Goal: Task Accomplishment & Management: Use online tool/utility

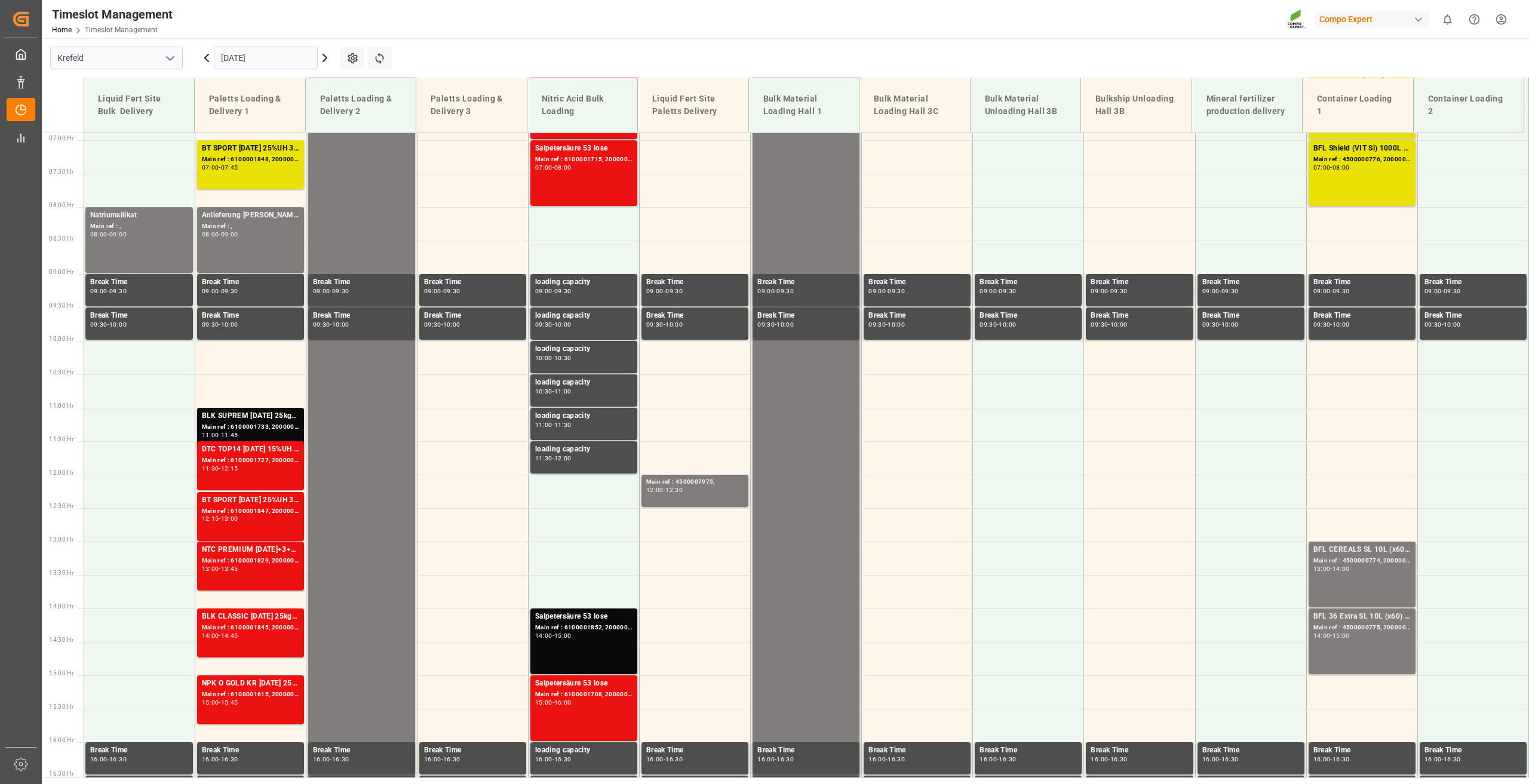
scroll to position [473, 0]
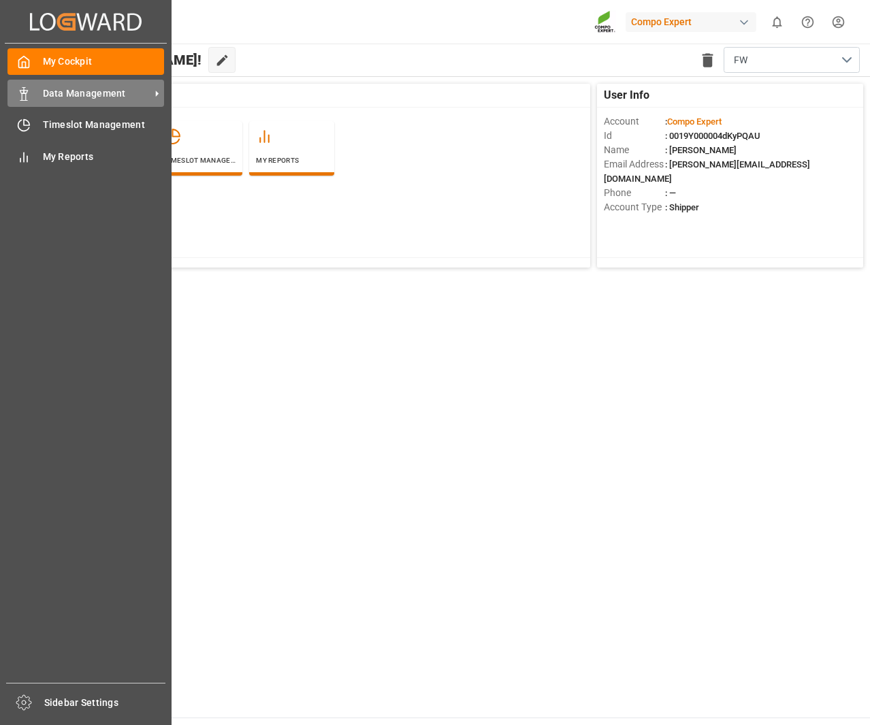
click at [80, 95] on span "Data Management" at bounding box center [97, 93] width 108 height 14
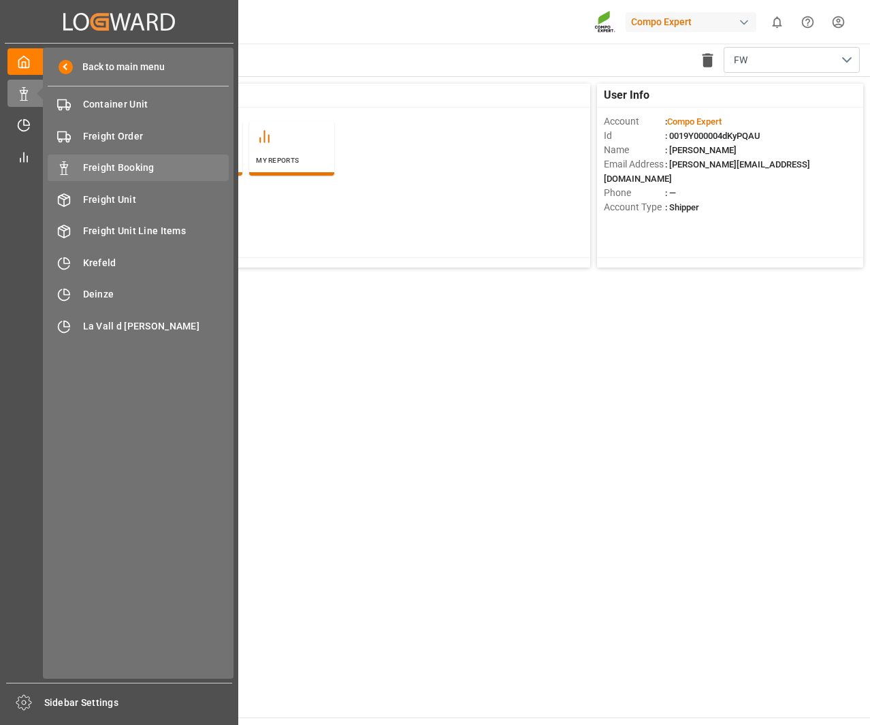
click at [120, 167] on span "Freight Booking" at bounding box center [156, 168] width 146 height 14
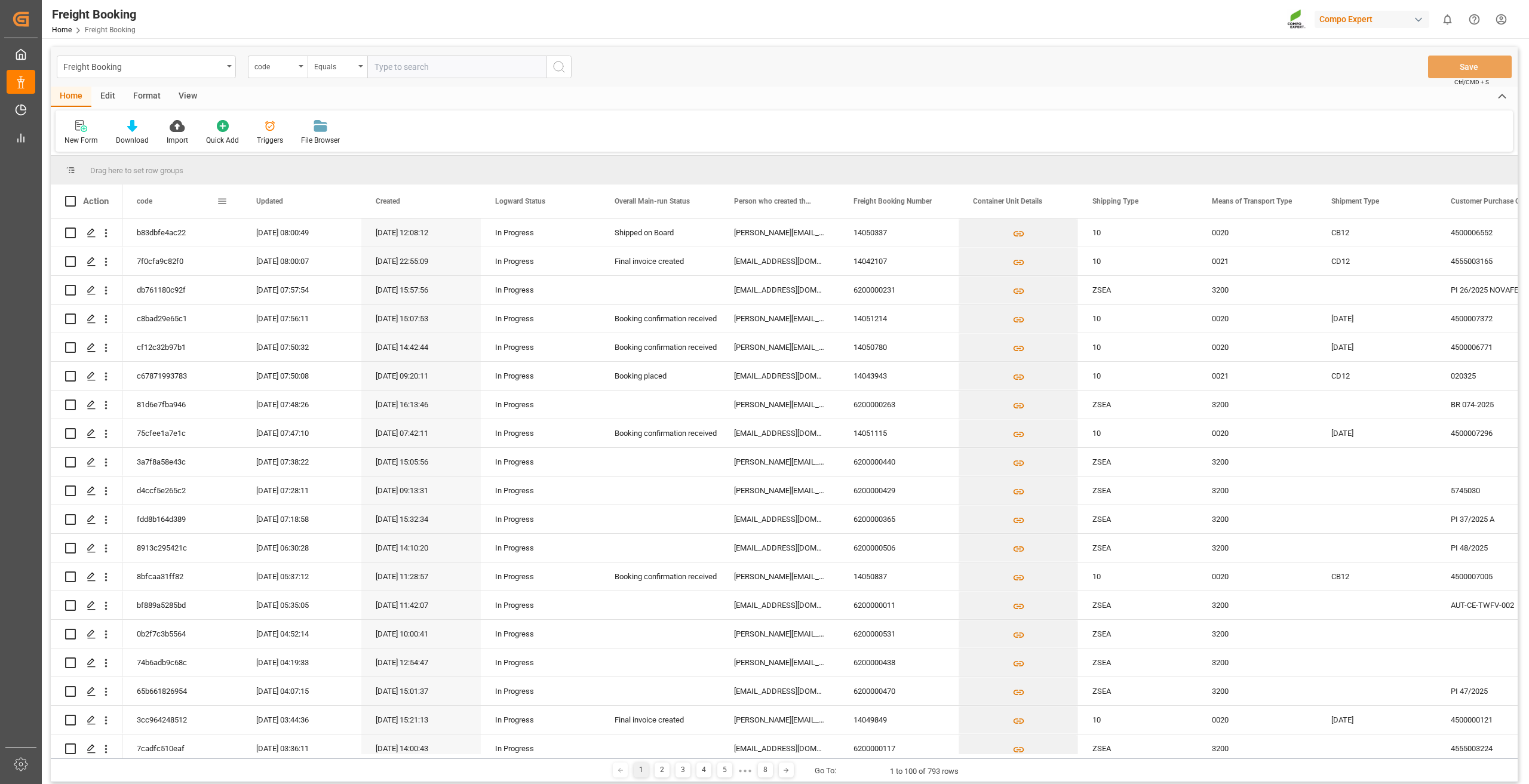
click at [225, 203] on span at bounding box center [222, 201] width 11 height 11
click at [320, 203] on span "columns" at bounding box center [322, 203] width 11 height 11
click at [224, 237] on input "Toggle Select All Columns" at bounding box center [224, 233] width 11 height 11
checkbox input "false"
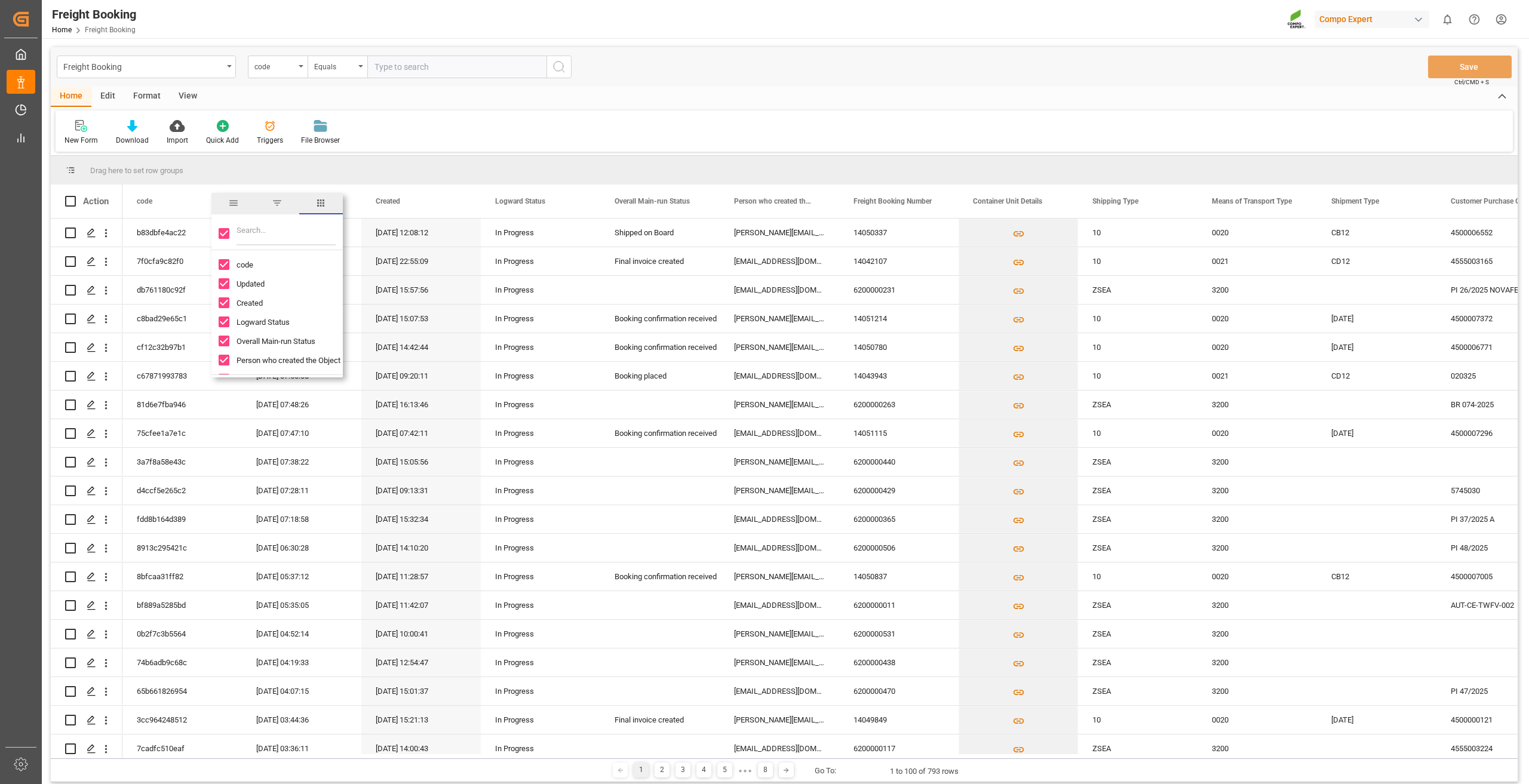
checkbox input "false"
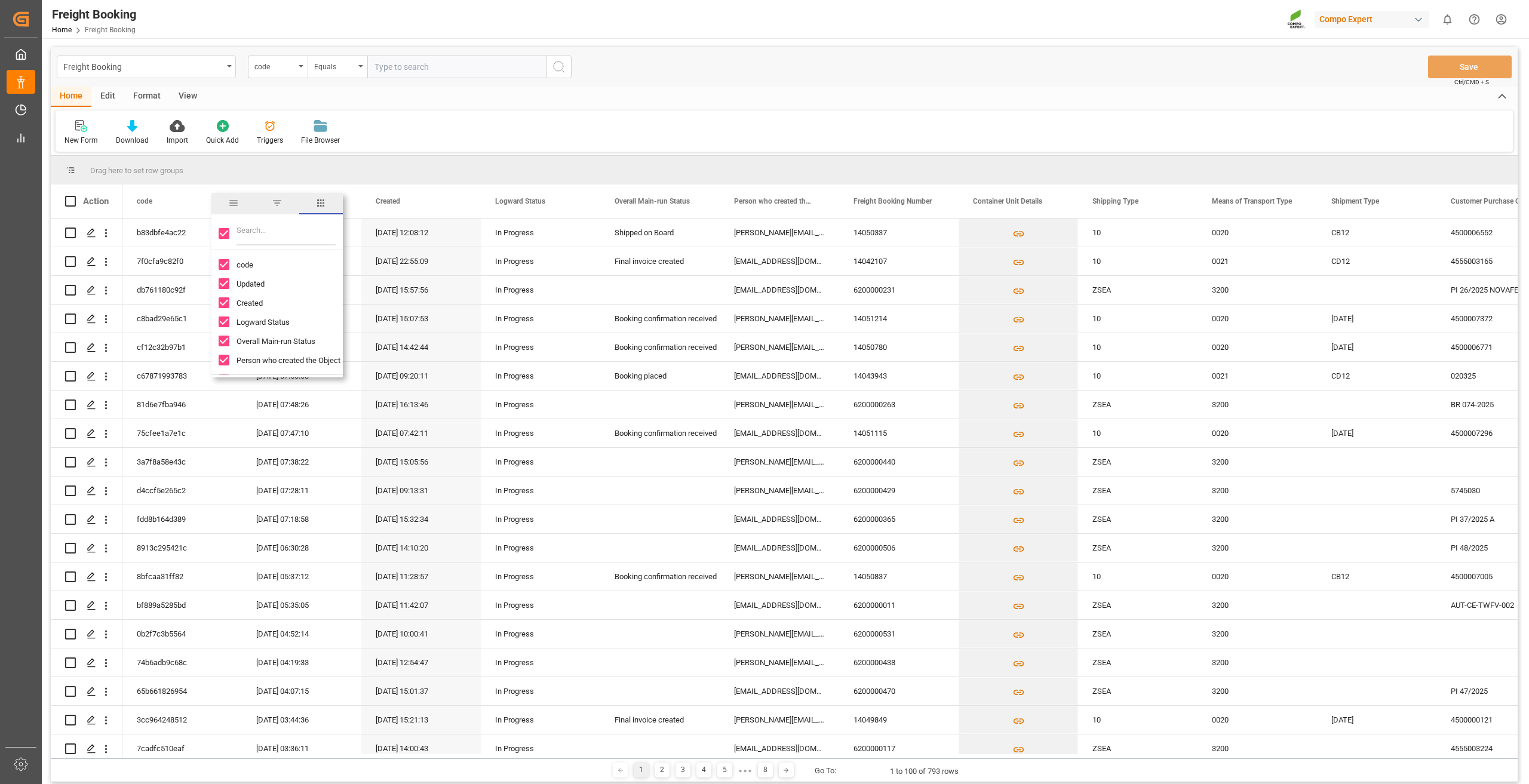
checkbox input "false"
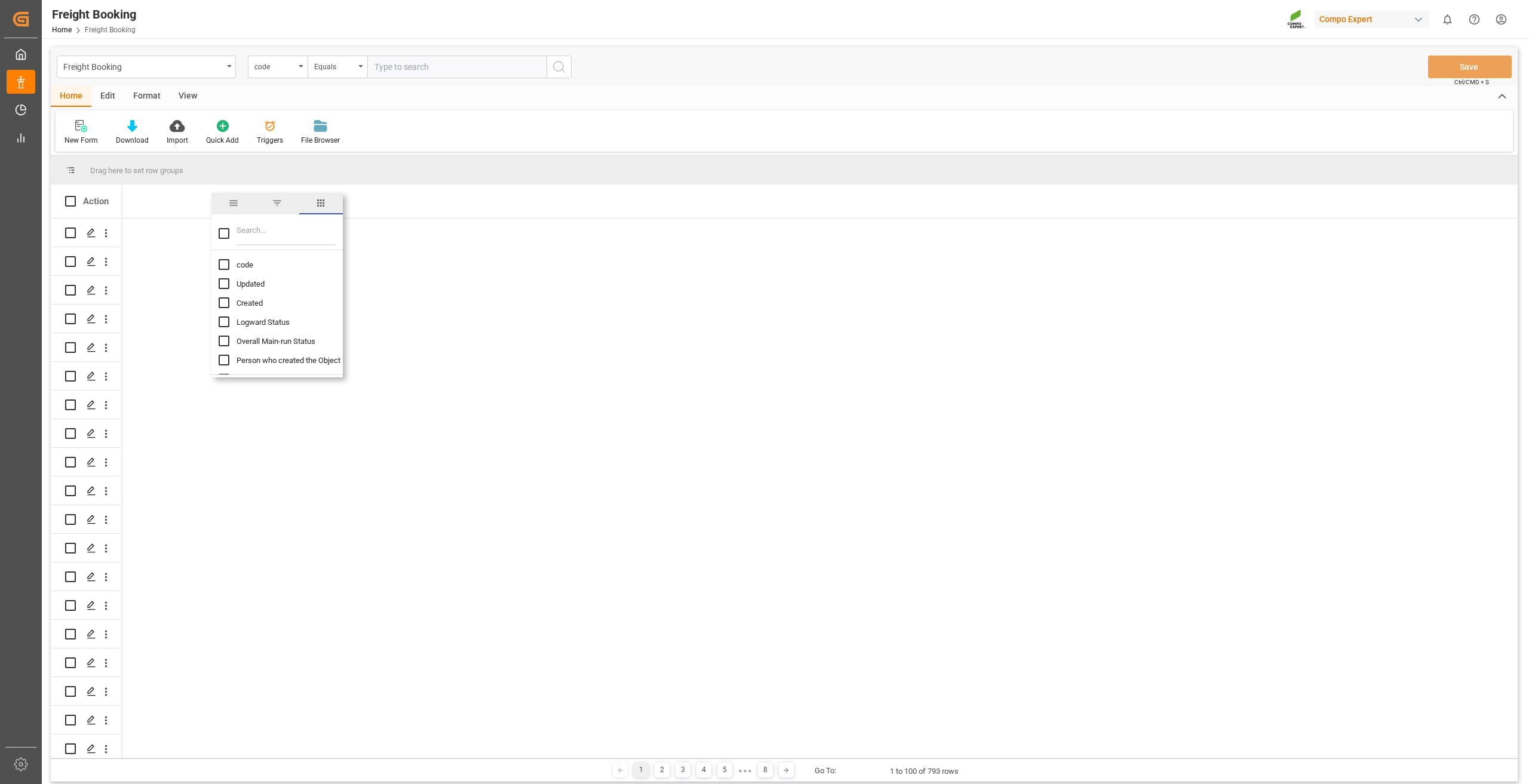
click at [248, 234] on input "Filter Columns Input" at bounding box center [286, 233] width 99 height 24
type input "mail"
click at [225, 232] on input "Toggle Select All Columns" at bounding box center [224, 233] width 11 height 11
checkbox input "true"
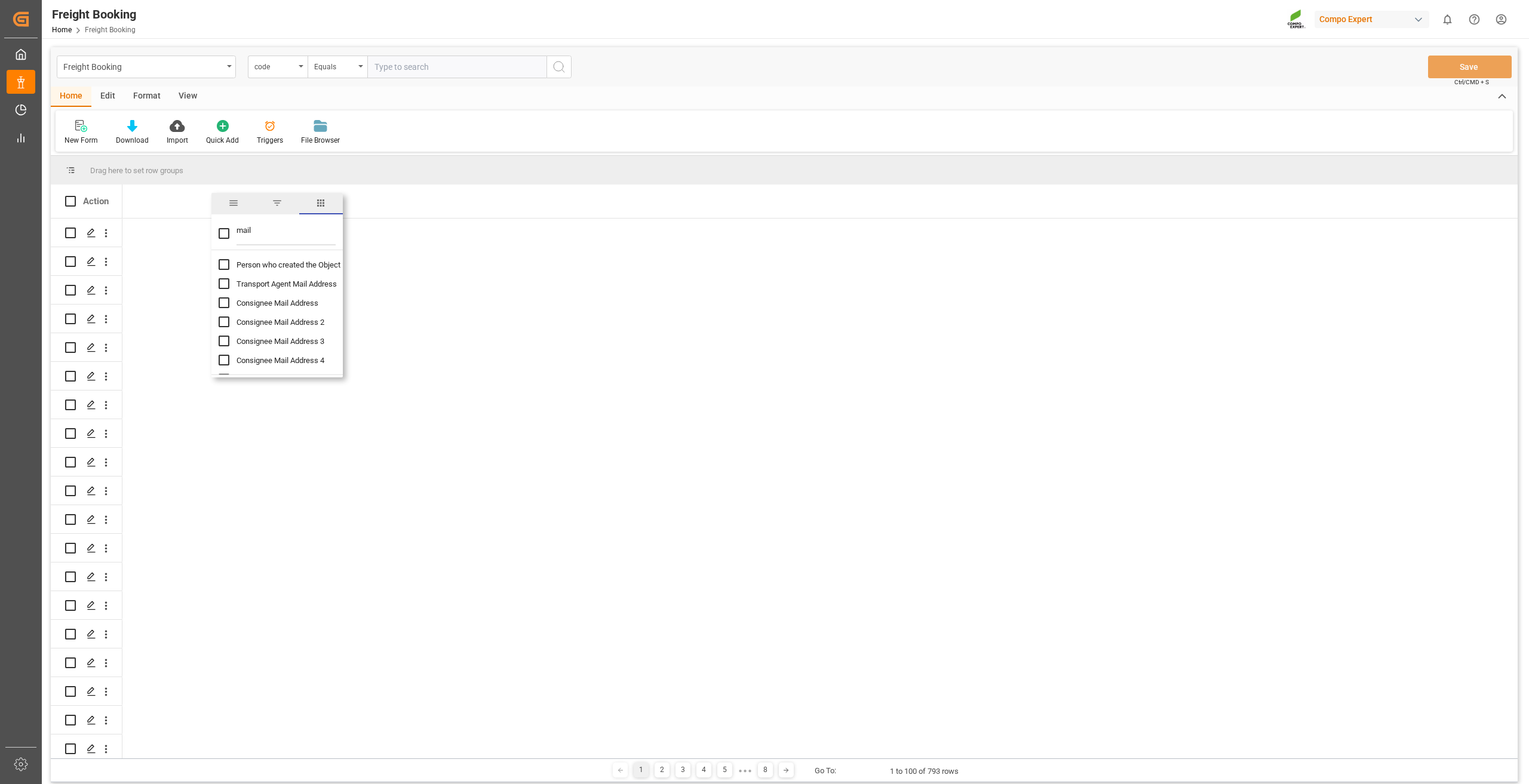
checkbox input "true"
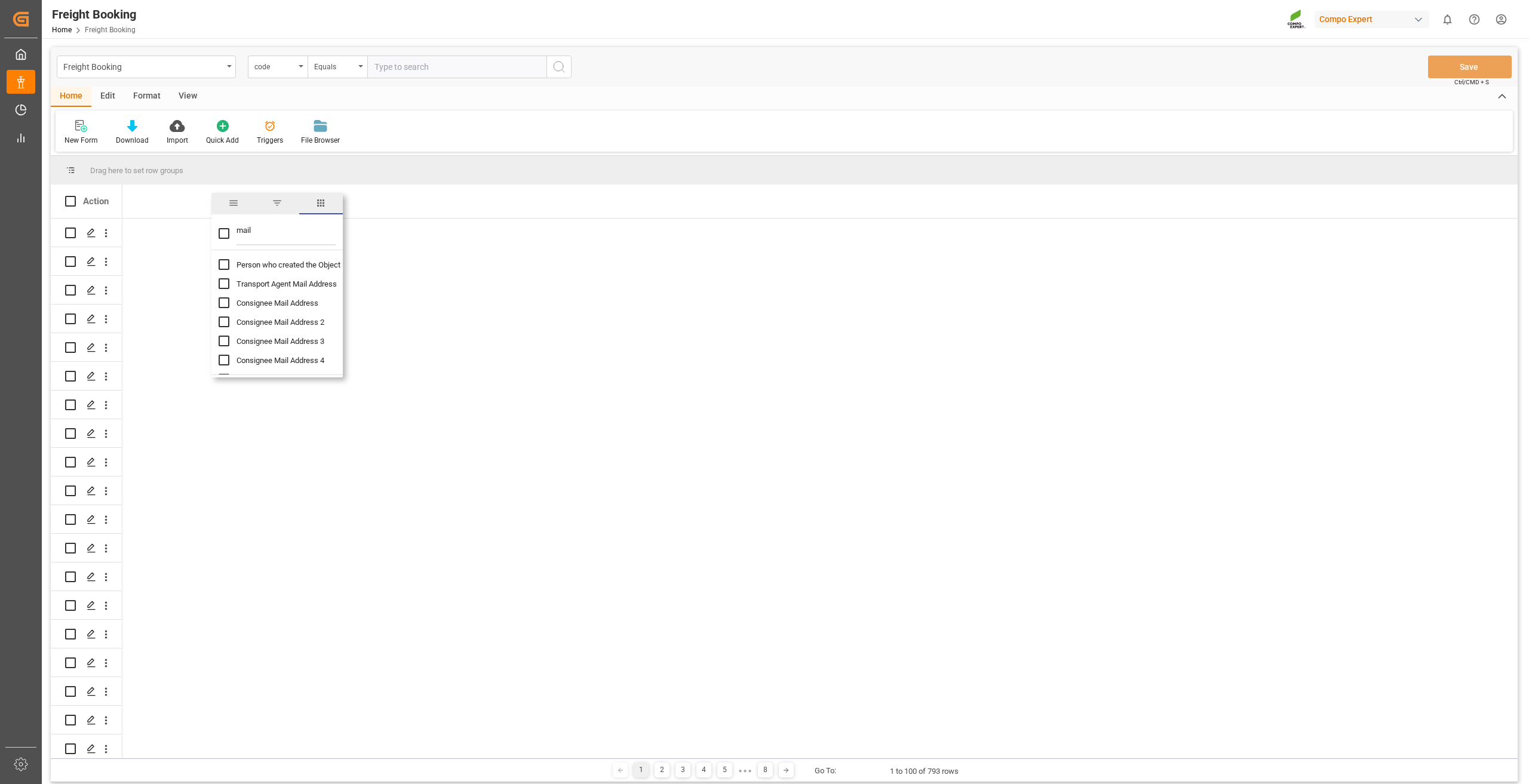
checkbox input "true"
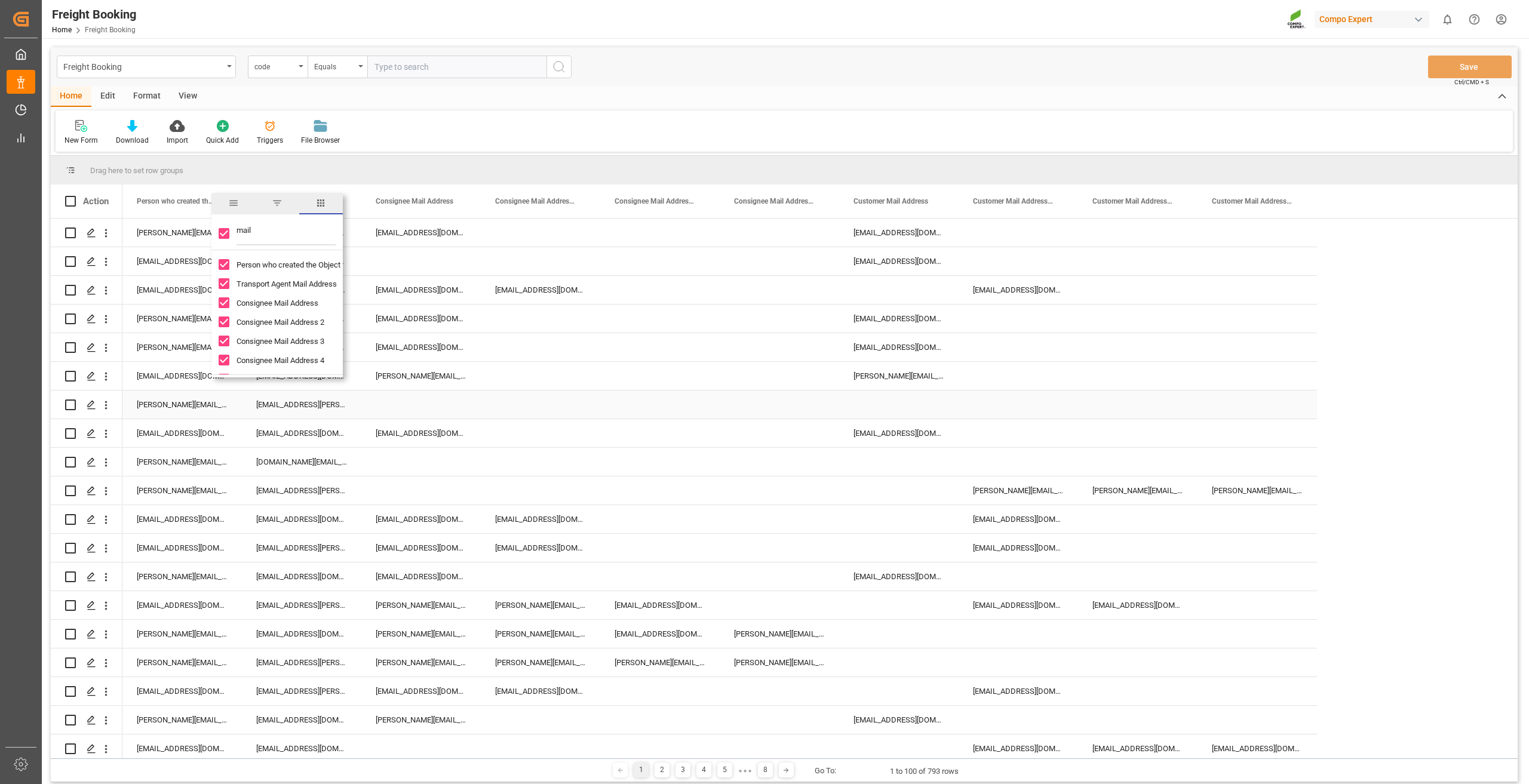
click at [521, 405] on div "Press SPACE to select this row." at bounding box center [540, 404] width 119 height 28
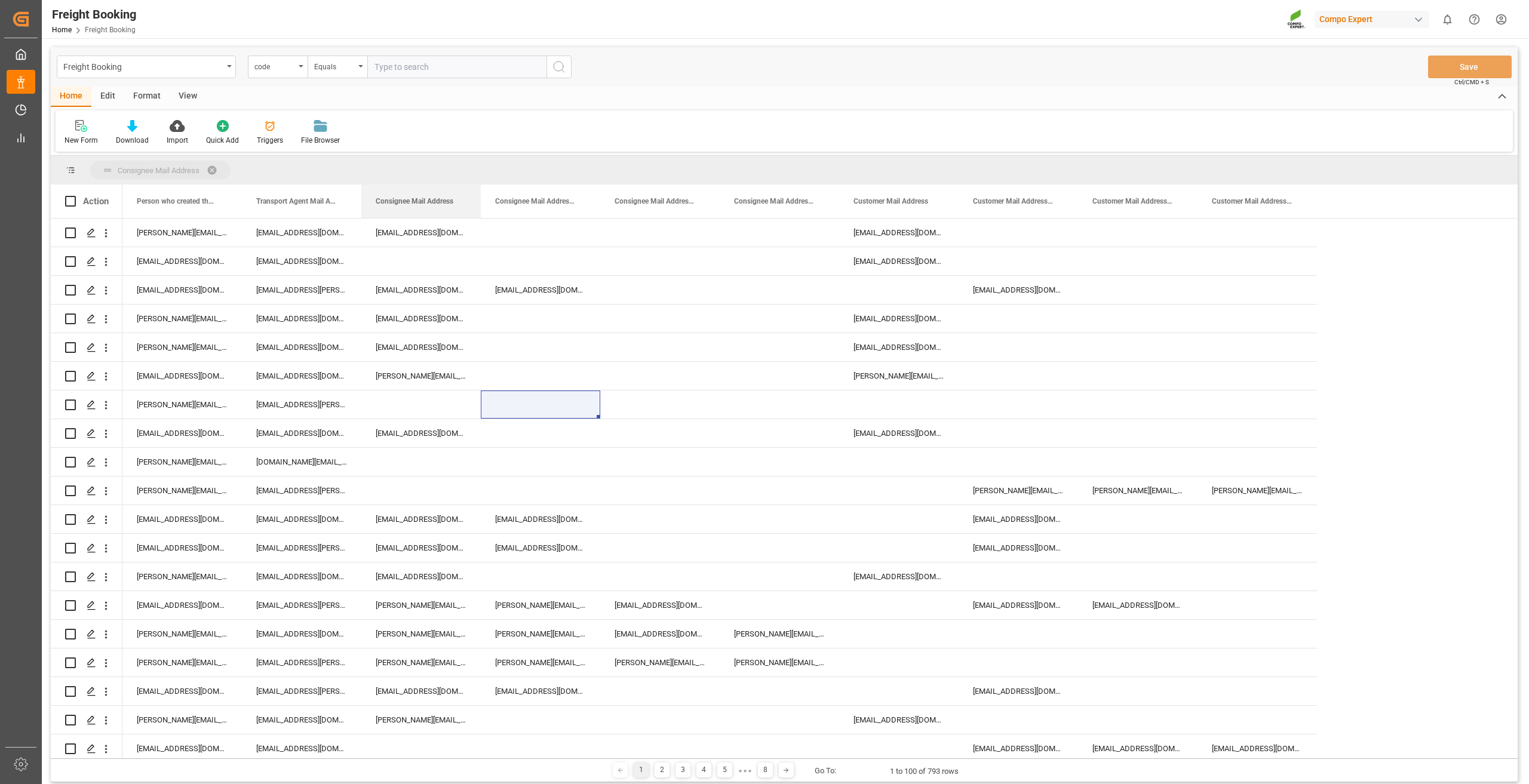
drag, startPoint x: 420, startPoint y: 197, endPoint x: 416, endPoint y: 169, distance: 28.3
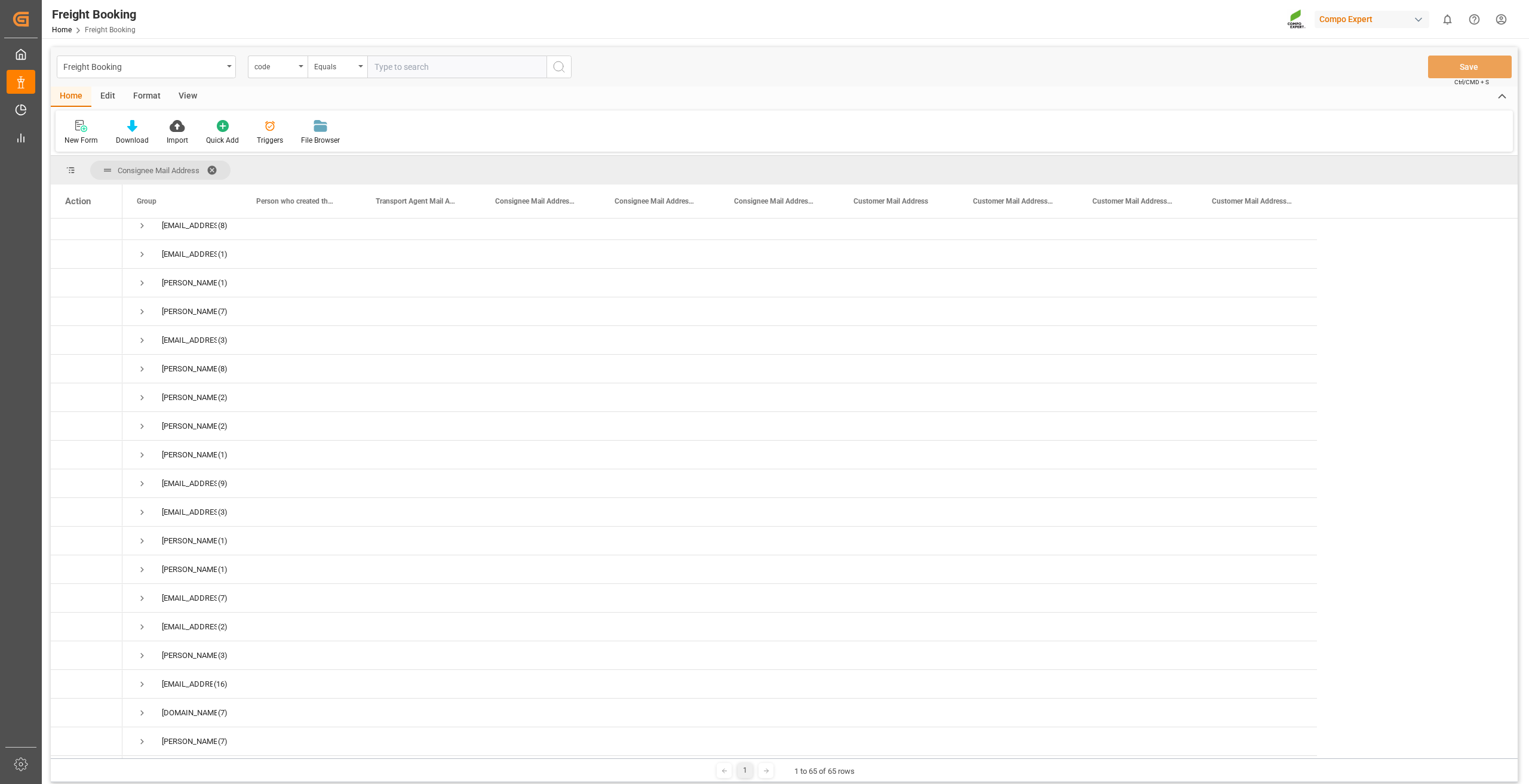
click at [215, 166] on span at bounding box center [217, 170] width 19 height 11
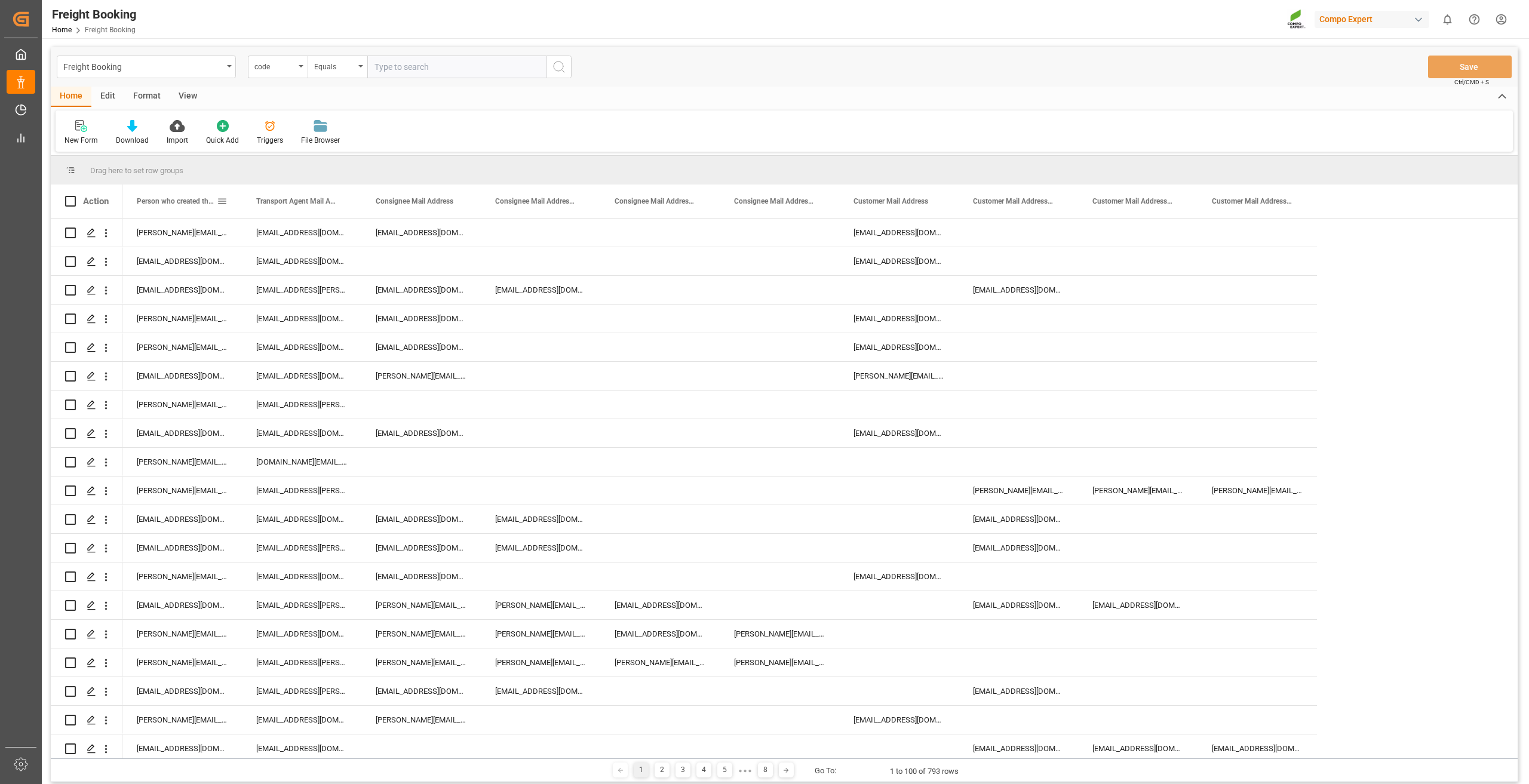
click at [219, 199] on span at bounding box center [222, 201] width 11 height 11
click at [223, 361] on input "Person who created the Object Mail Address column toggle visibility (visible)" at bounding box center [224, 360] width 11 height 11
checkbox input "false"
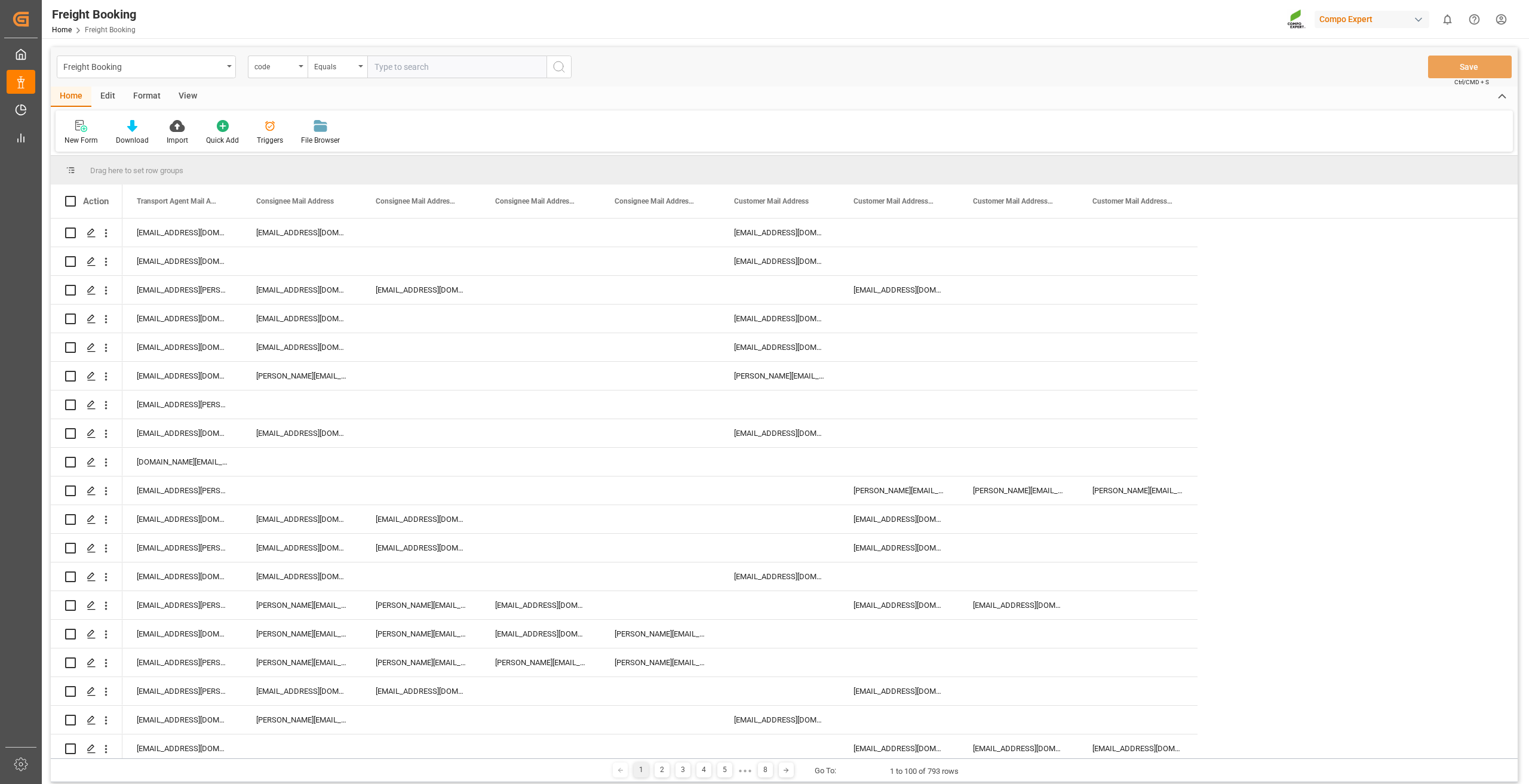
click at [409, 157] on div "Drag here to set row groups" at bounding box center [784, 170] width 1467 height 29
click at [221, 199] on span at bounding box center [222, 201] width 11 height 11
click at [225, 268] on input "Transport Agent Mail Address column toggle visibility (visible)" at bounding box center [224, 267] width 11 height 11
checkbox input "false"
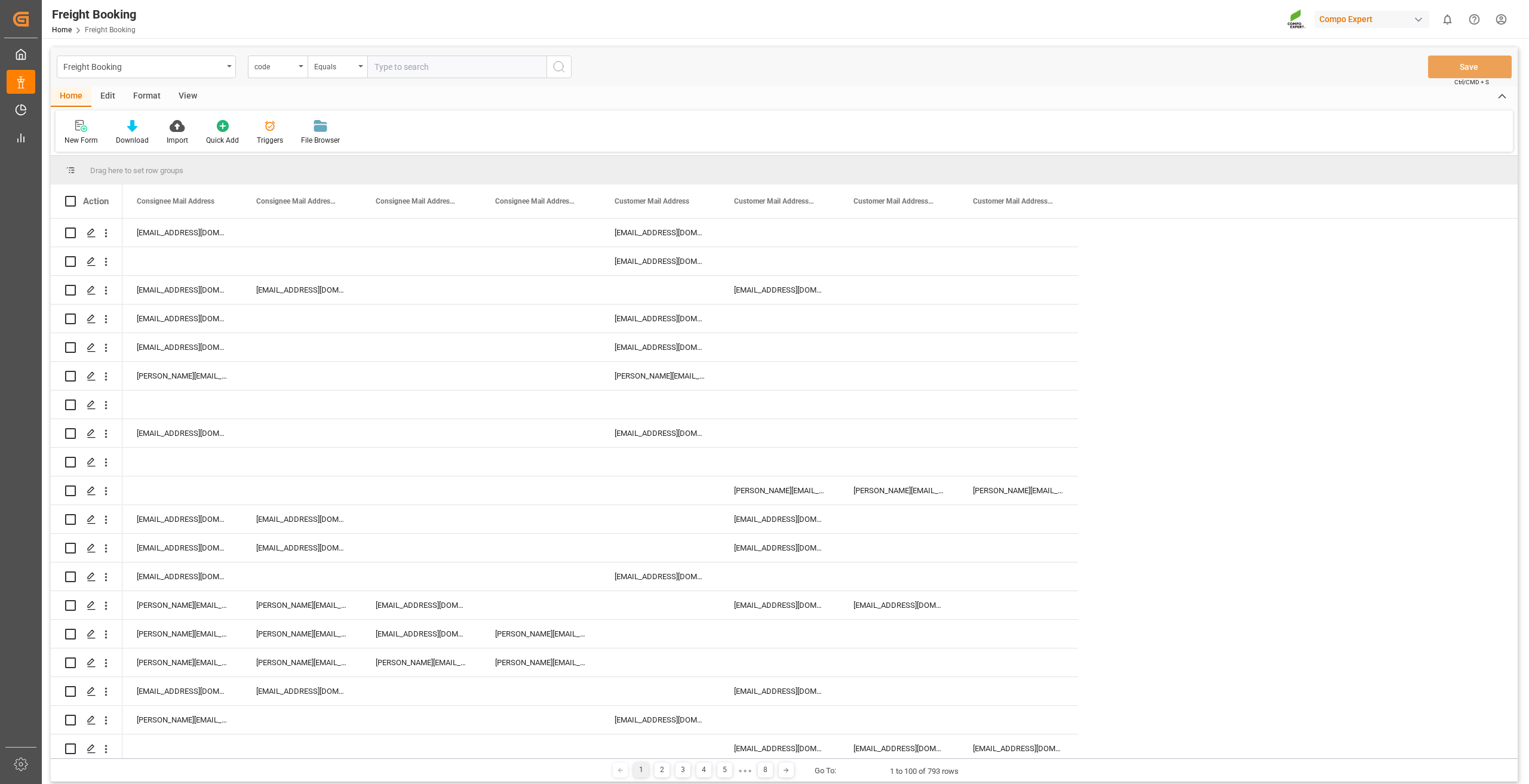
drag, startPoint x: 199, startPoint y: 201, endPoint x: 203, endPoint y: 171, distance: 30.3
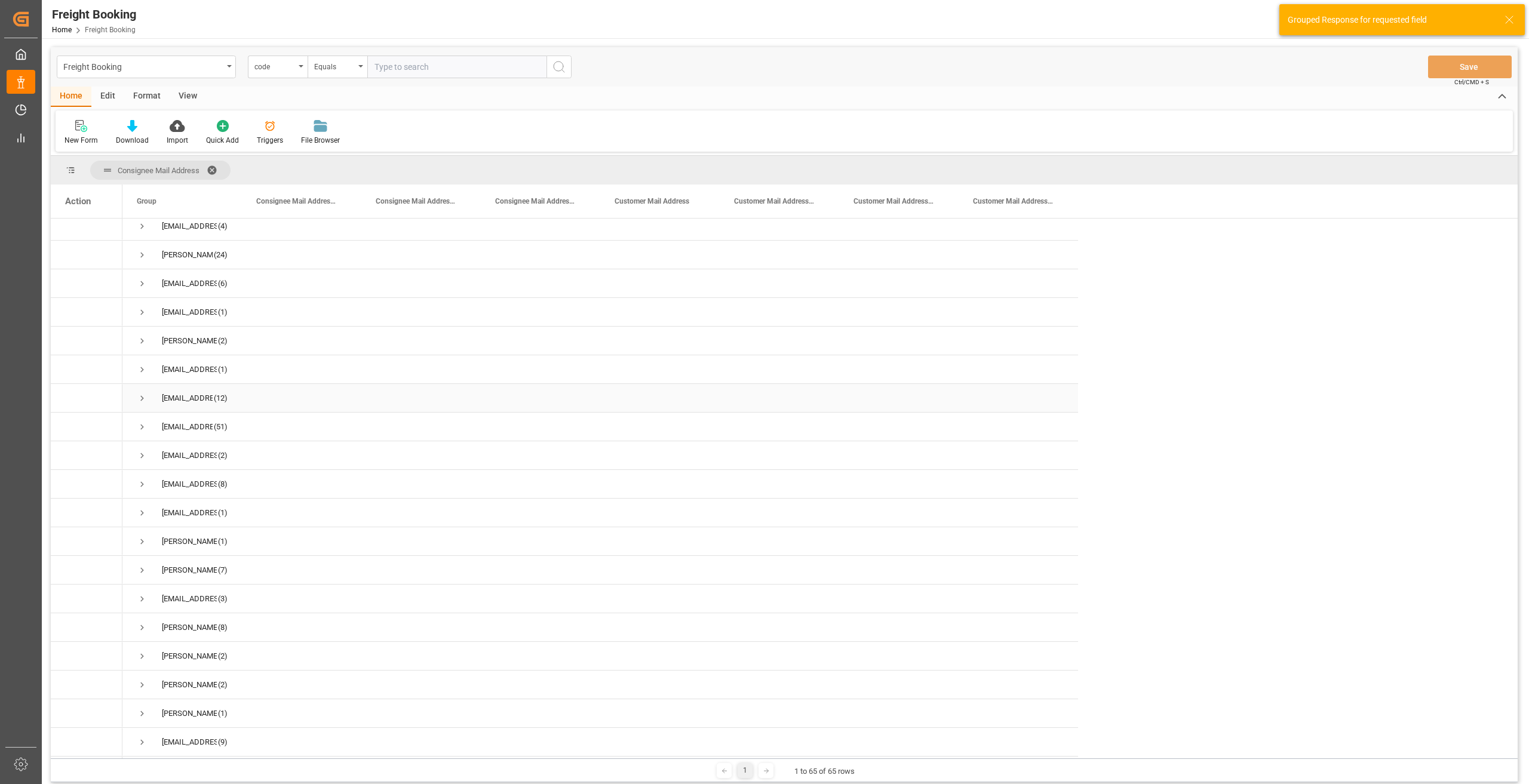
scroll to position [657, 0]
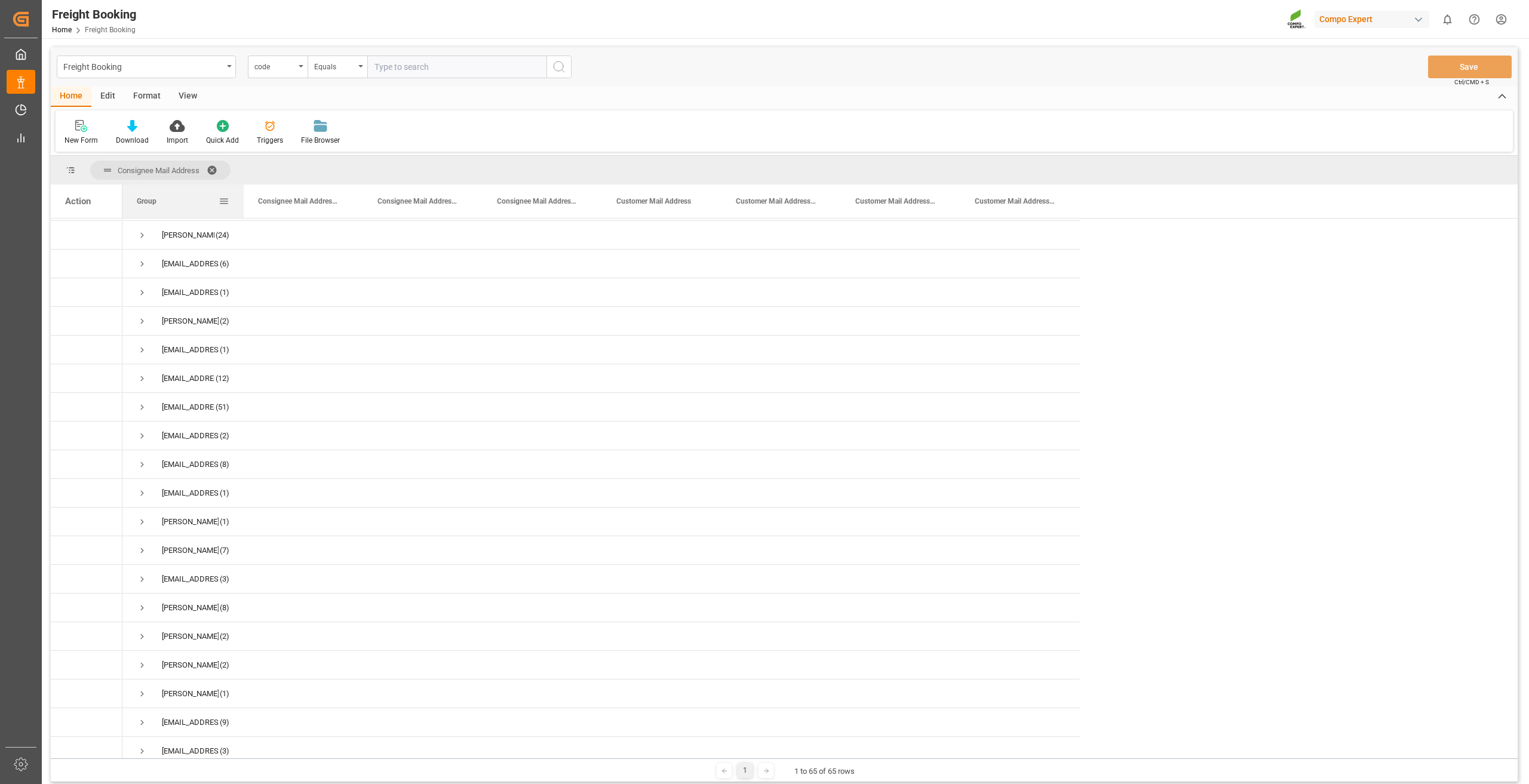
drag, startPoint x: 240, startPoint y: 196, endPoint x: 284, endPoint y: 197, distance: 44.0
click at [246, 197] on div at bounding box center [243, 201] width 4 height 33
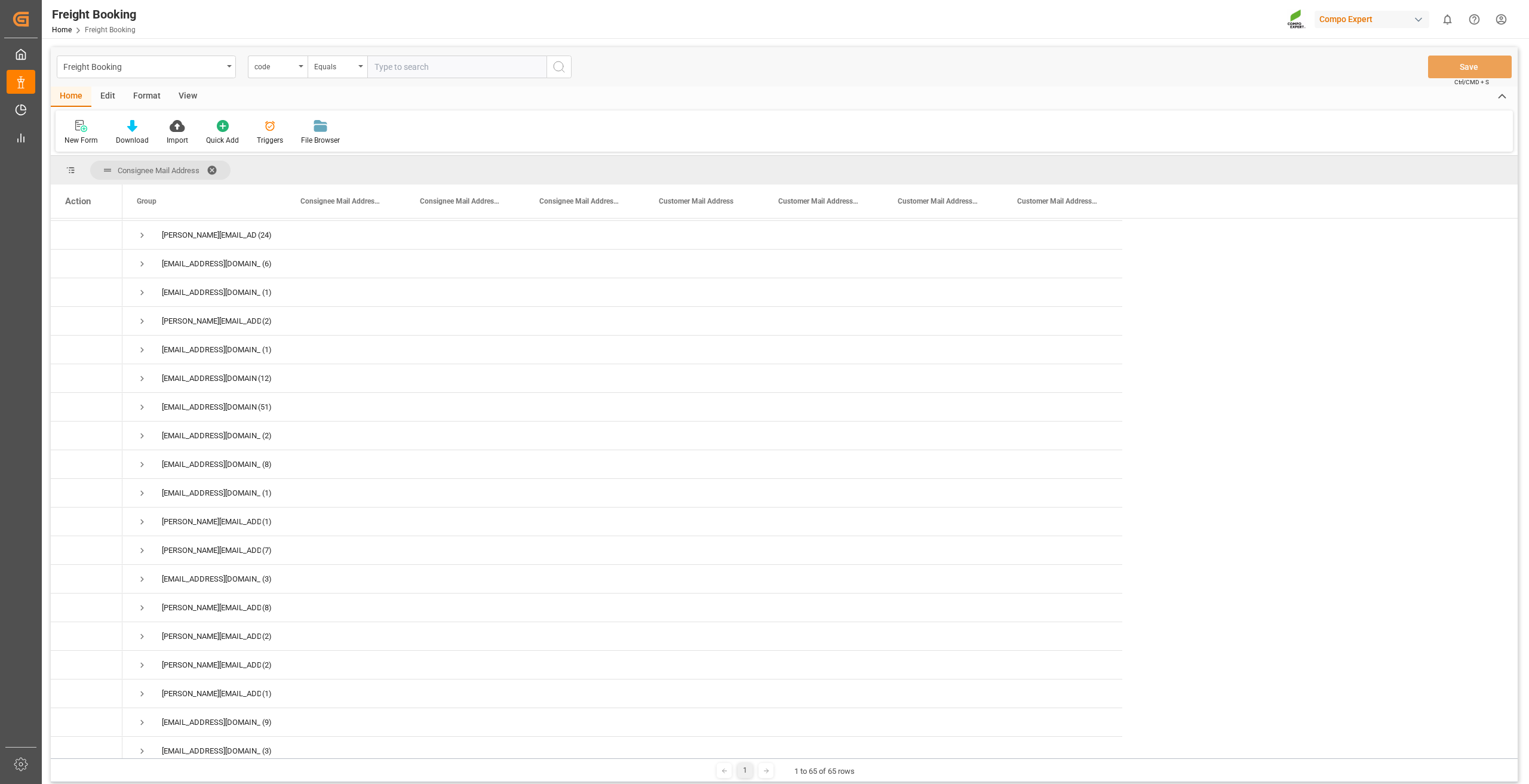
click at [212, 167] on span at bounding box center [217, 170] width 19 height 11
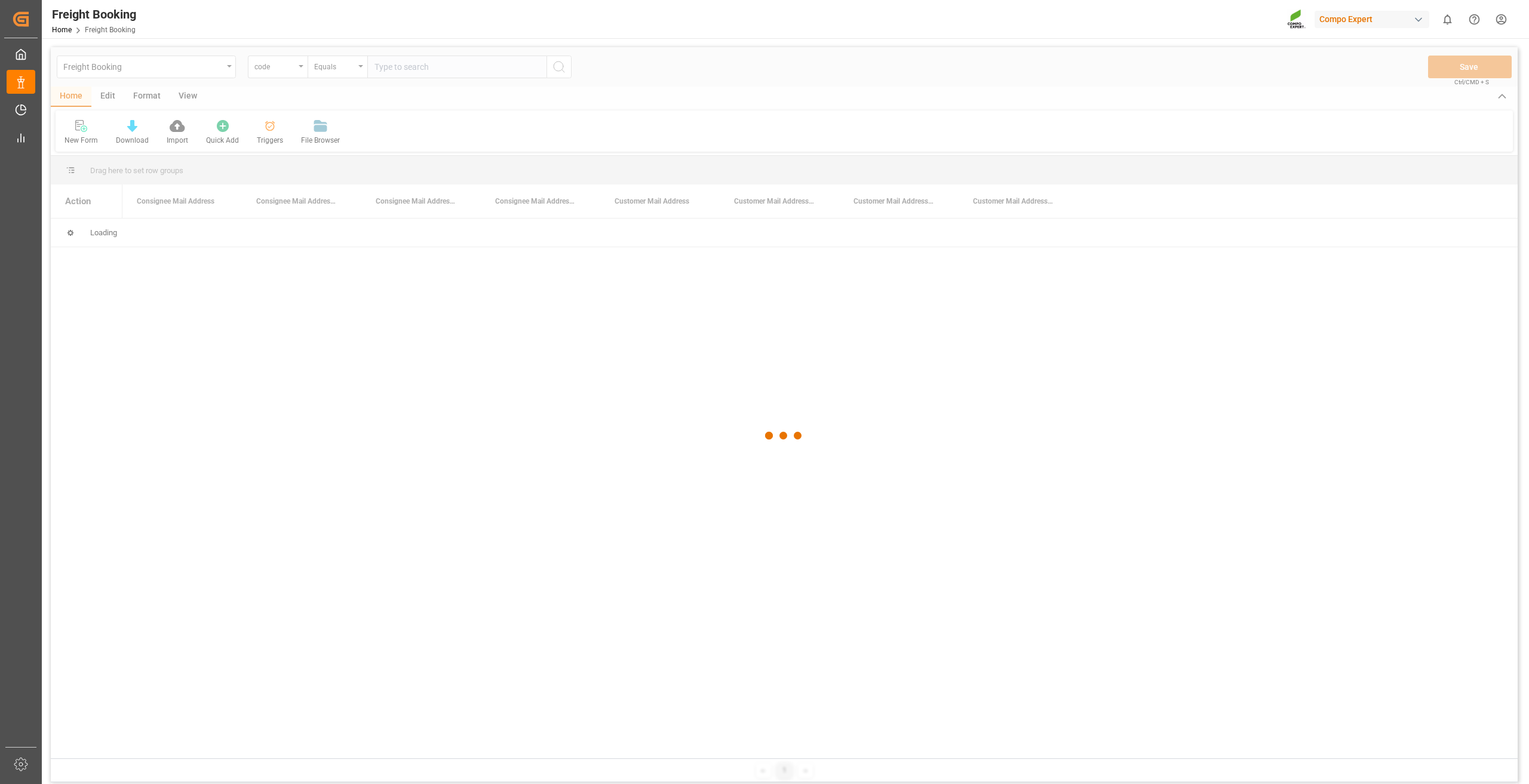
scroll to position [0, 0]
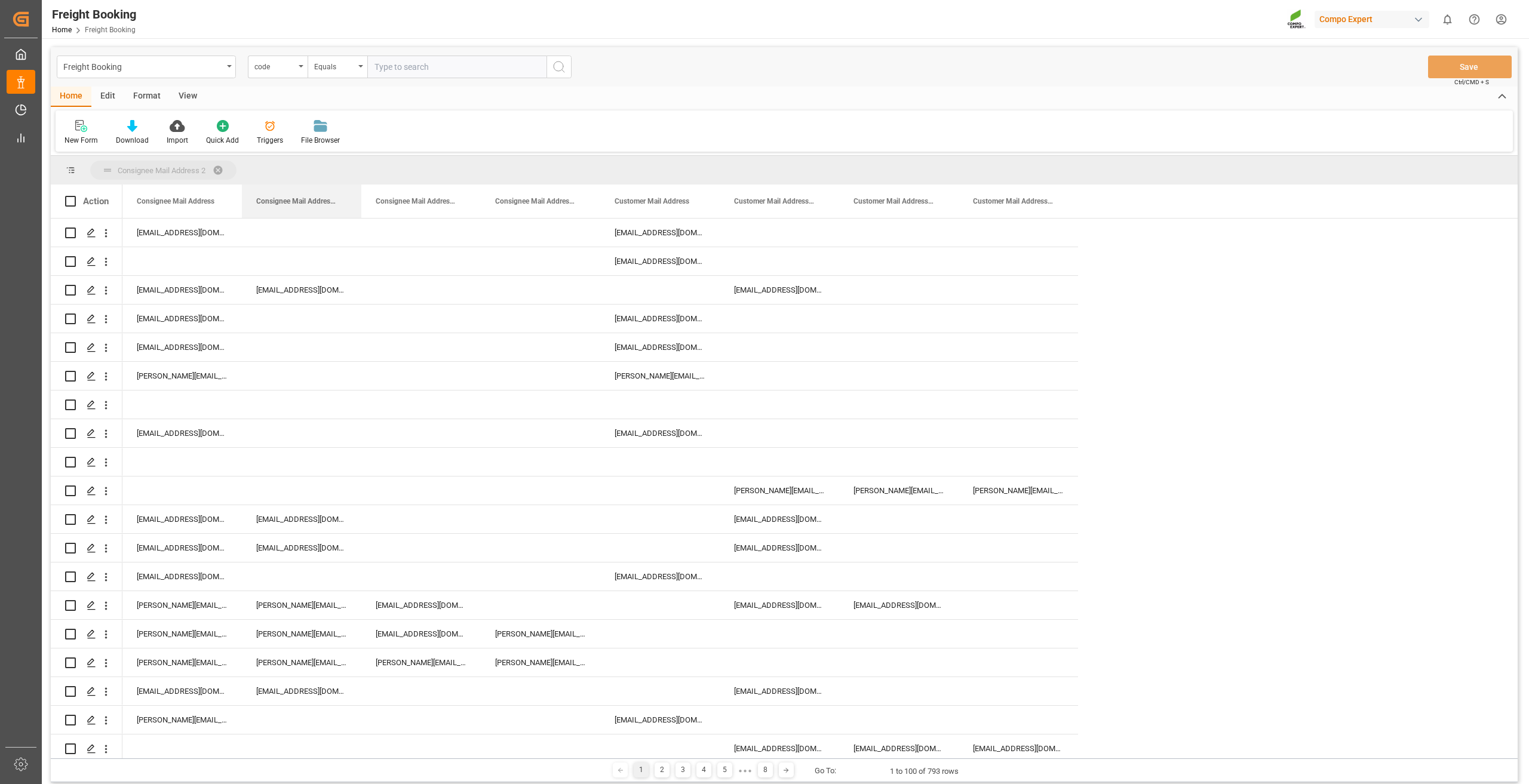
drag, startPoint x: 304, startPoint y: 204, endPoint x: 299, endPoint y: 169, distance: 35.4
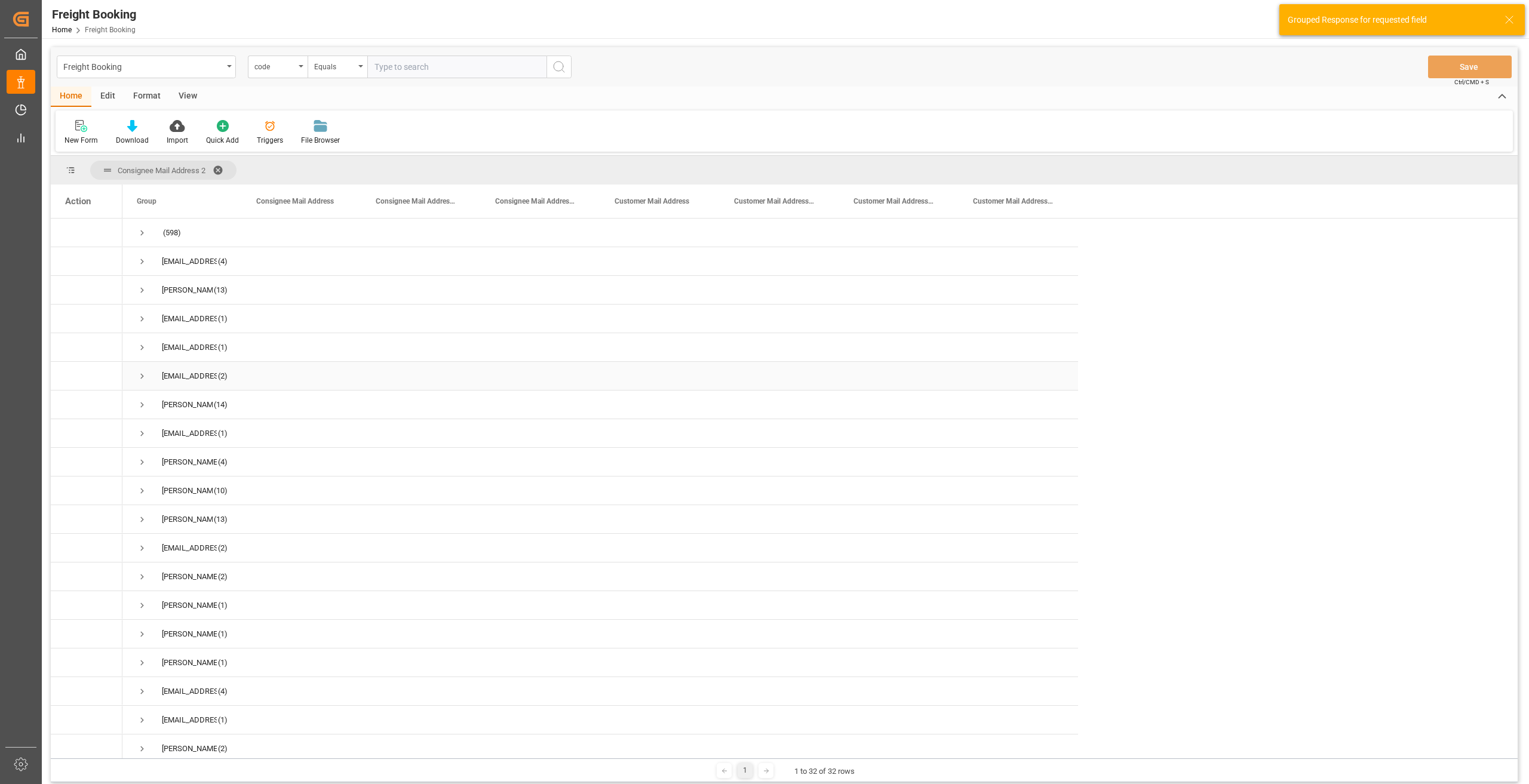
scroll to position [4, 0]
click at [220, 168] on span at bounding box center [222, 170] width 19 height 11
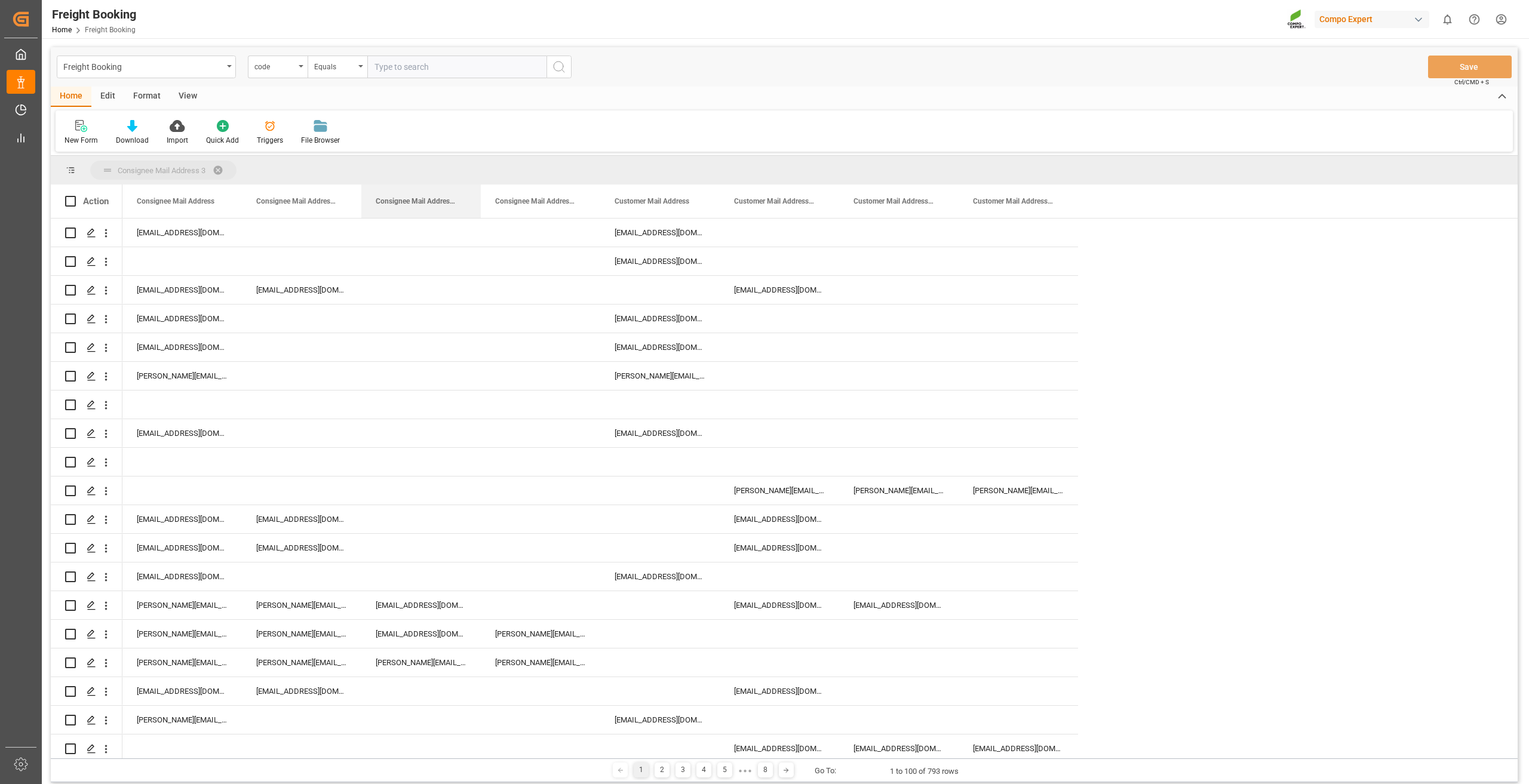
drag, startPoint x: 416, startPoint y: 201, endPoint x: 403, endPoint y: 167, distance: 36.4
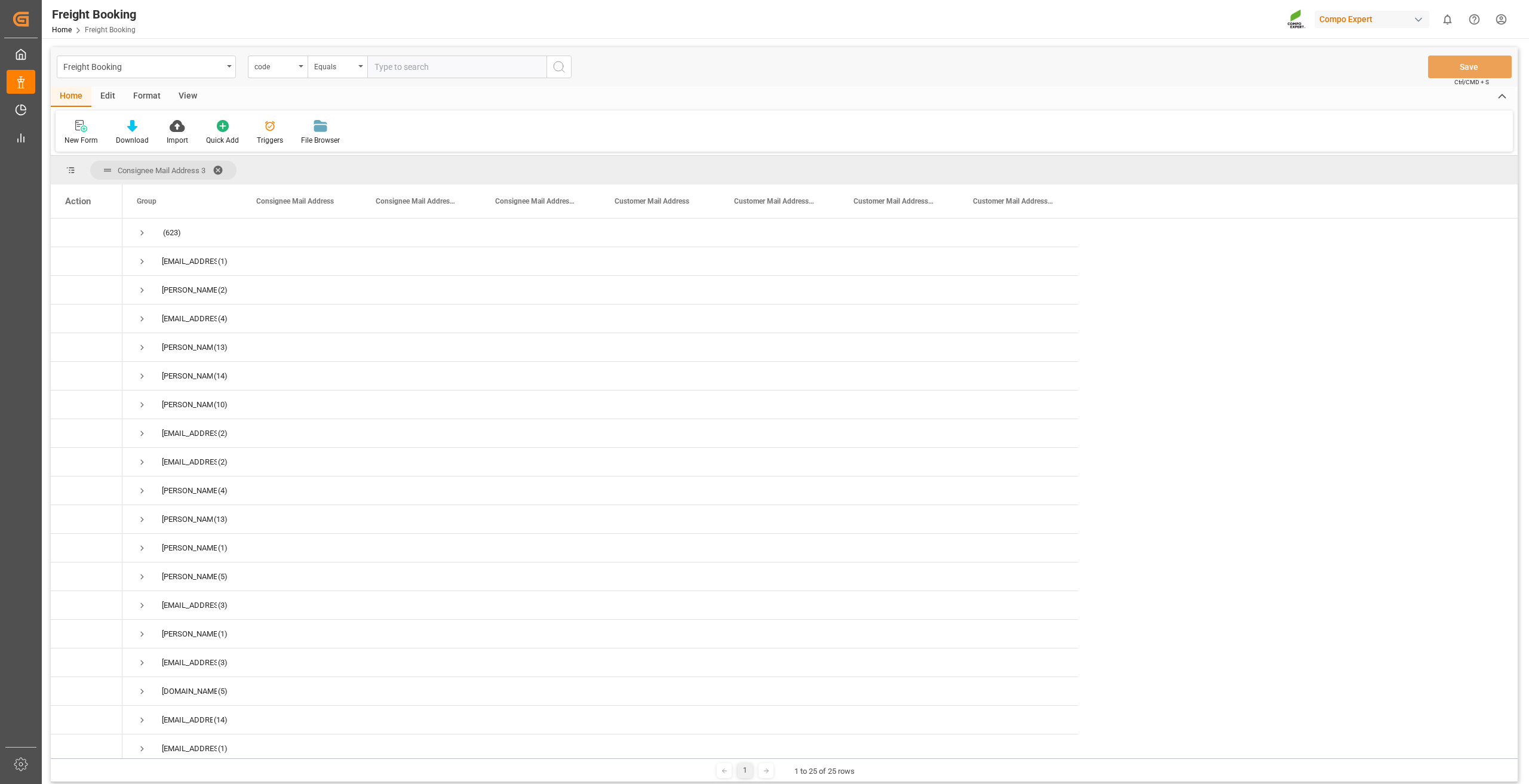
click at [223, 167] on span at bounding box center [222, 170] width 19 height 11
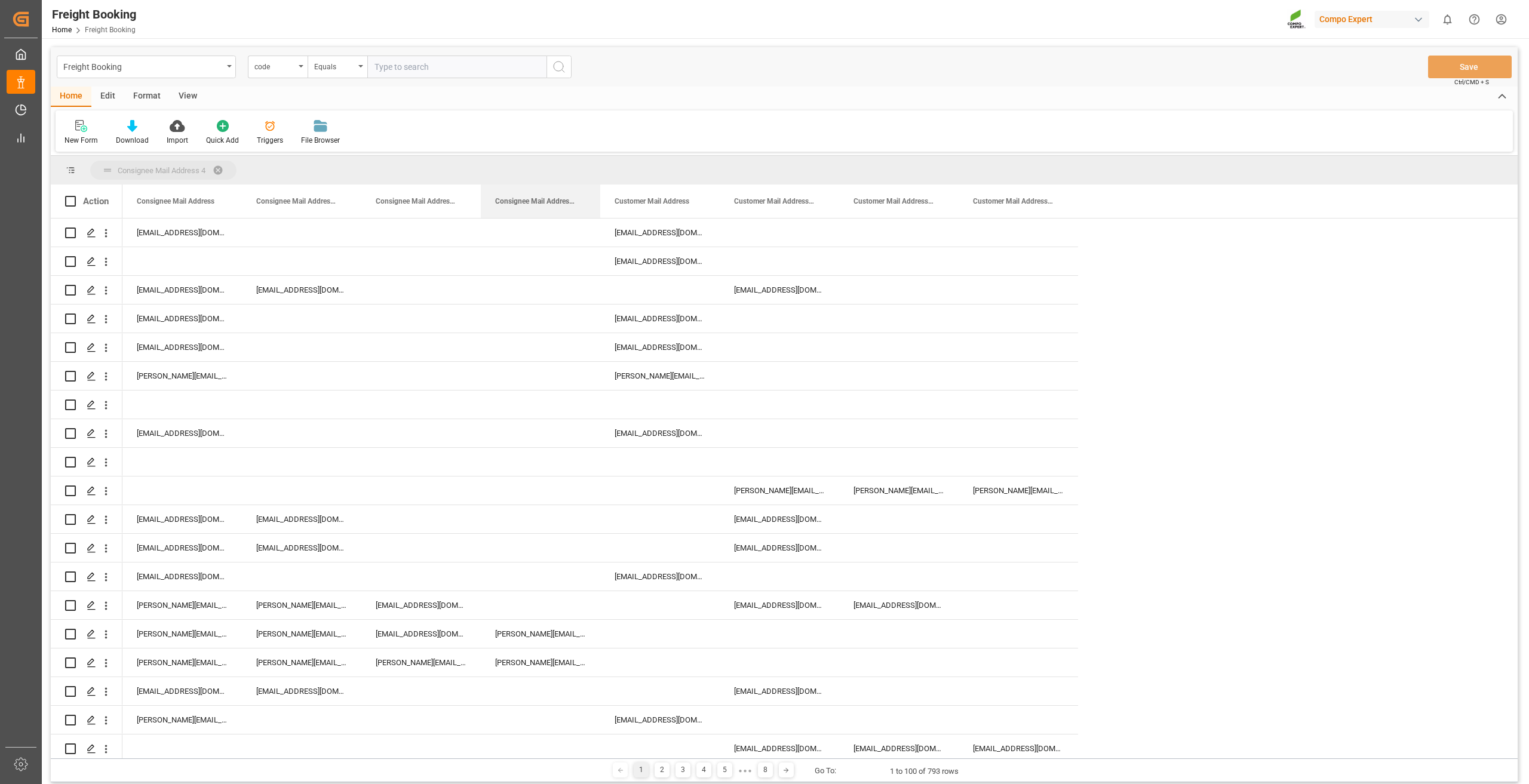
drag, startPoint x: 539, startPoint y: 206, endPoint x: 531, endPoint y: 159, distance: 47.7
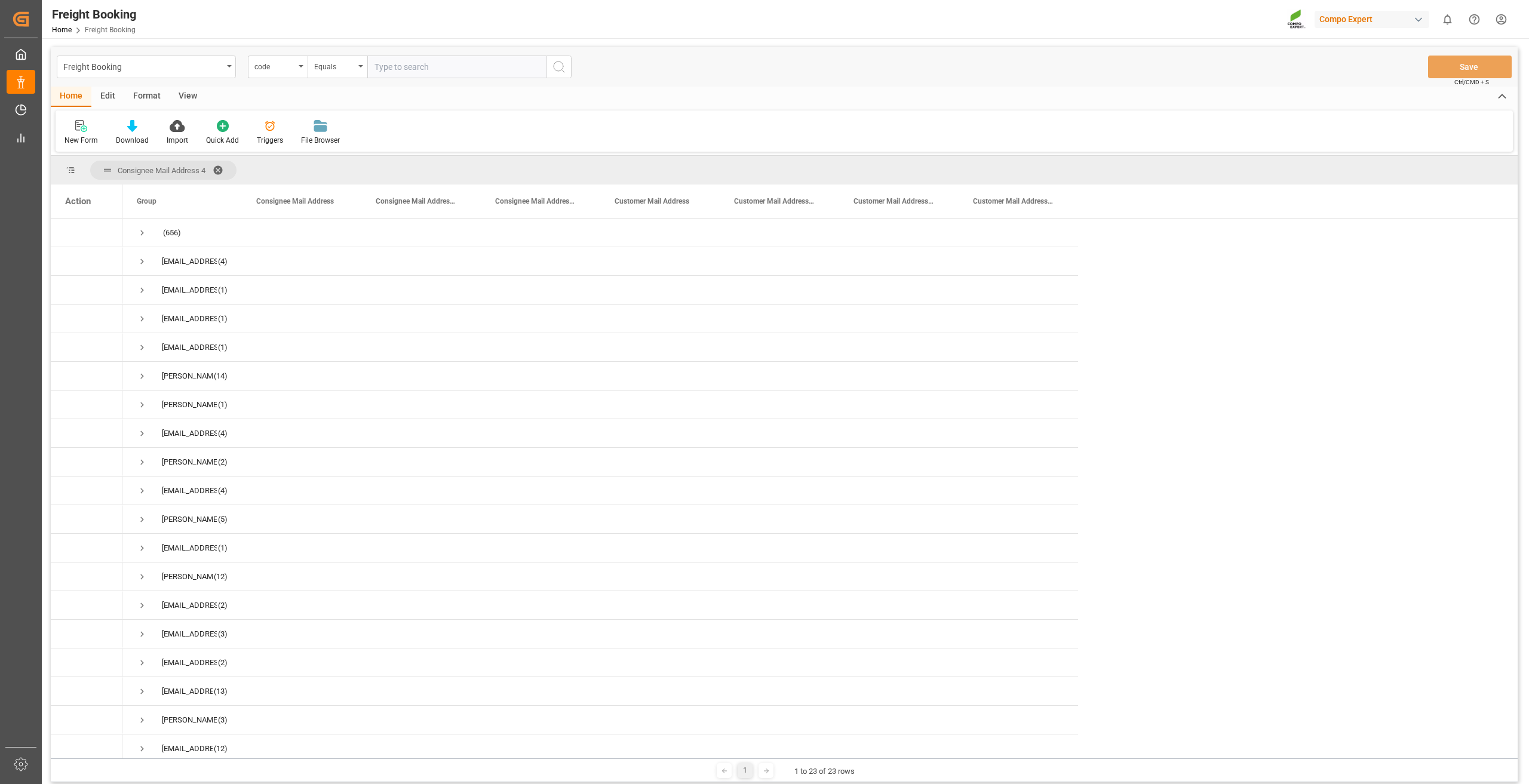
click at [222, 170] on span at bounding box center [222, 170] width 19 height 11
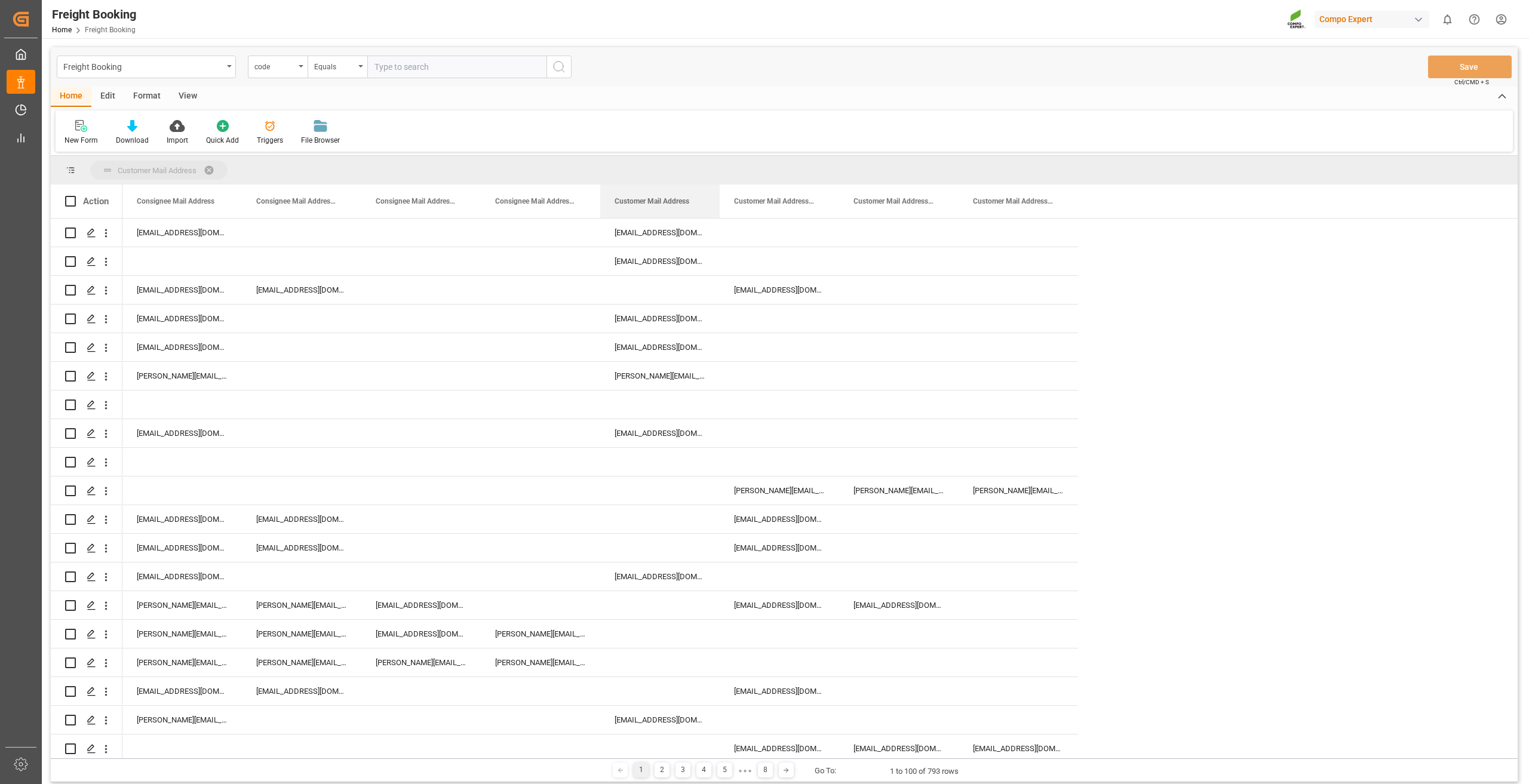
drag, startPoint x: 639, startPoint y: 190, endPoint x: 639, endPoint y: 170, distance: 20.0
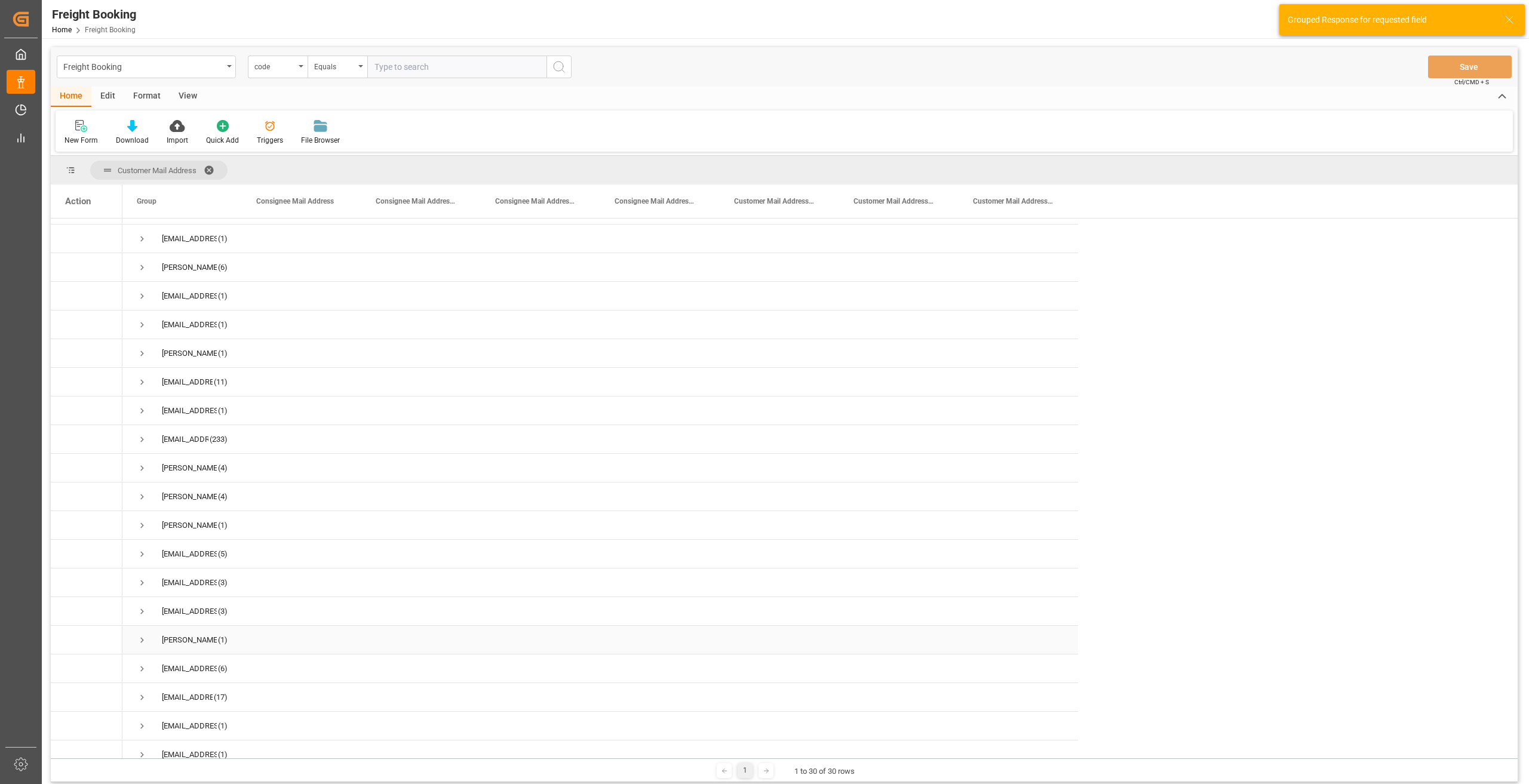
scroll to position [324, 0]
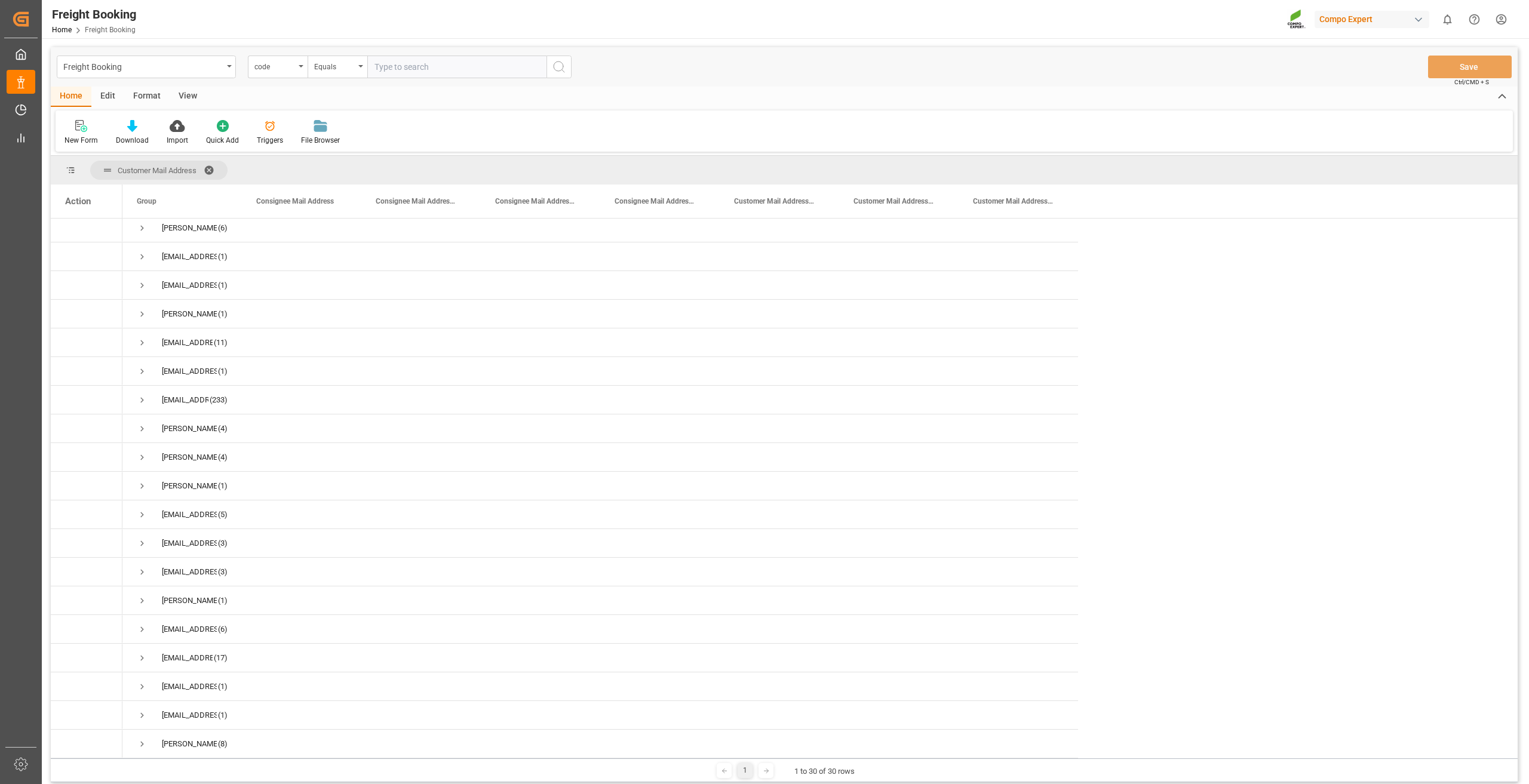
click at [211, 167] on span at bounding box center [213, 170] width 19 height 11
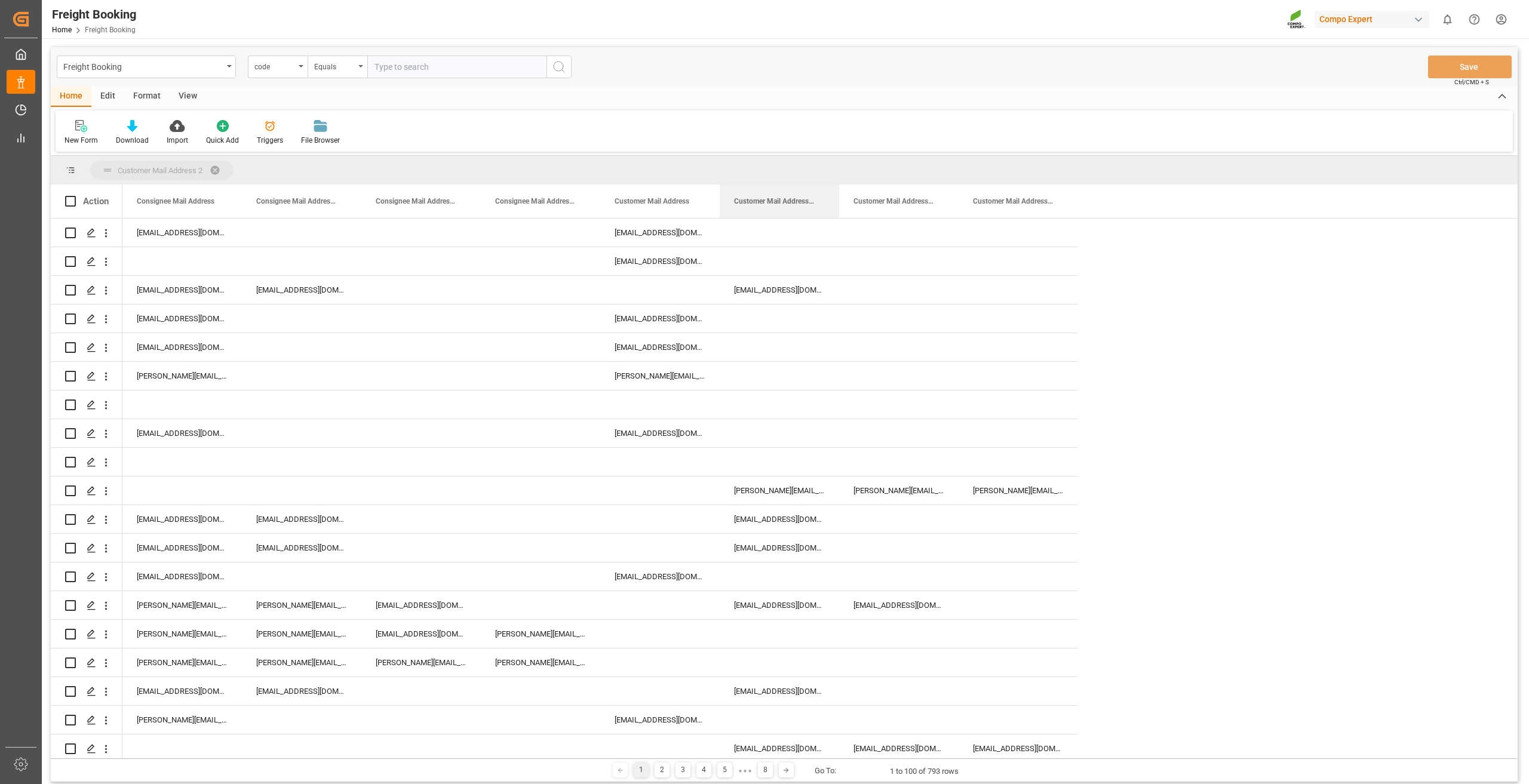
drag, startPoint x: 768, startPoint y: 199, endPoint x: 766, endPoint y: 167, distance: 32.1
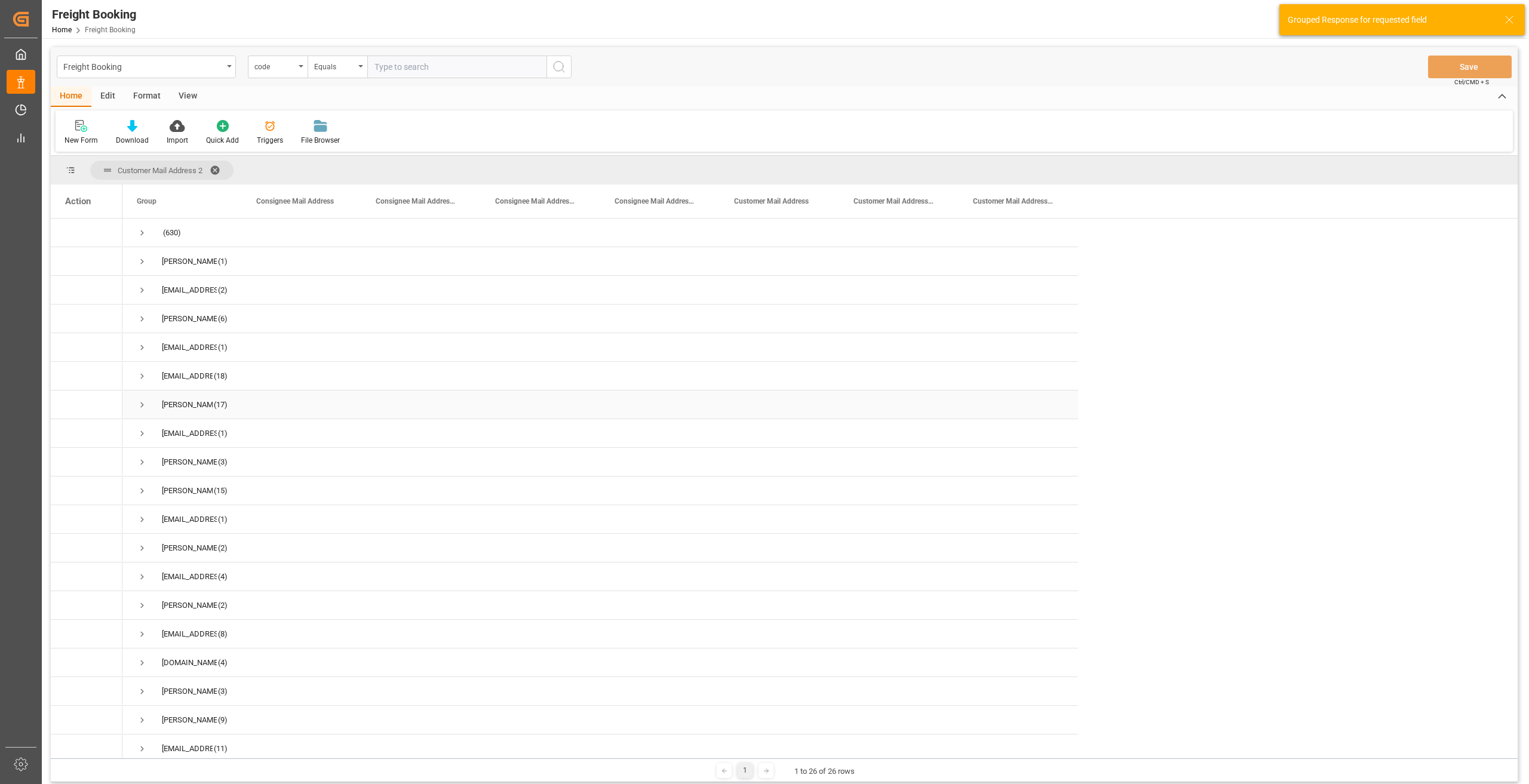
scroll to position [4, 0]
click at [216, 167] on span at bounding box center [219, 170] width 19 height 11
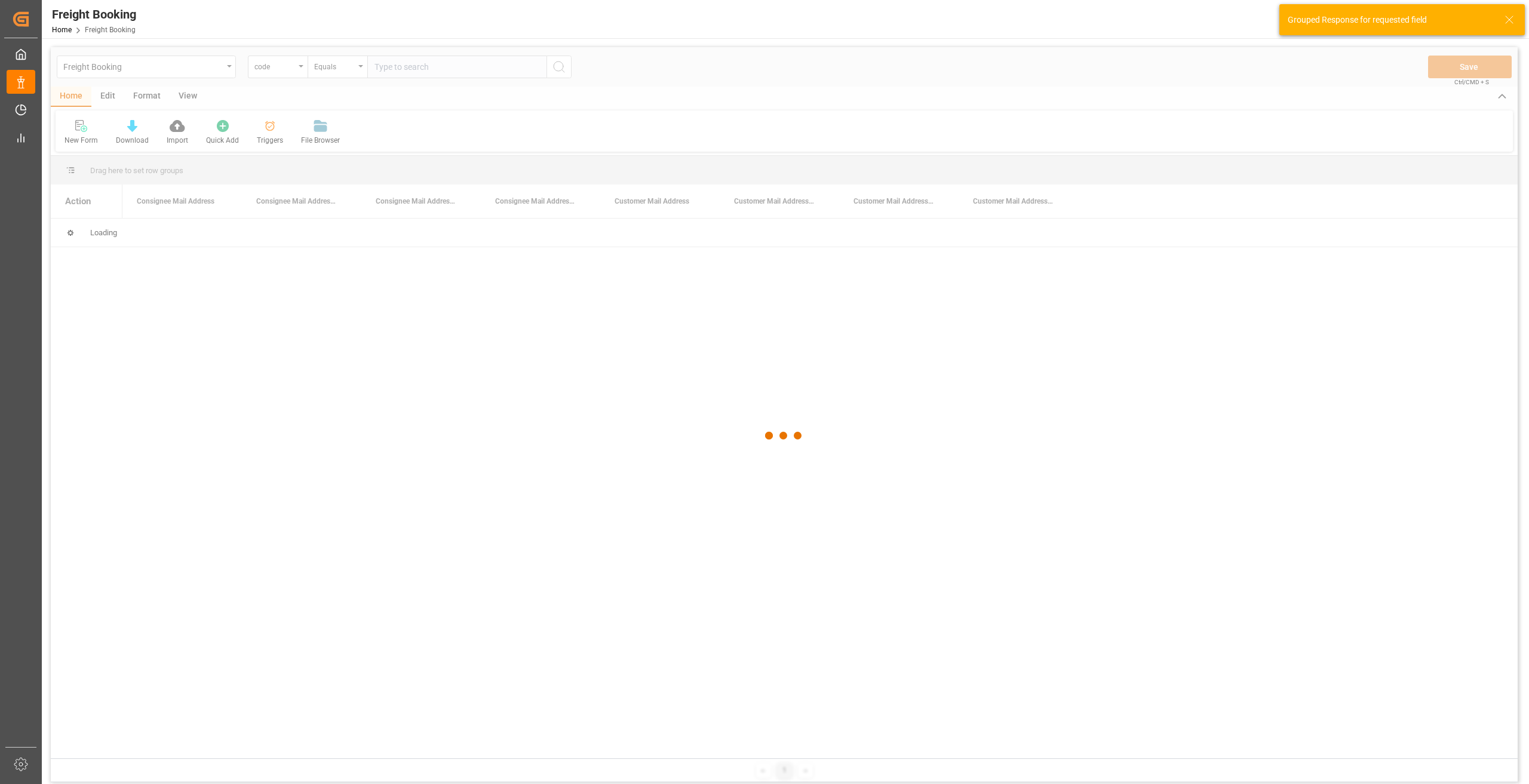
scroll to position [0, 0]
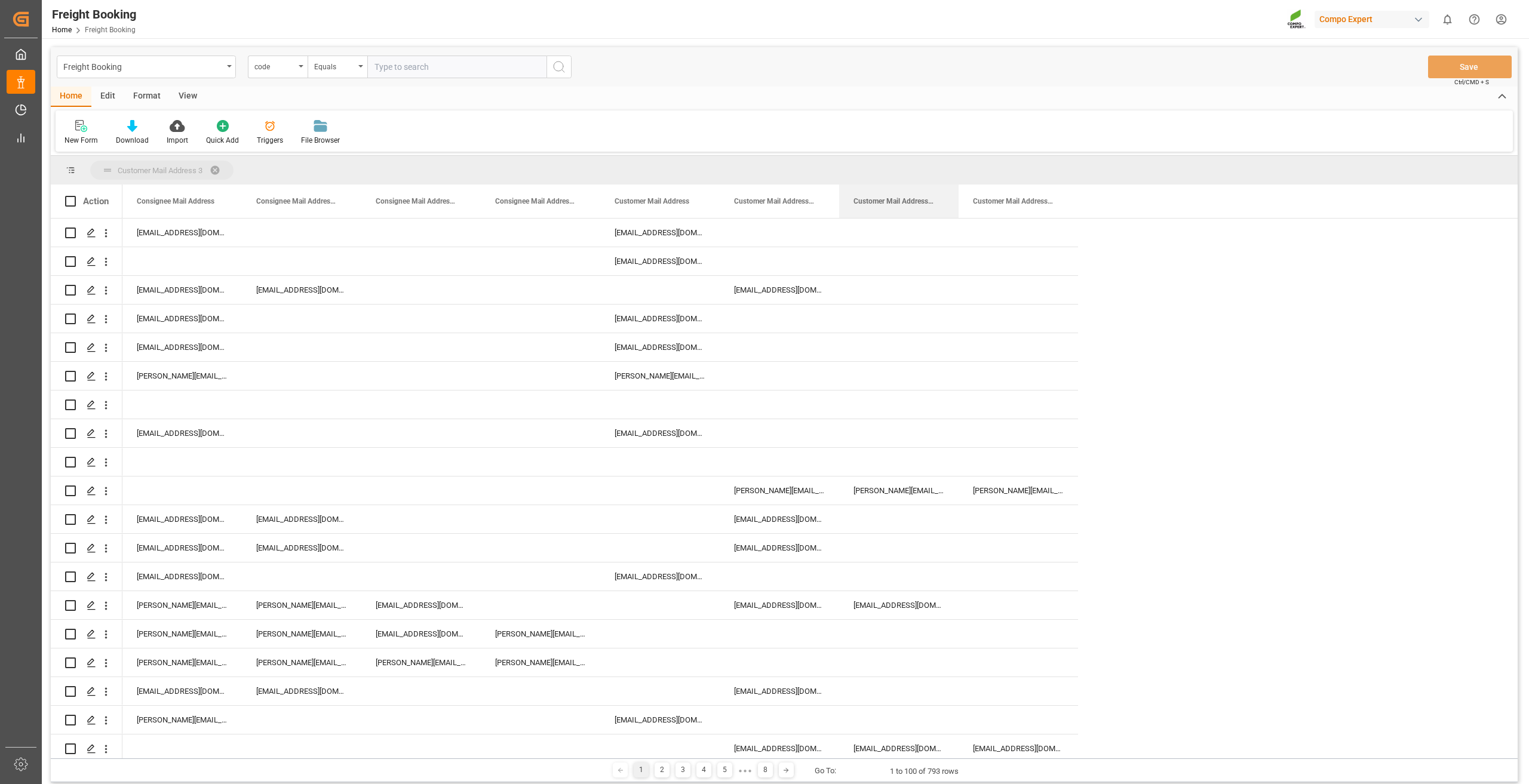
drag, startPoint x: 903, startPoint y: 211, endPoint x: 893, endPoint y: 171, distance: 41.2
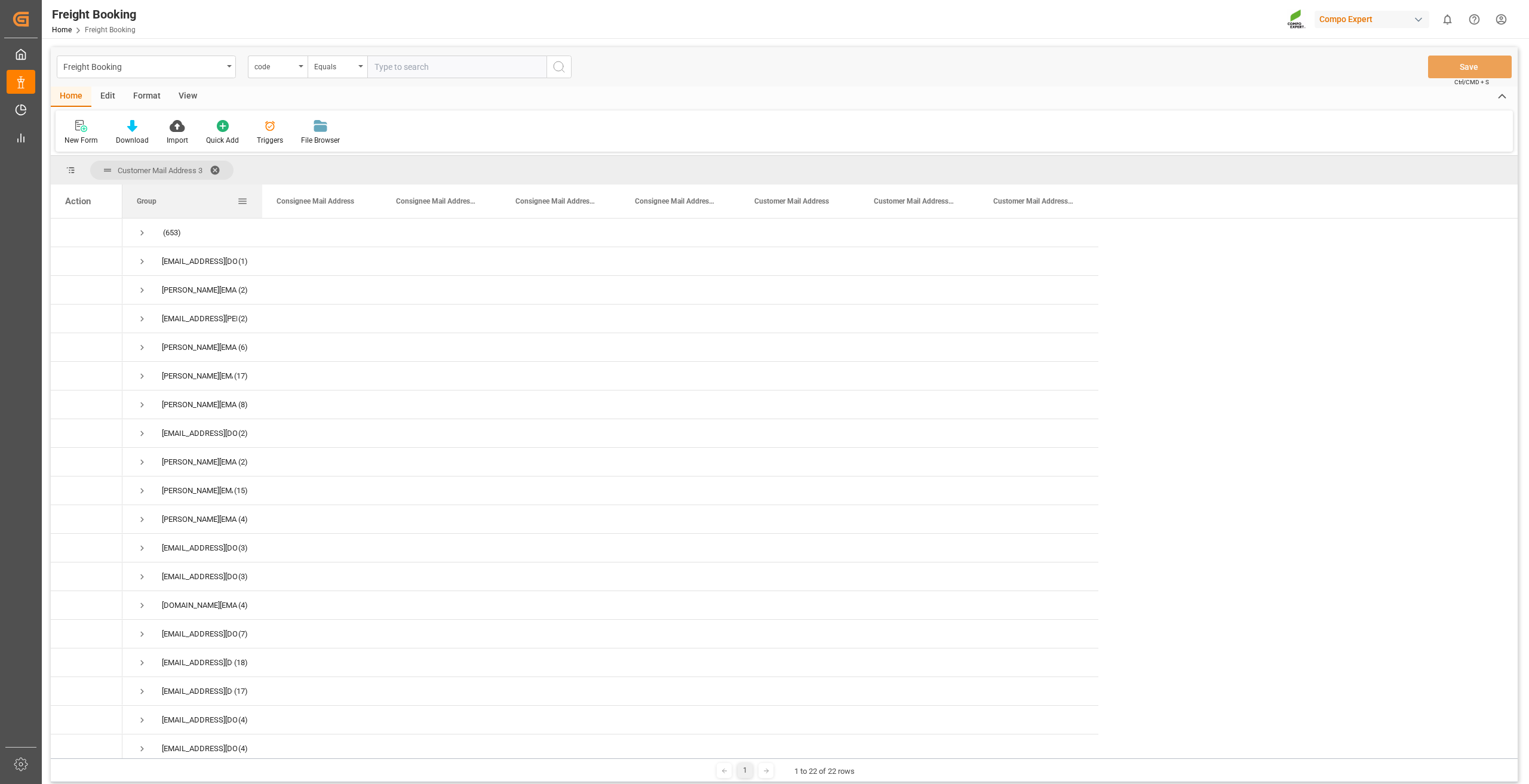
drag, startPoint x: 241, startPoint y: 204, endPoint x: 317, endPoint y: 199, distance: 76.2
click at [265, 199] on div at bounding box center [261, 201] width 4 height 33
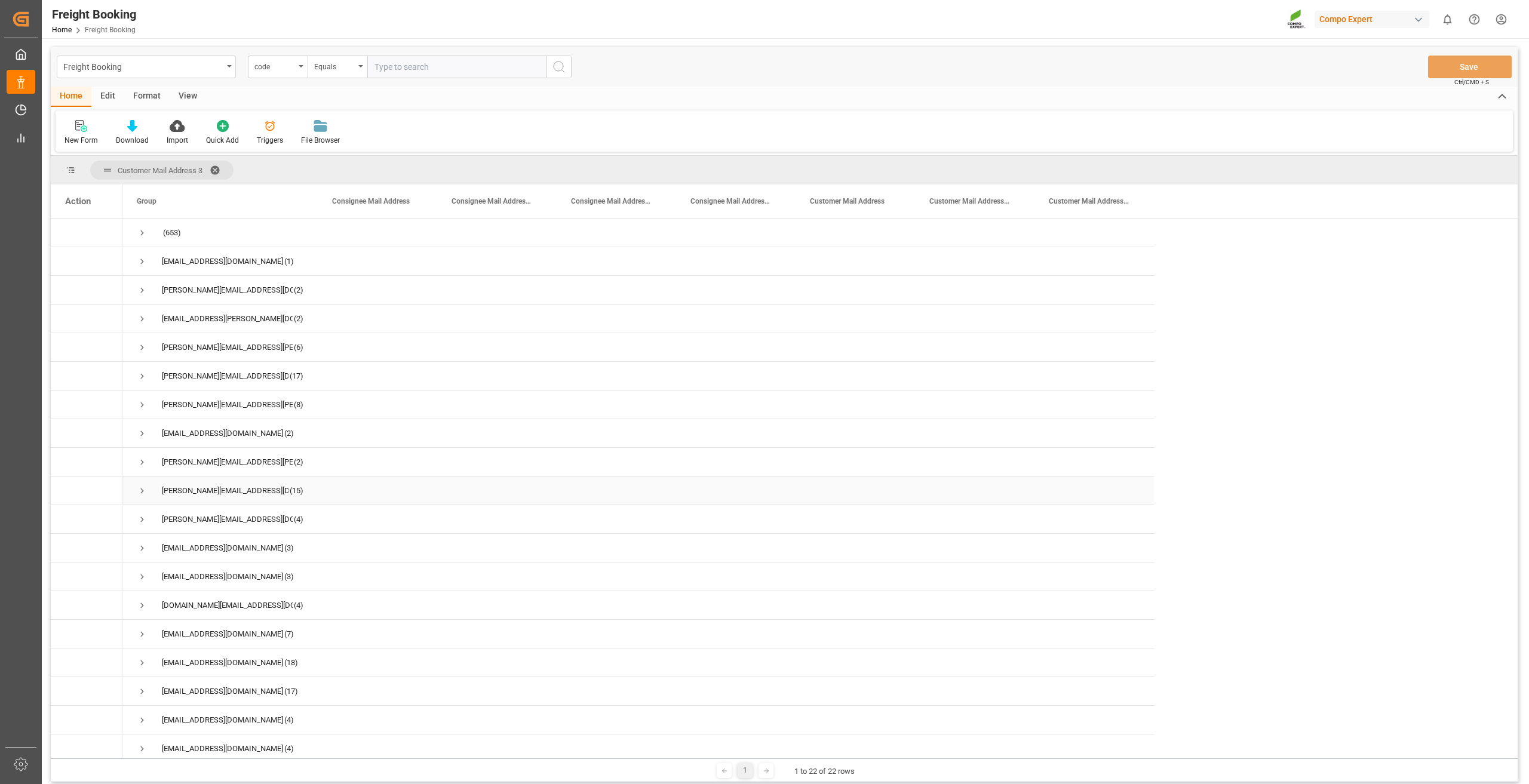
click at [141, 490] on span "Press SPACE to select this row." at bounding box center [142, 490] width 11 height 11
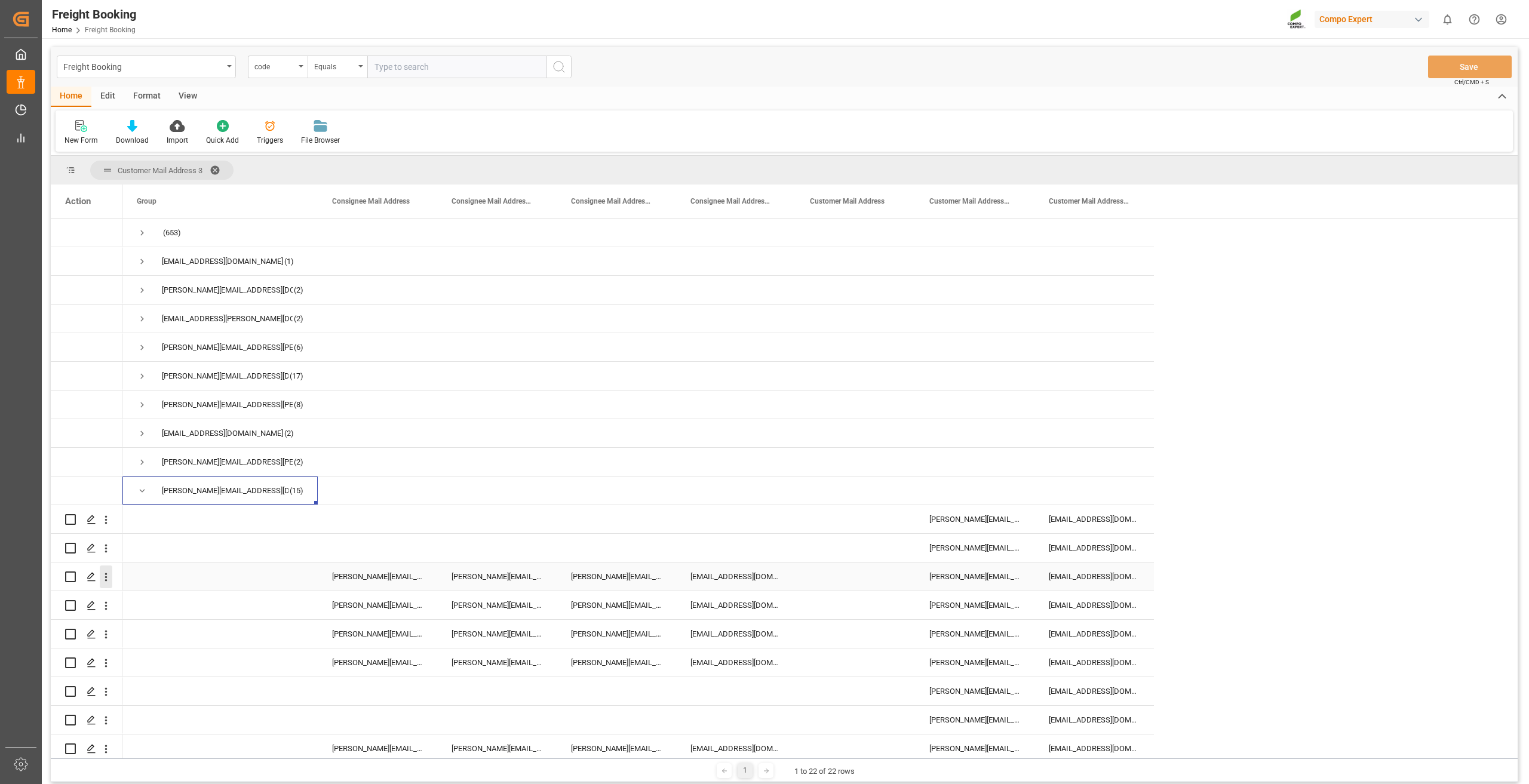
click at [104, 573] on icon "open menu" at bounding box center [106, 577] width 12 height 12
click at [139, 598] on span "Open in new tab" at bounding box center [184, 602] width 109 height 12
click at [217, 168] on span at bounding box center [219, 170] width 19 height 11
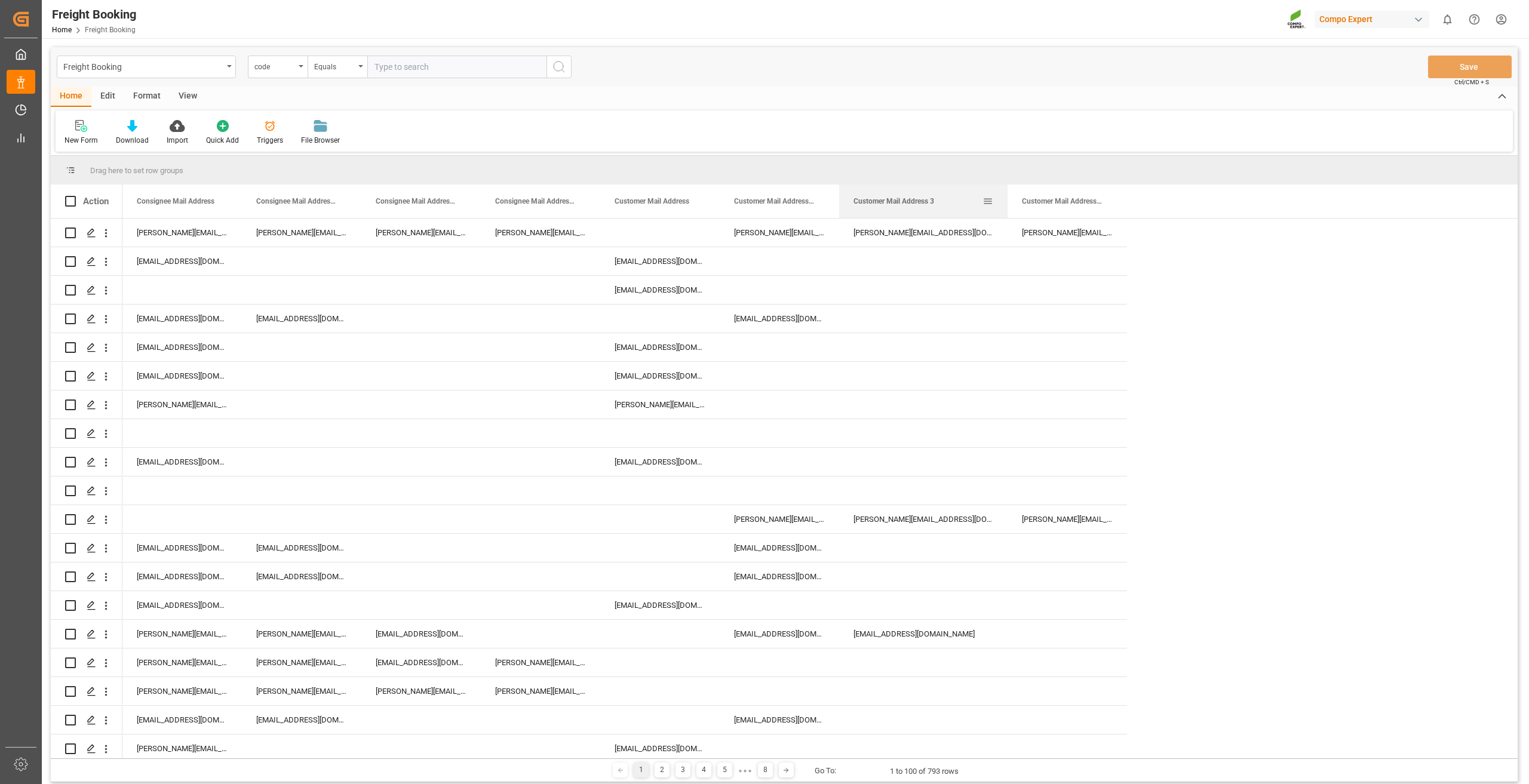
drag, startPoint x: 957, startPoint y: 196, endPoint x: 1065, endPoint y: 203, distance: 108.2
click at [762, 203] on div at bounding box center [1007, 201] width 4 height 33
click at [762, 201] on div "Customer Mail Address 3" at bounding box center [947, 201] width 188 height 33
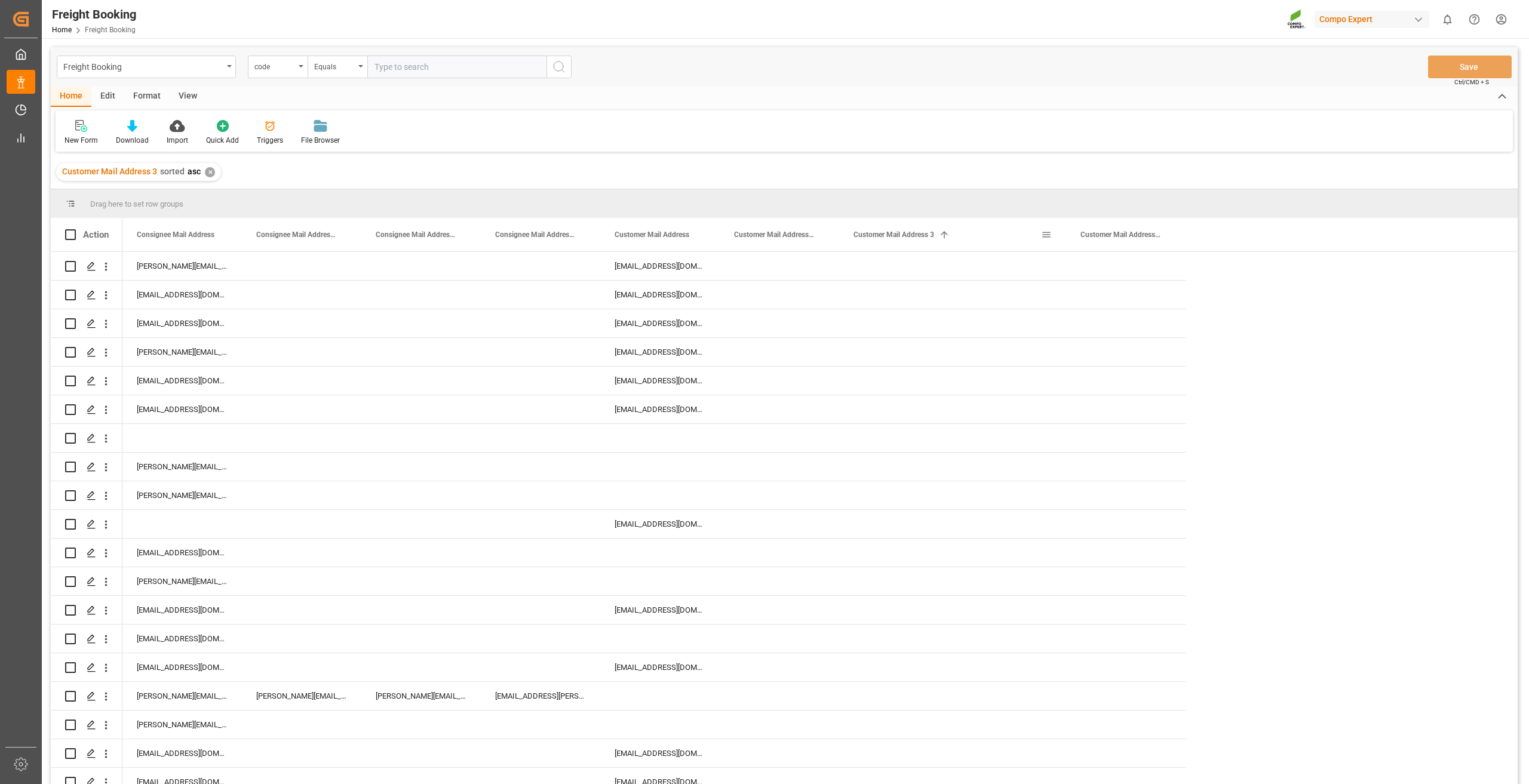
click at [762, 235] on span "Customer Mail Address 3" at bounding box center [894, 235] width 81 height 9
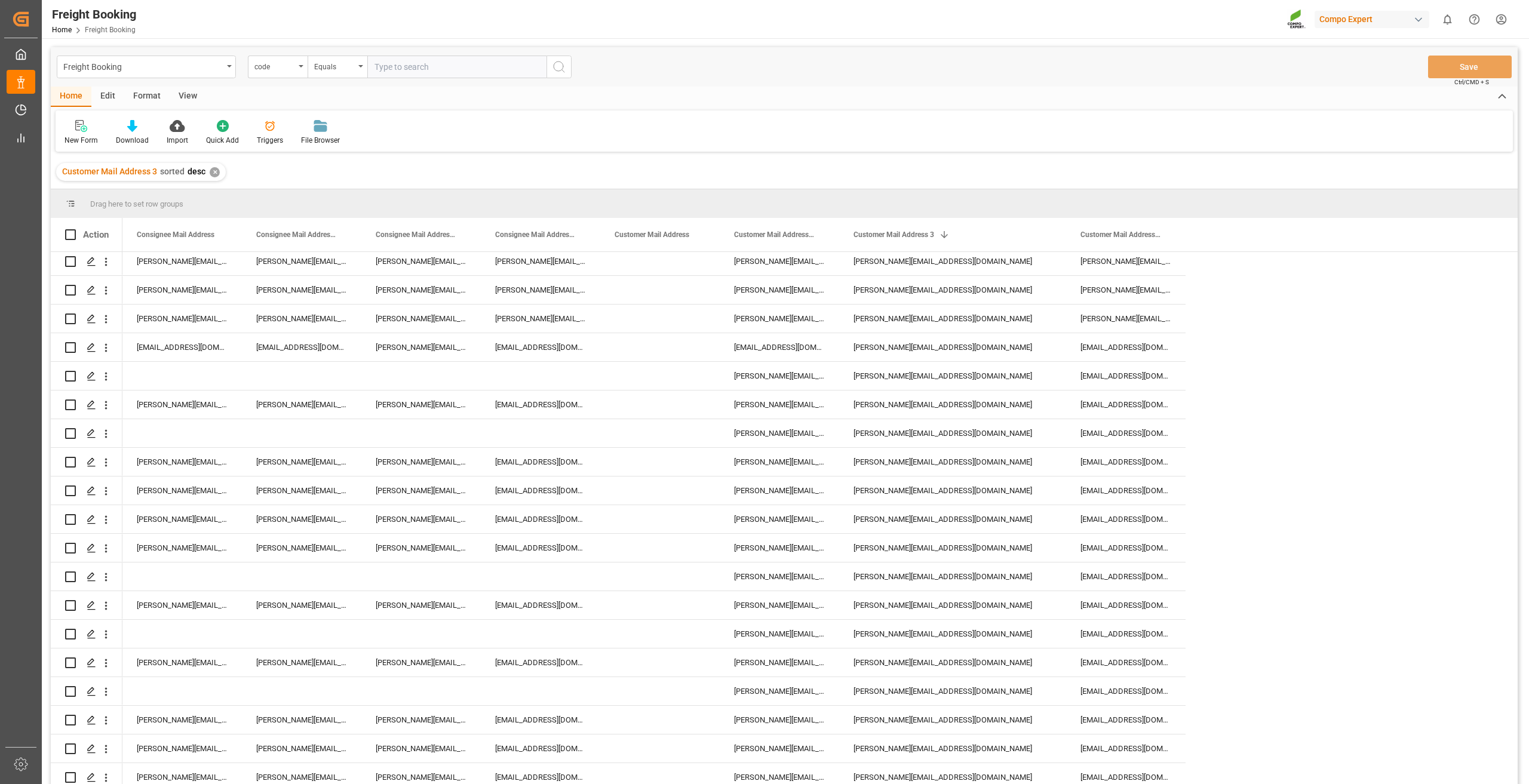
scroll to position [2330, 0]
click at [762, 369] on div "Mariano.Laurencena@compo-expert.com" at bounding box center [952, 376] width 227 height 28
drag, startPoint x: 1024, startPoint y: 375, endPoint x: 687, endPoint y: 350, distance: 337.9
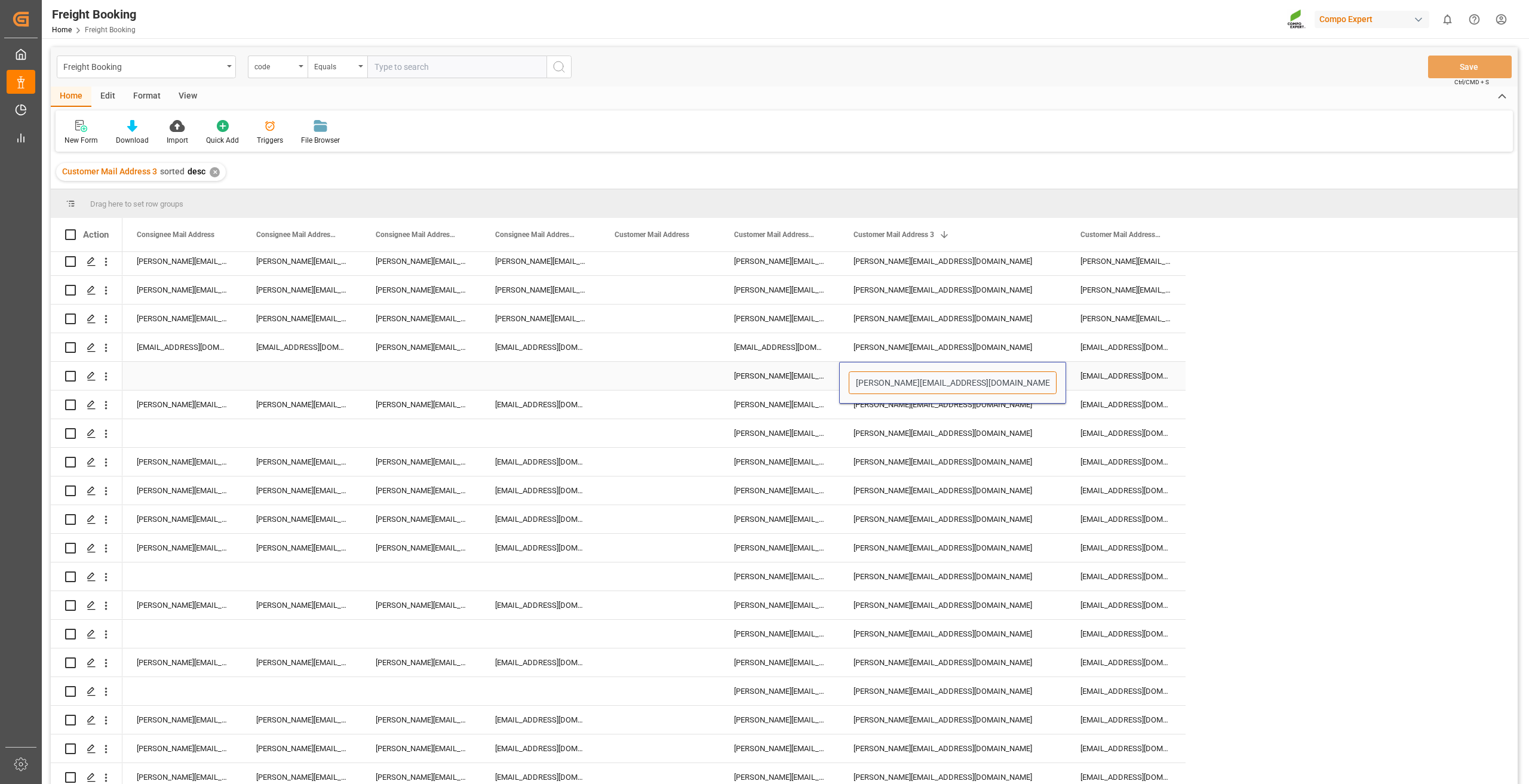
click at [762, 371] on input "Mariano.Laurencena@compo-expert.com" at bounding box center [952, 382] width 208 height 23
drag, startPoint x: 1014, startPoint y: 374, endPoint x: 857, endPoint y: 379, distance: 157.1
click at [762, 379] on input "Mariano.Laurencena@compo-expert.com" at bounding box center [952, 382] width 208 height 23
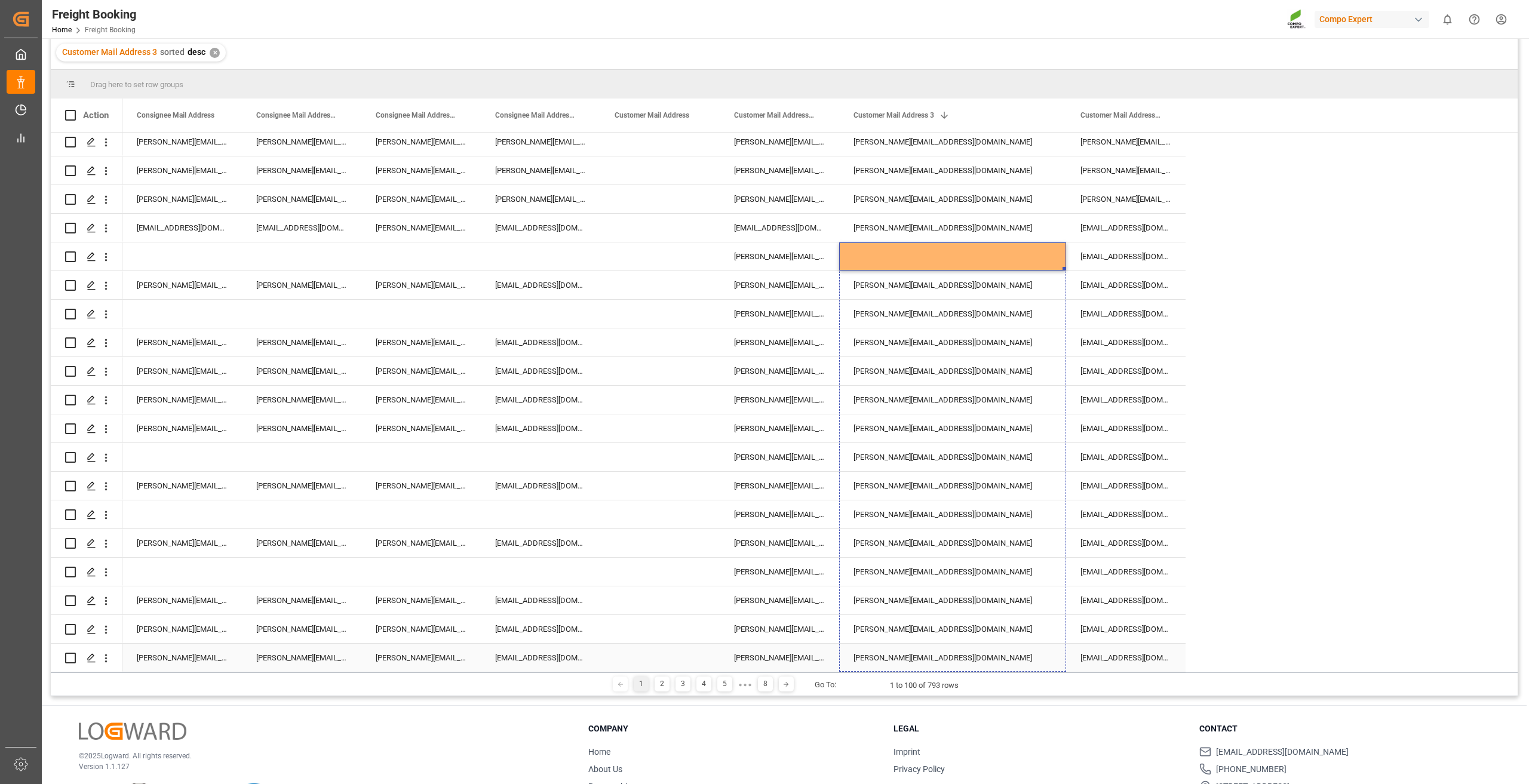
drag, startPoint x: 1063, startPoint y: 260, endPoint x: 1033, endPoint y: 645, distance: 386.2
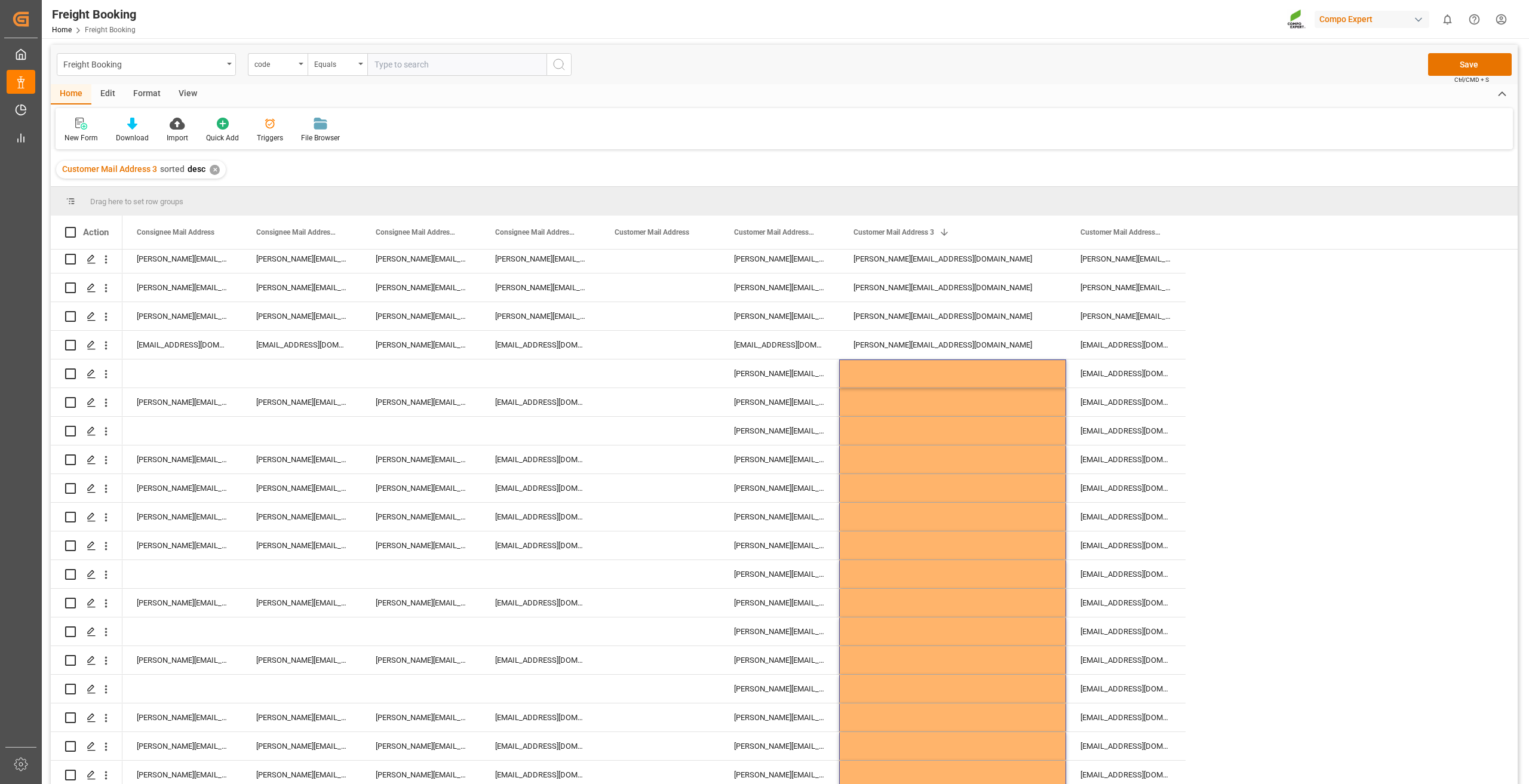
scroll to position [0, 0]
click at [762, 64] on button "Save" at bounding box center [1469, 67] width 83 height 23
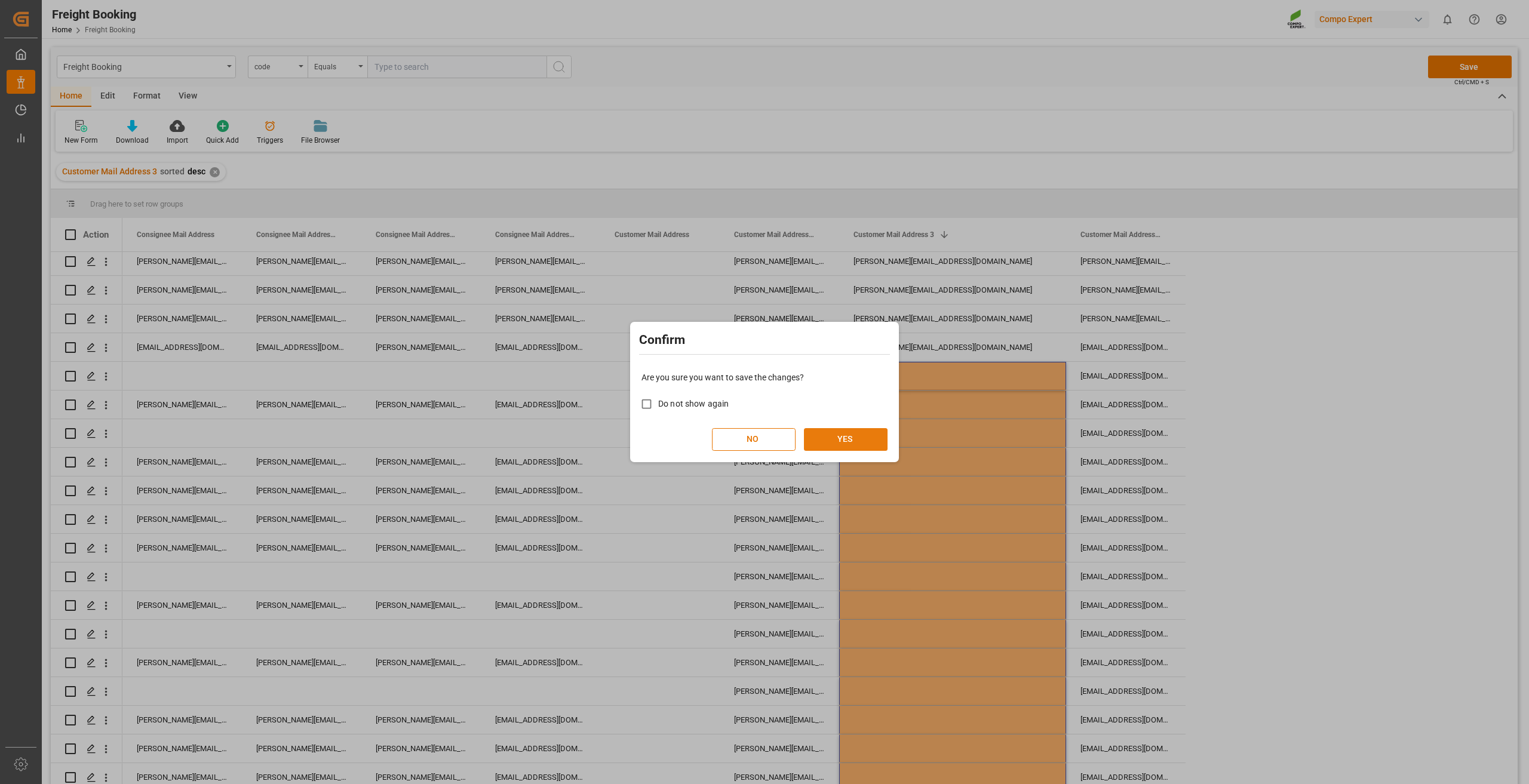
click at [762, 435] on button "YES" at bounding box center [845, 439] width 83 height 23
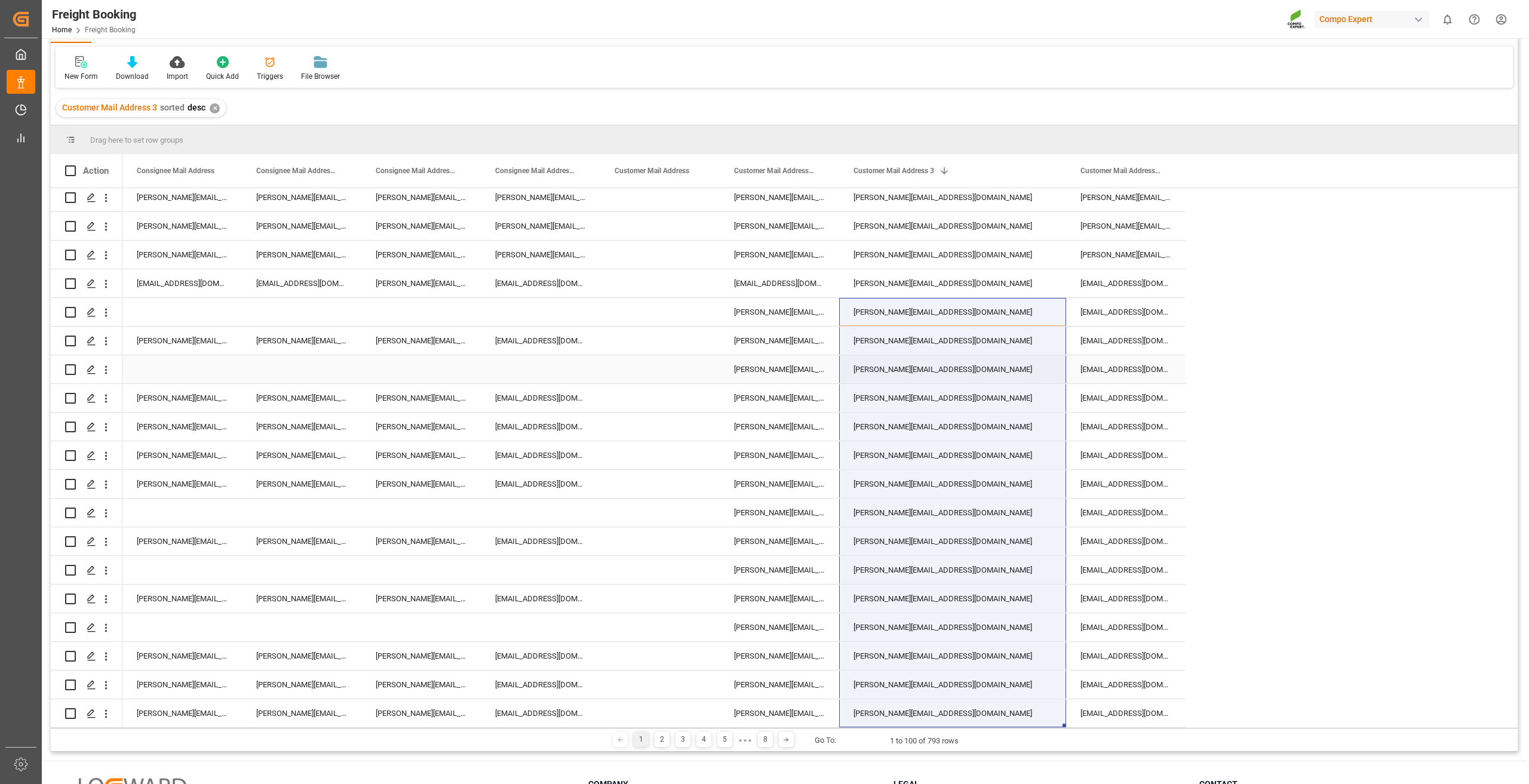
scroll to position [176, 0]
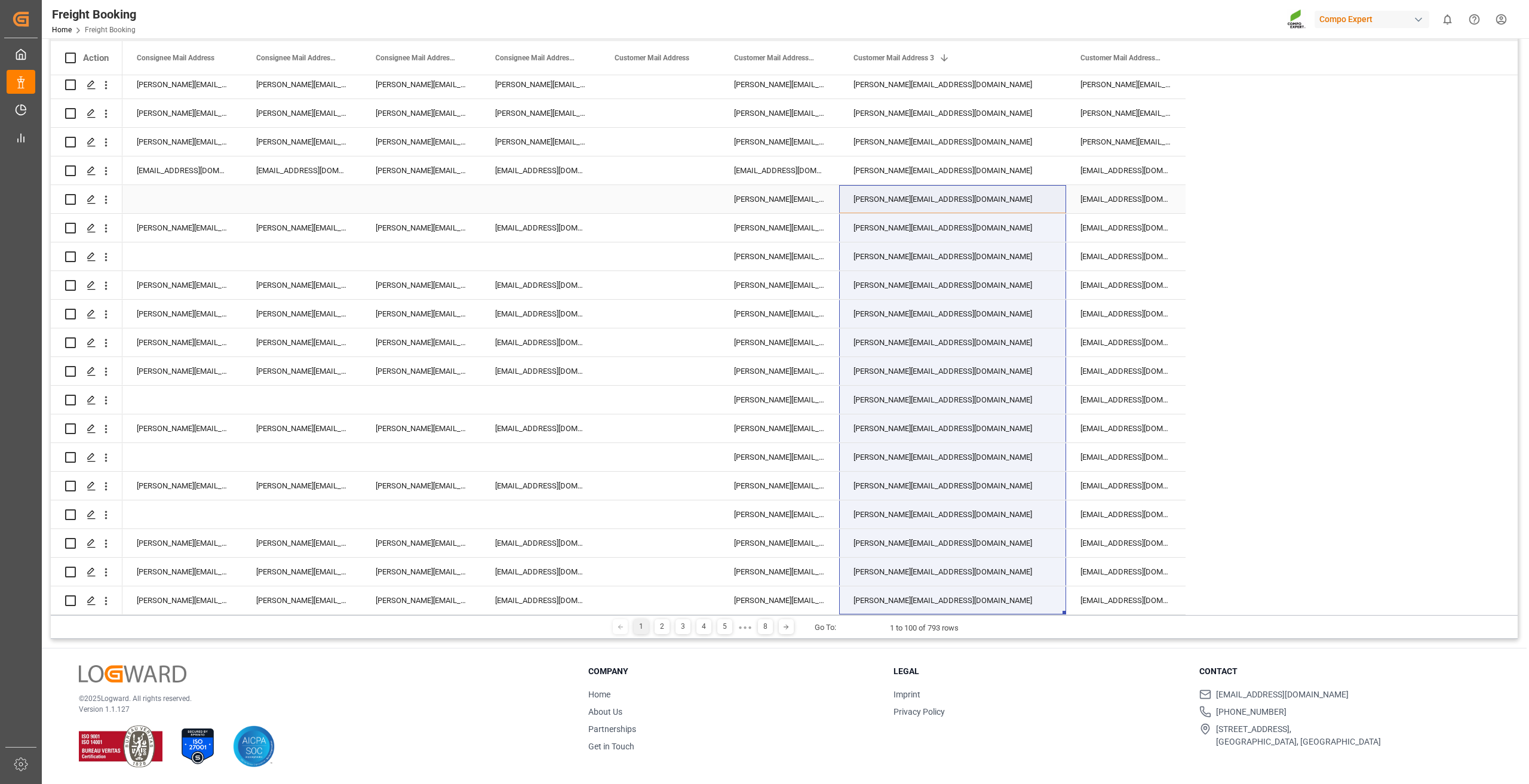
click at [762, 193] on div "Mariano.Laurencena@compo-expert.com" at bounding box center [952, 199] width 227 height 28
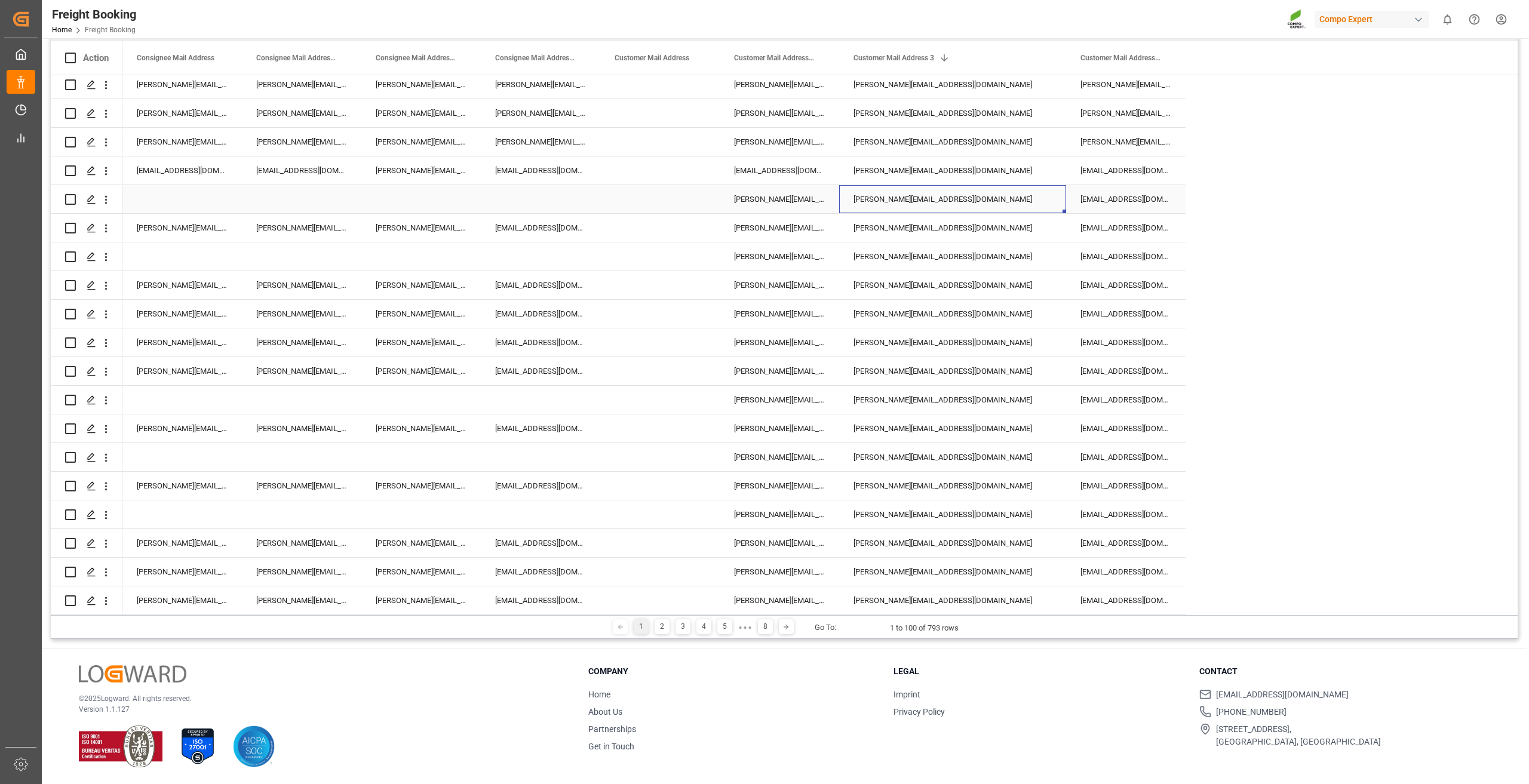
click at [762, 192] on div "Mariano.Laurencena@compo-expert.com" at bounding box center [952, 199] width 227 height 28
drag, startPoint x: 1013, startPoint y: 196, endPoint x: 762, endPoint y: 197, distance: 251.0
click at [762, 197] on div "Ezequiel.Lagos@compo-expert.com Mariano.Laurencena@compo-expert.com proveedores…" at bounding box center [654, 199] width 1063 height 29
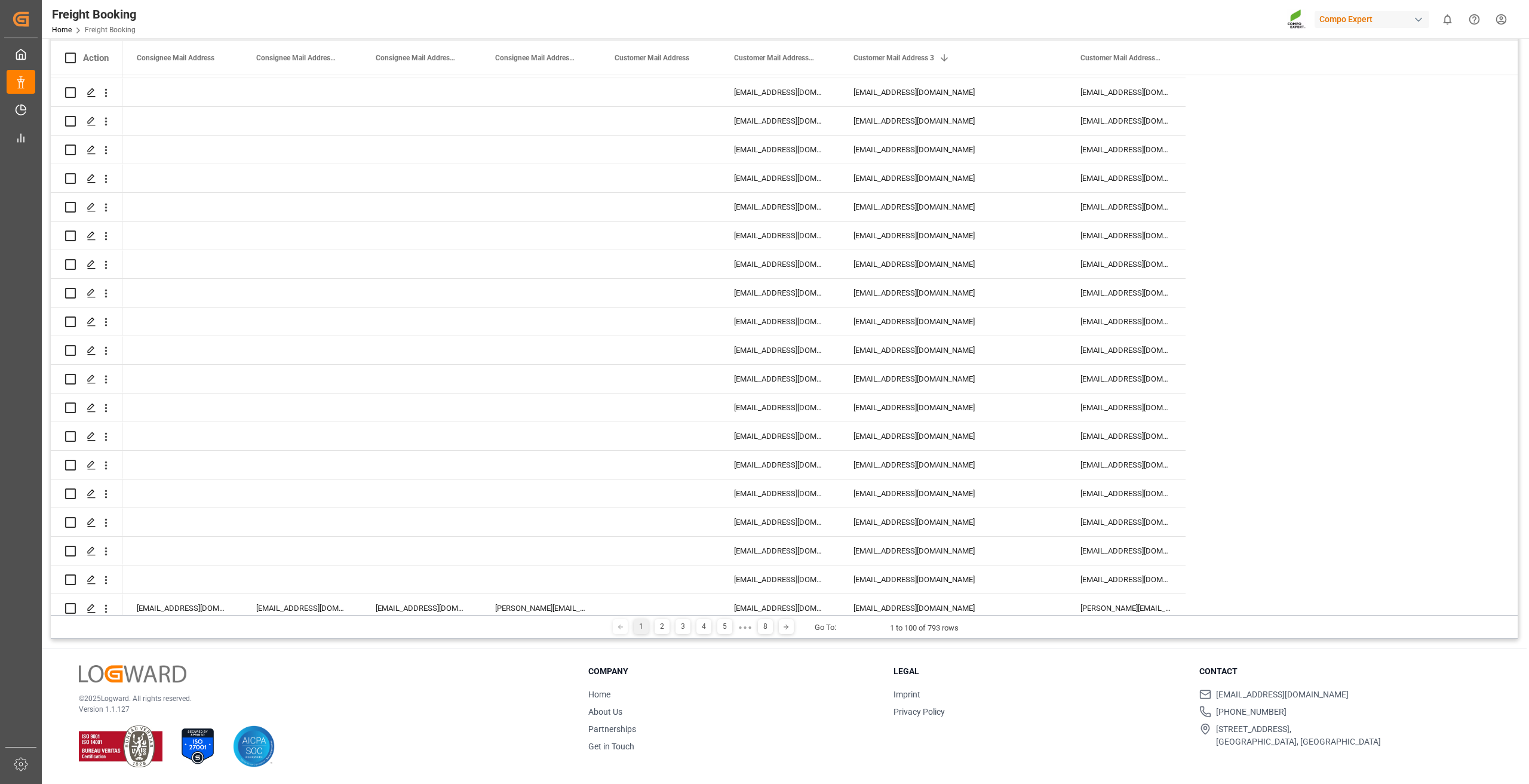
scroll to position [0, 0]
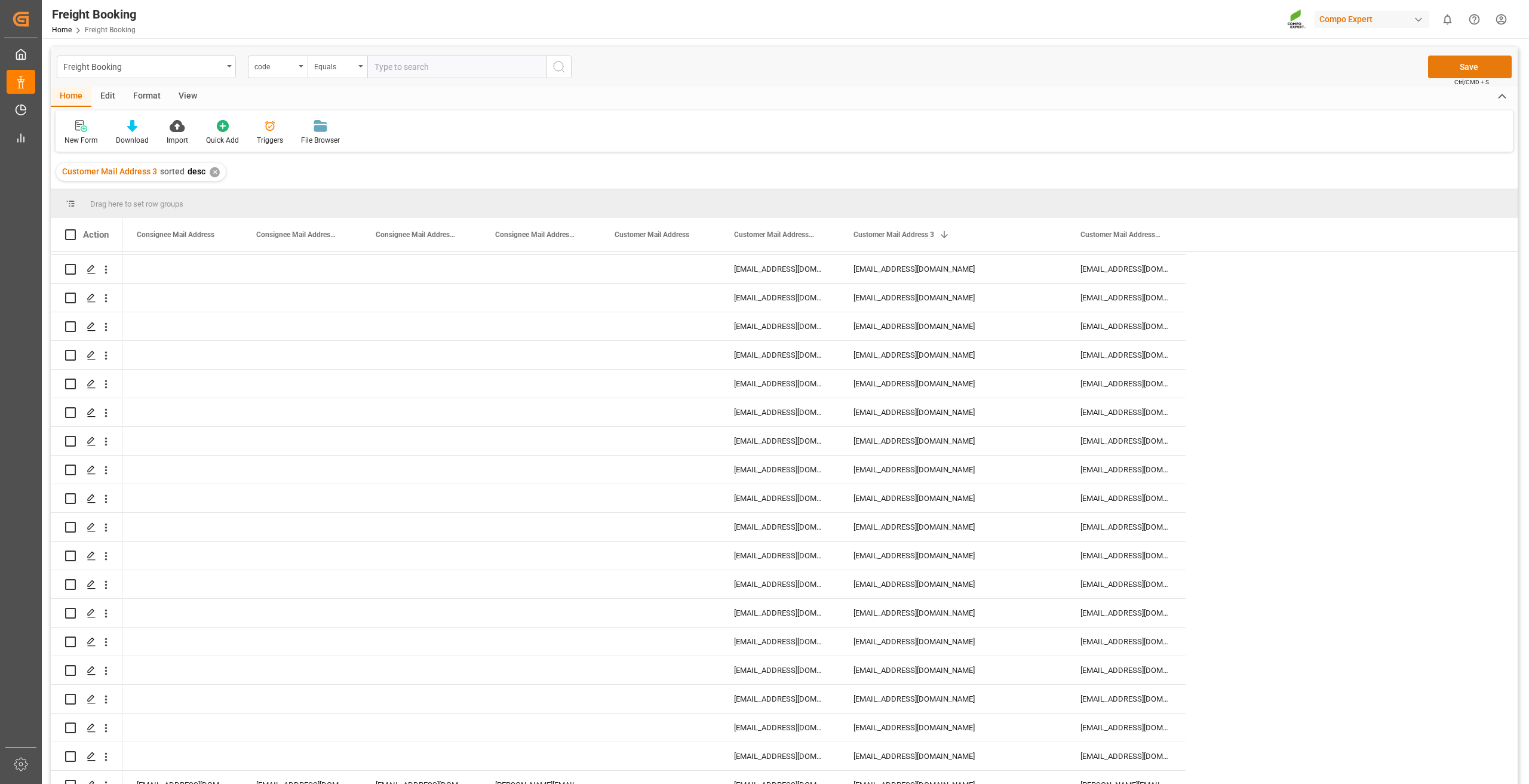
click at [762, 70] on button "Save" at bounding box center [1469, 67] width 83 height 23
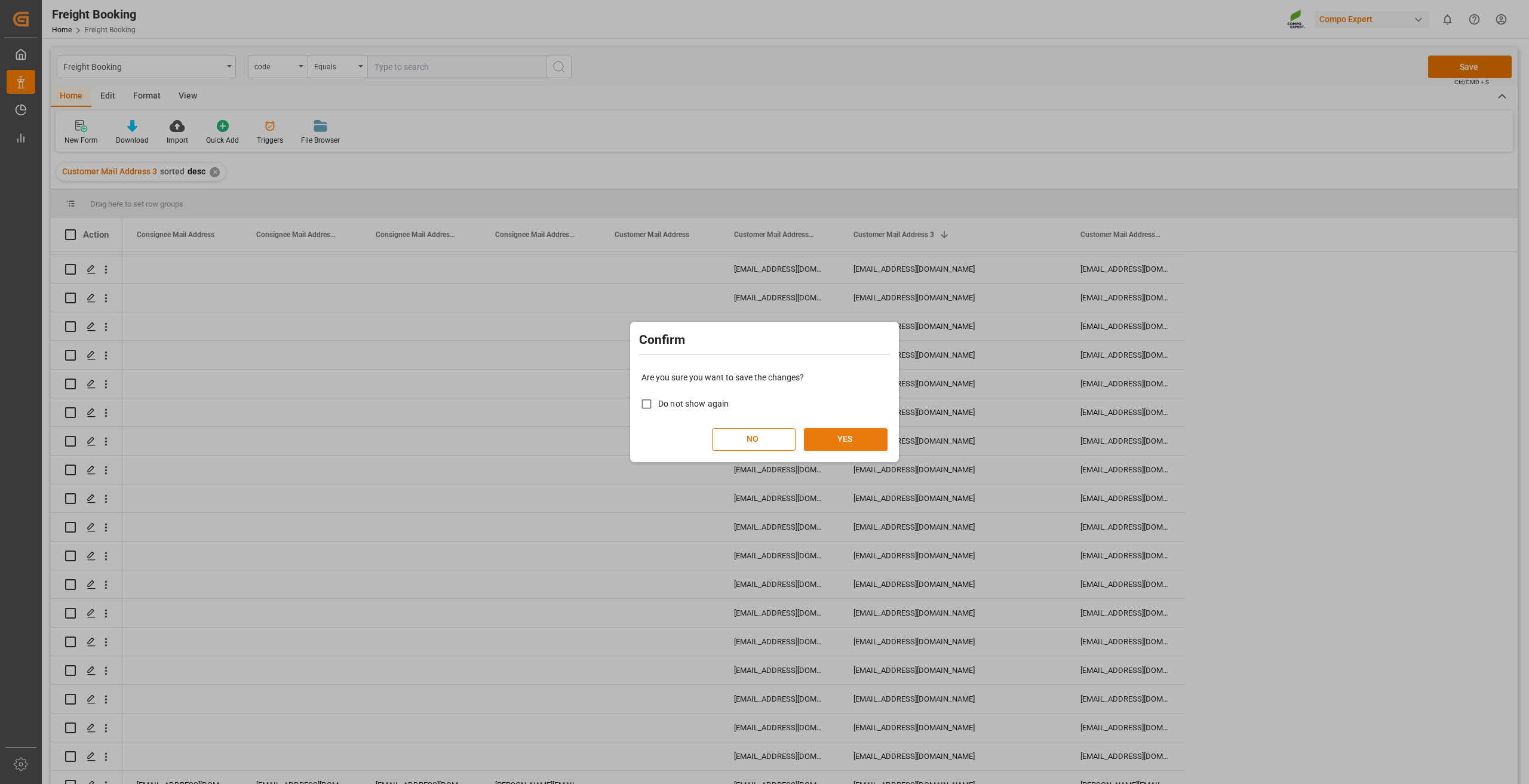
click at [762, 441] on button "YES" at bounding box center [845, 439] width 83 height 23
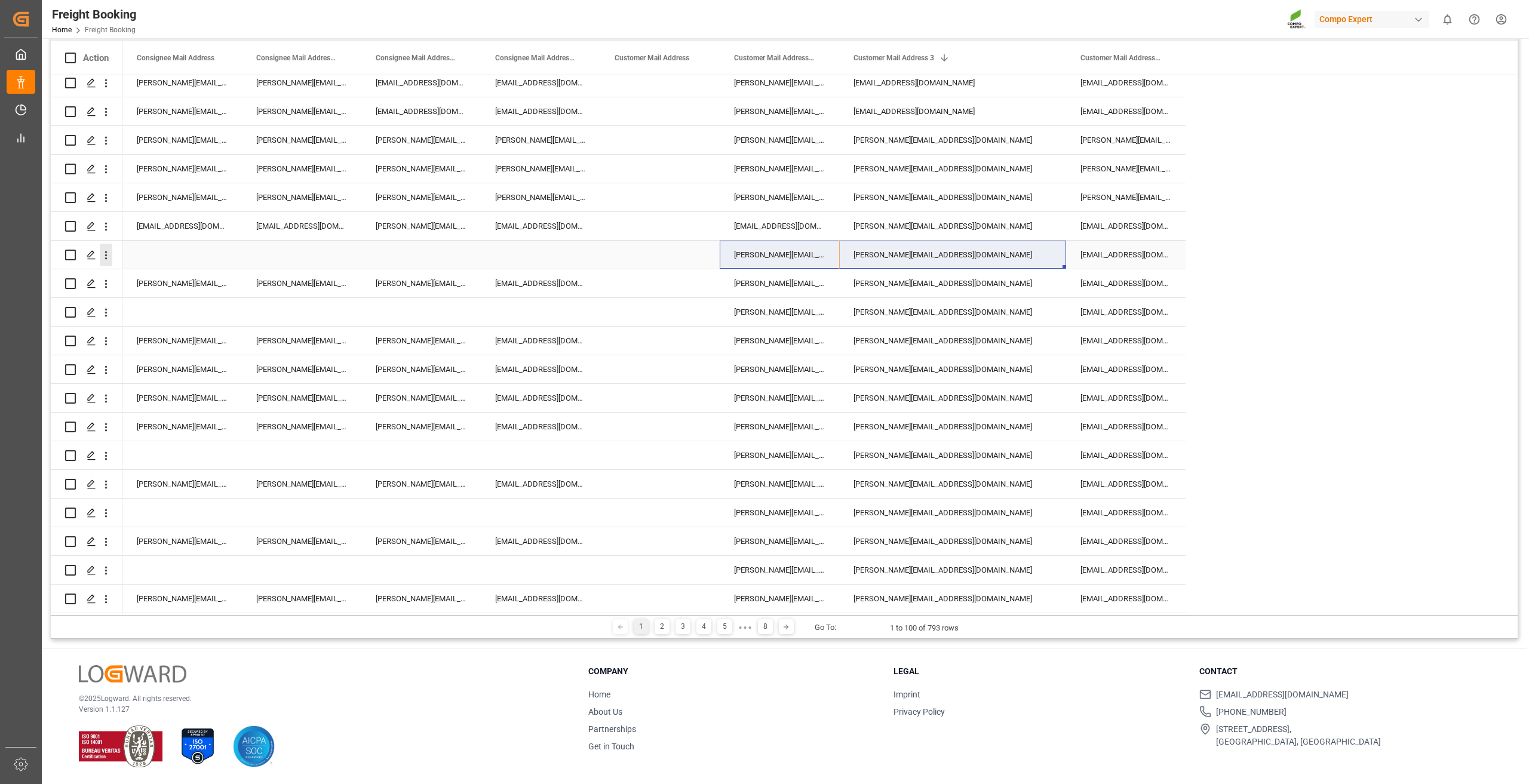
click at [107, 254] on icon "open menu" at bounding box center [106, 255] width 12 height 12
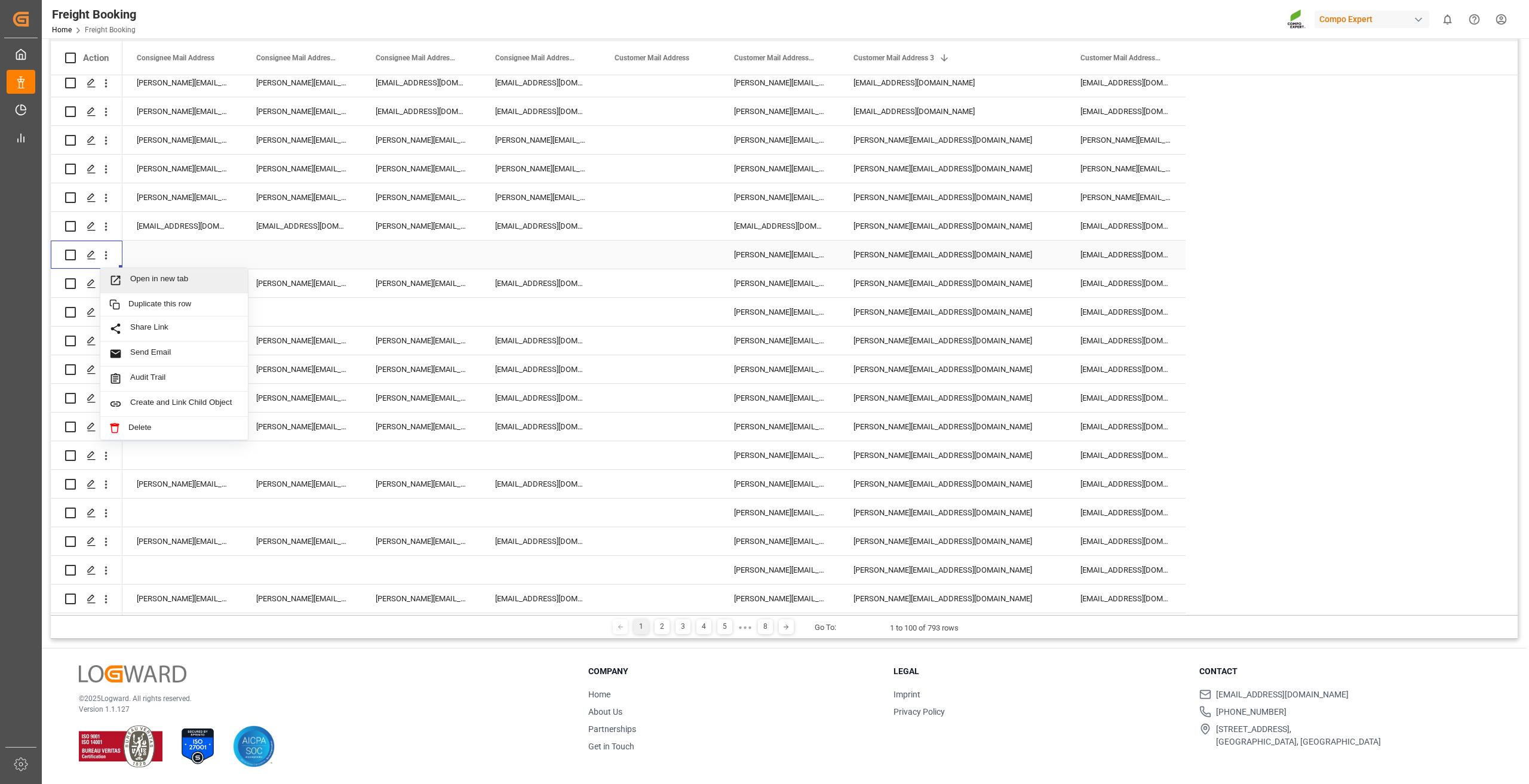
click at [138, 275] on span "Open in new tab" at bounding box center [184, 280] width 109 height 12
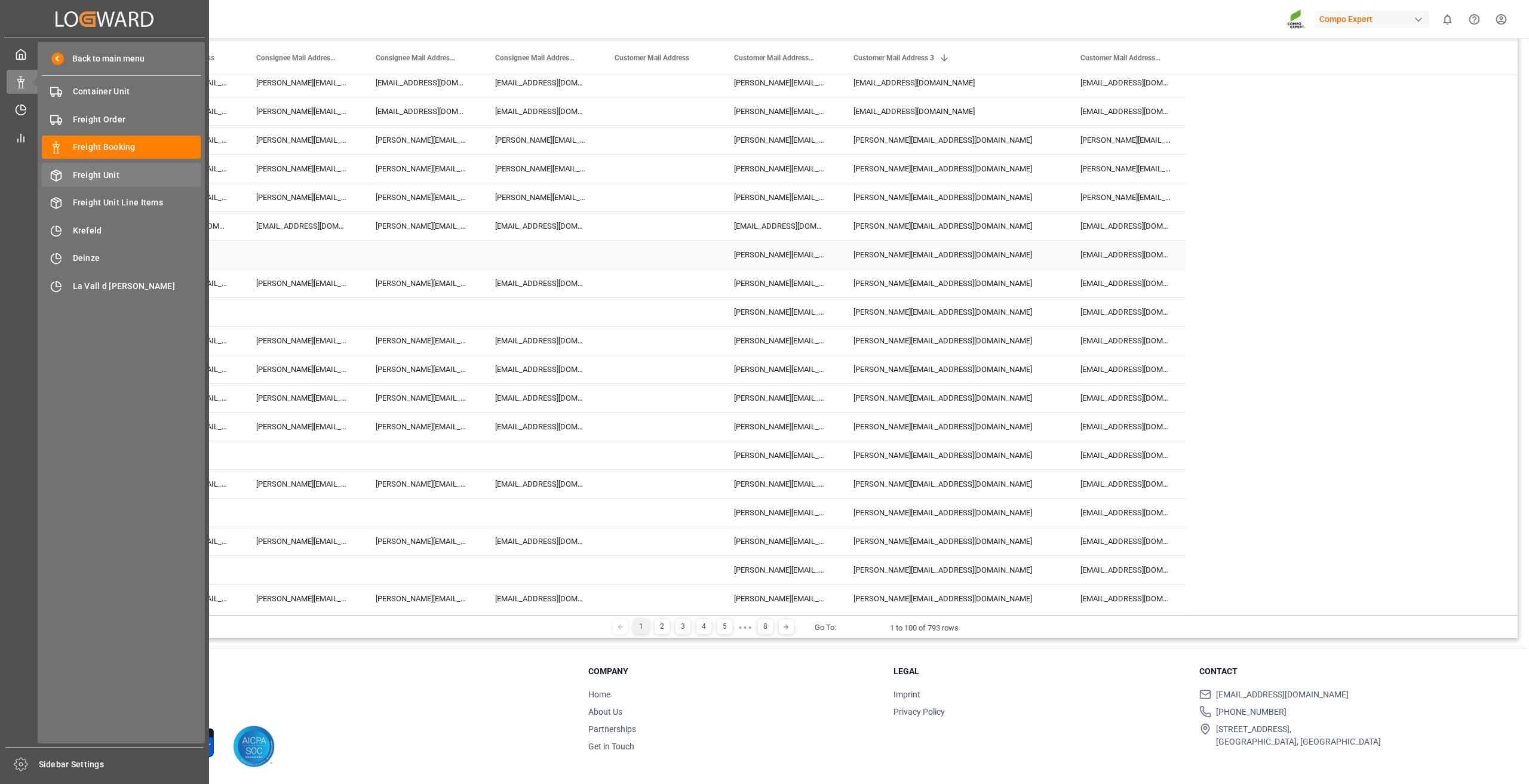
click at [95, 174] on span "Freight Unit" at bounding box center [137, 175] width 128 height 12
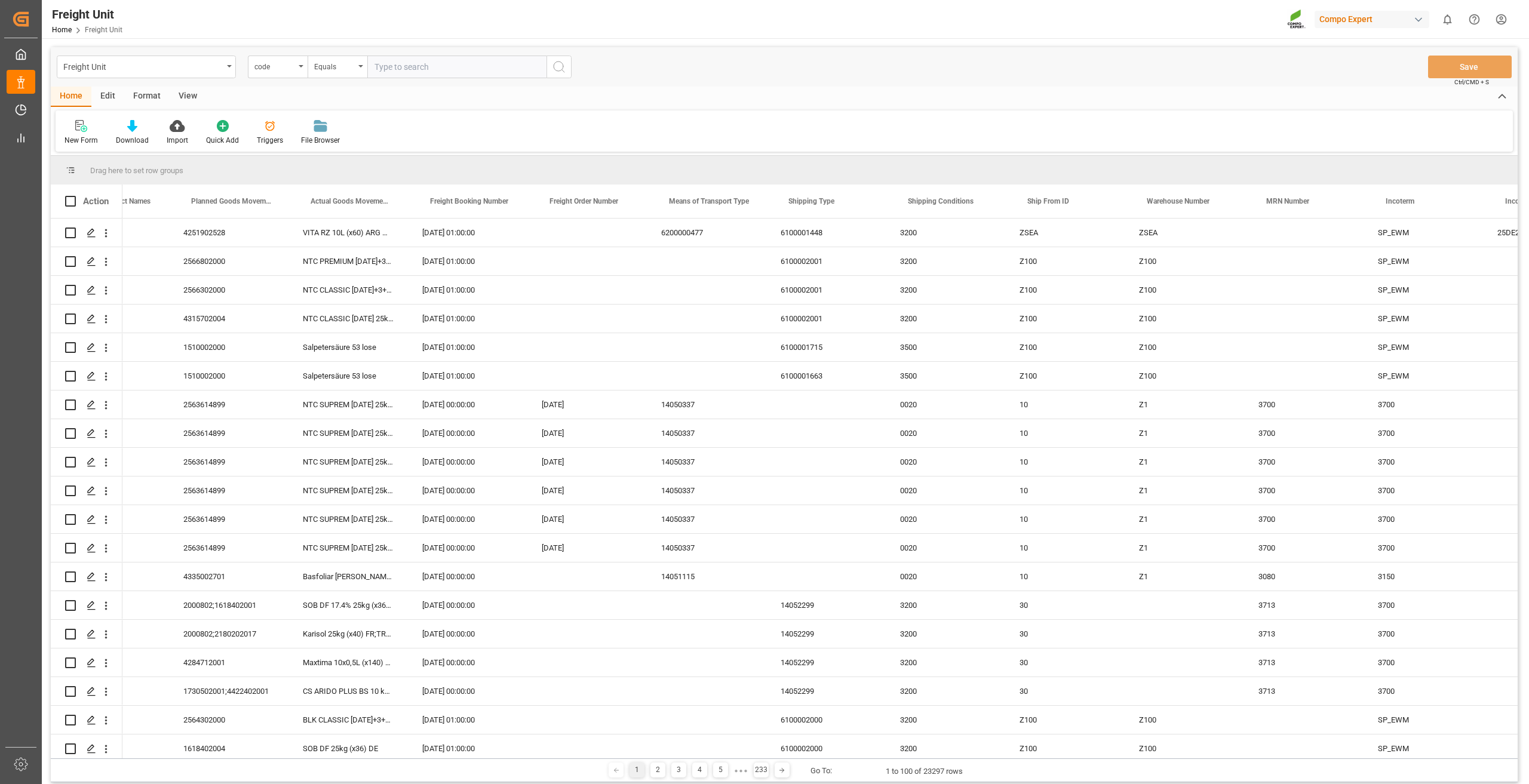
scroll to position [0, 1766]
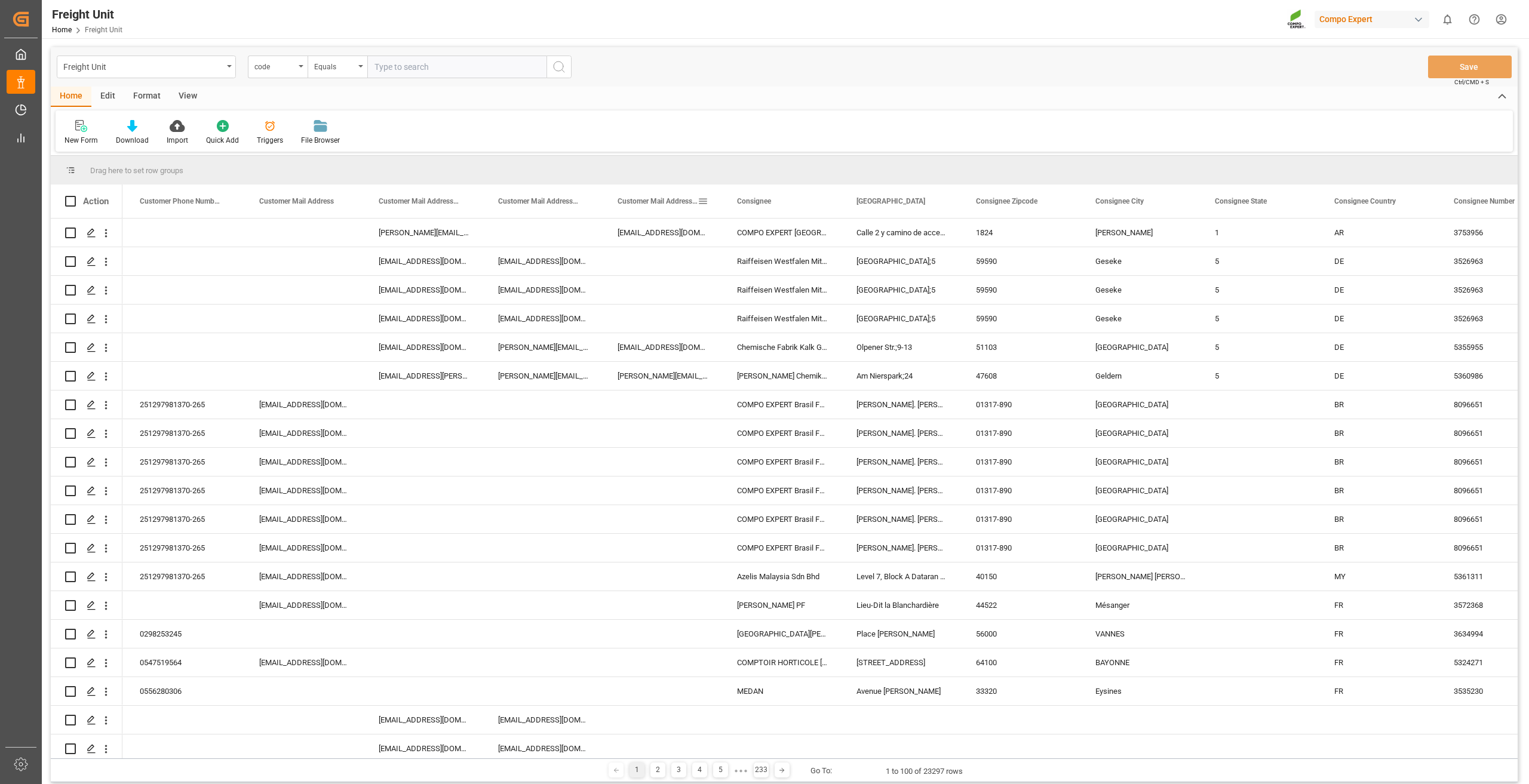
click at [704, 199] on span at bounding box center [703, 201] width 11 height 11
click at [705, 235] on input "Toggle Select All Columns" at bounding box center [704, 233] width 11 height 11
checkbox input "false"
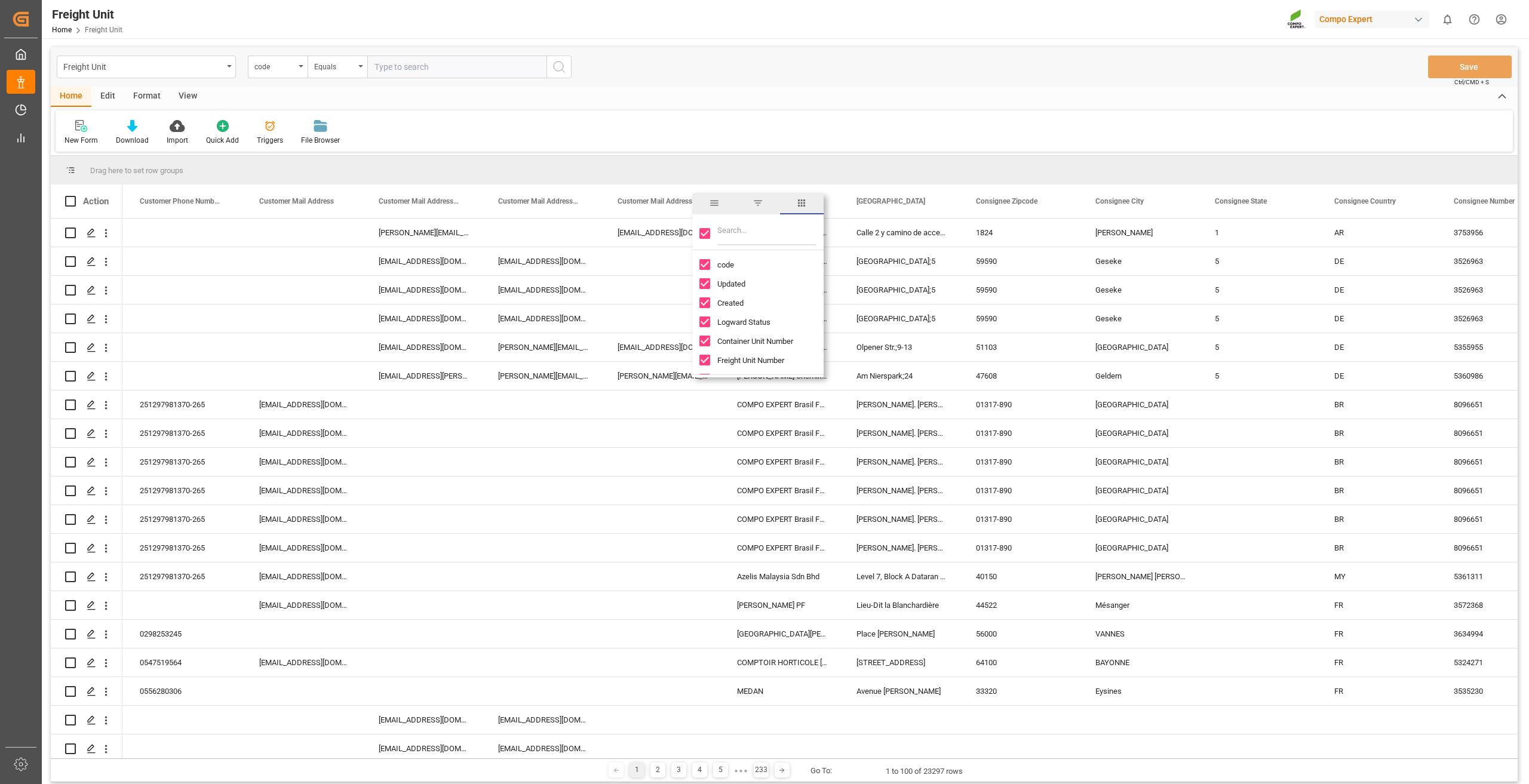
checkbox input "false"
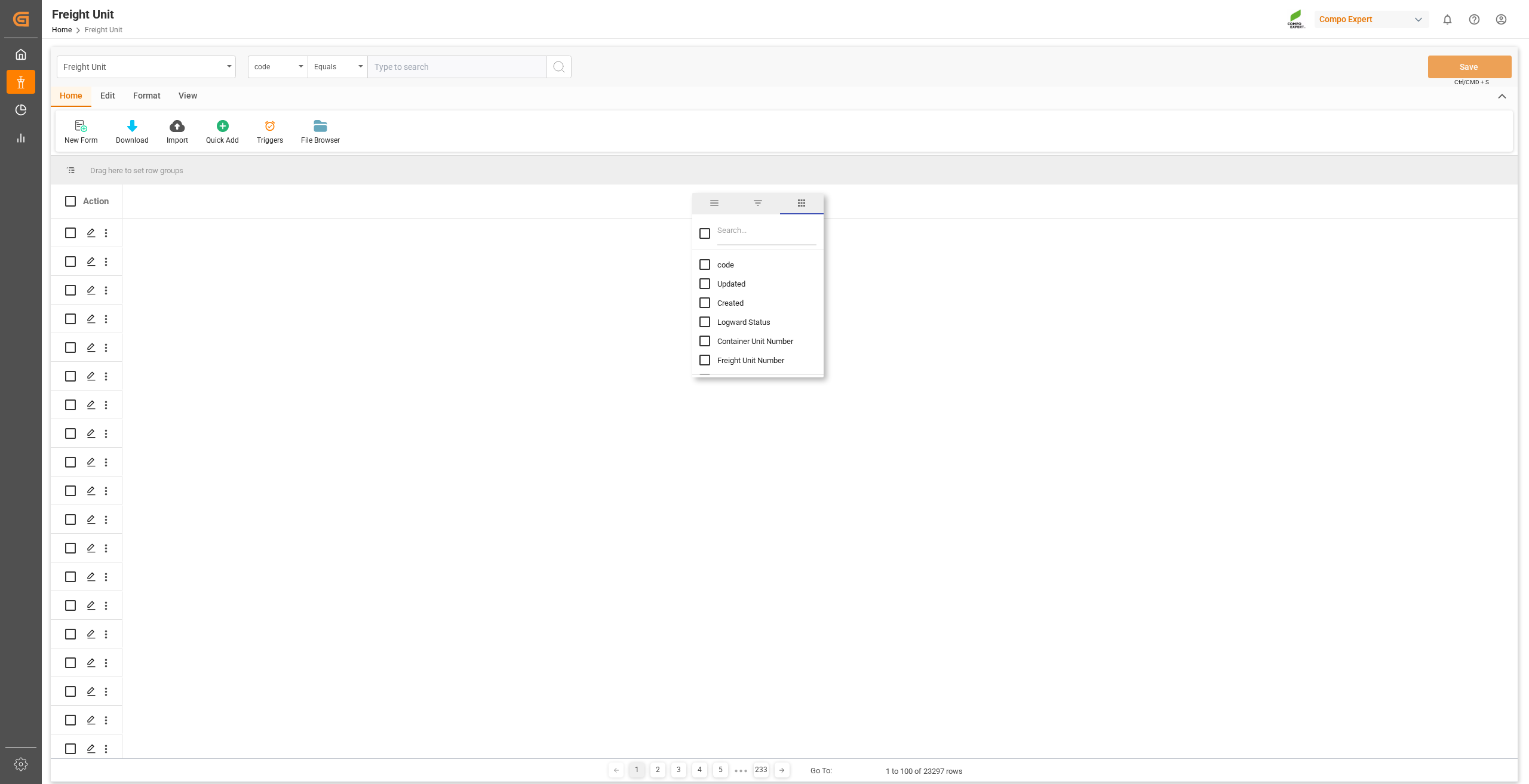
click at [732, 231] on input "Filter Columns Input" at bounding box center [767, 233] width 99 height 24
type input "customer m"
click at [704, 304] on input "Customer Mail Address 3 column toggle visibility (hidden)" at bounding box center [704, 303] width 11 height 11
checkbox input "true"
checkbox input "false"
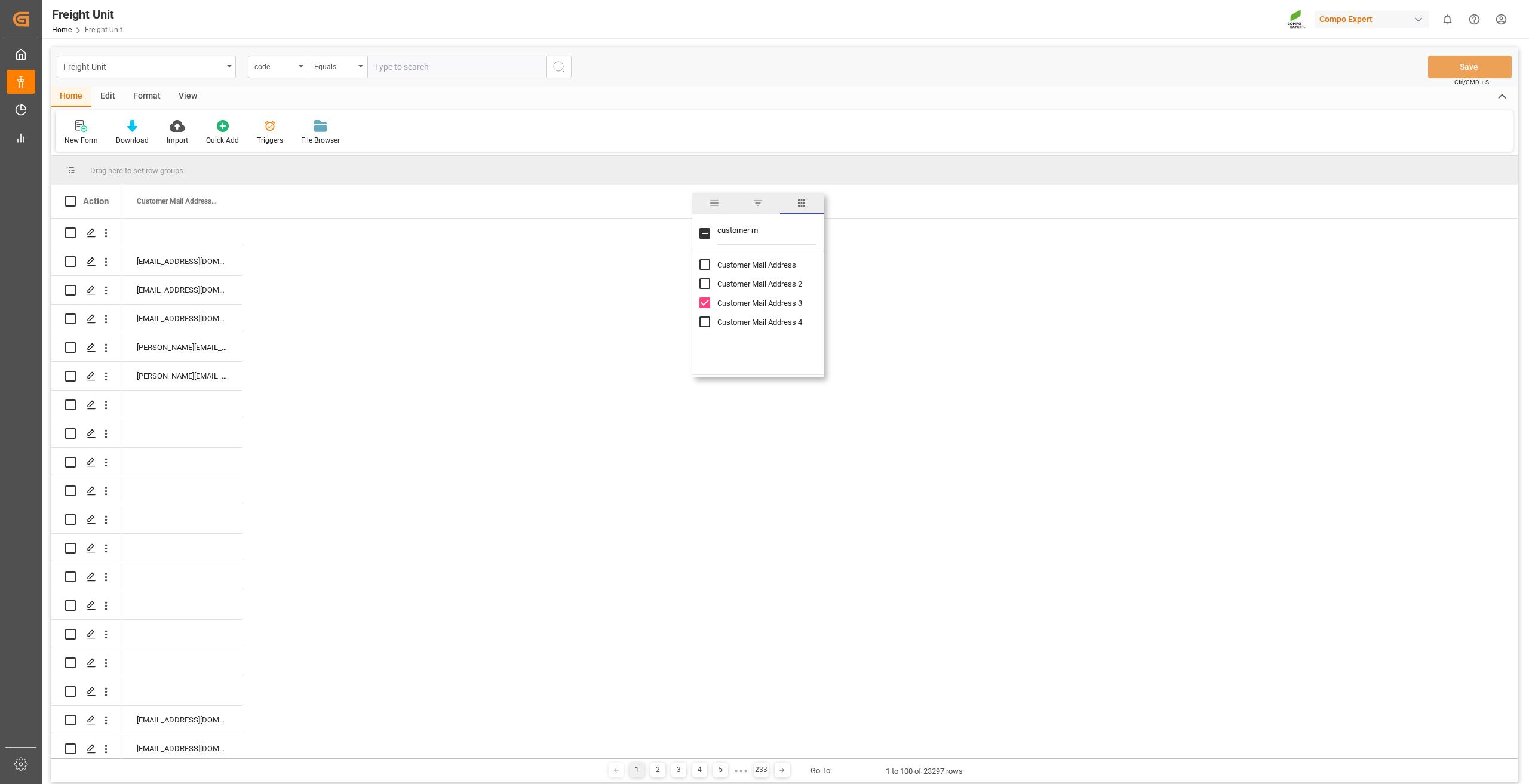
click at [589, 194] on div "Customer Mail Address 3" at bounding box center [820, 201] width 1395 height 33
click at [295, 64] on div "code" at bounding box center [277, 67] width 60 height 23
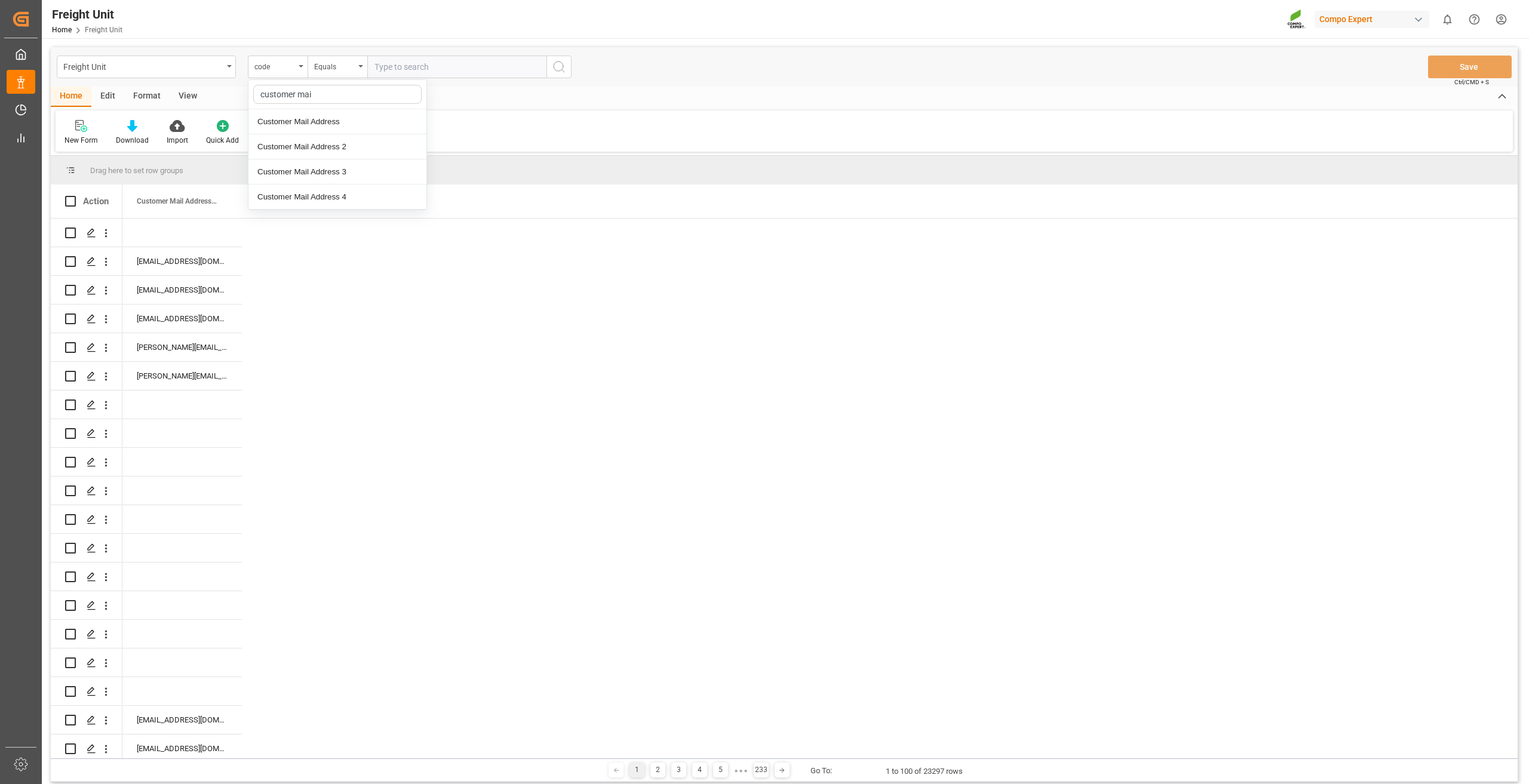
type input "customer mail"
click at [332, 175] on div "Customer Mail Address 3" at bounding box center [337, 172] width 178 height 25
click at [338, 66] on div "Equals" at bounding box center [334, 66] width 40 height 14
click at [358, 145] on div "Fuzzy search" at bounding box center [397, 146] width 178 height 25
click at [397, 67] on input "text" at bounding box center [457, 67] width 179 height 23
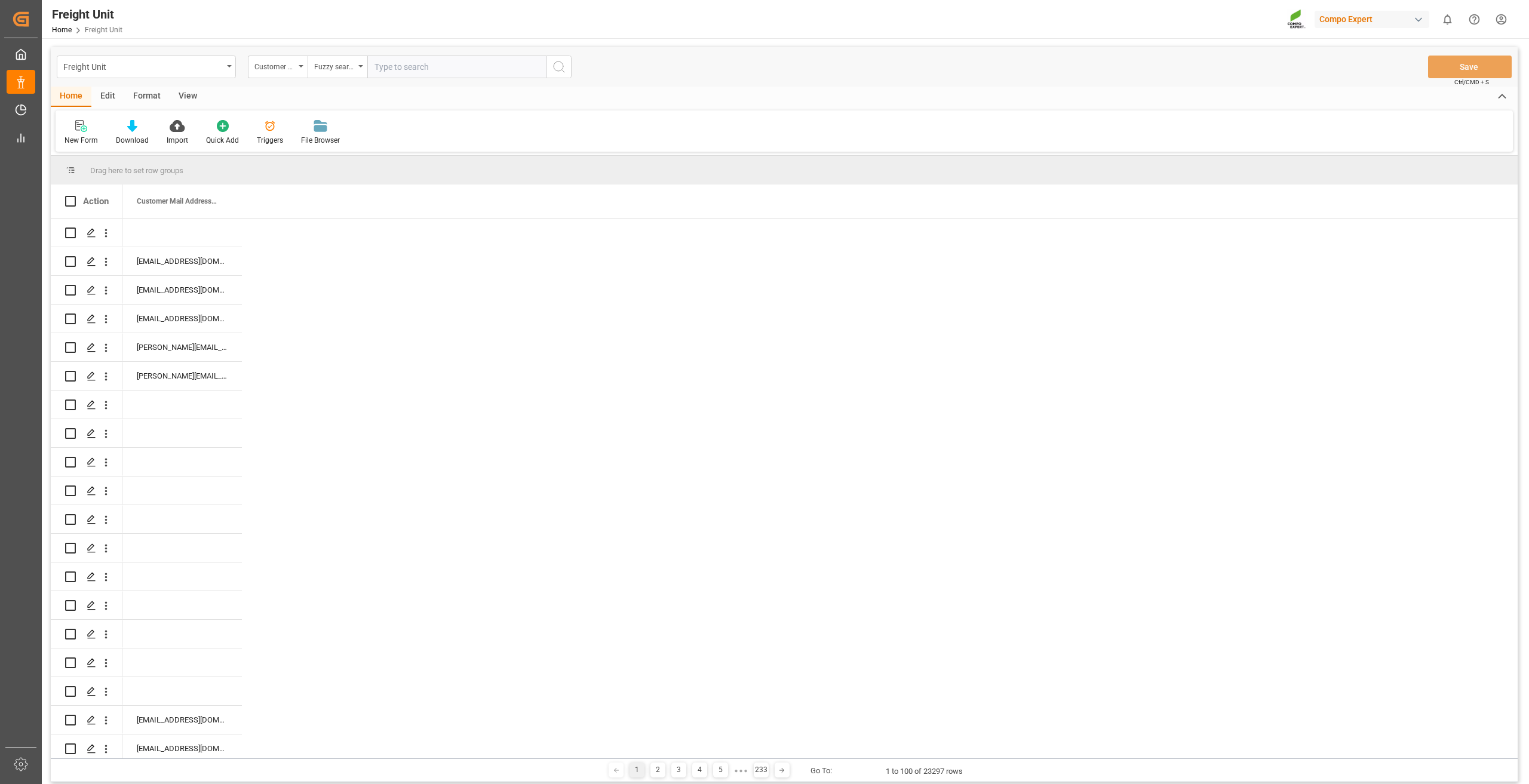
paste input "Mariano.Laurencena@compo-expert.com"
type input "Mariano.Laurencena@compo-expert.com"
click at [561, 72] on icon "search button" at bounding box center [559, 67] width 14 height 14
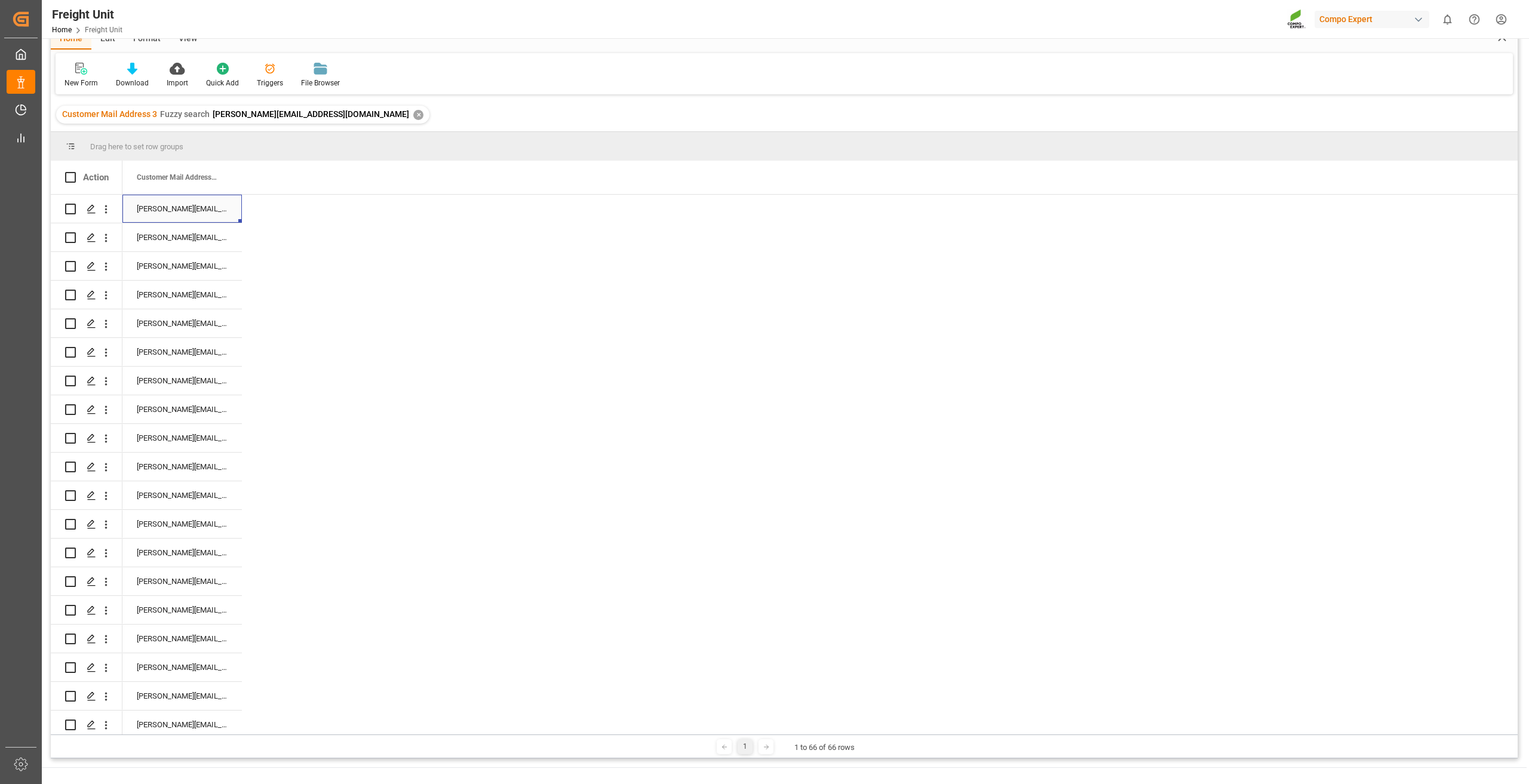
click at [181, 210] on div "Mariano.Laurencena@compo-expert.com" at bounding box center [182, 209] width 119 height 28
click at [139, 212] on input "Mariano.Laurencena@compo-expert.com" at bounding box center [182, 216] width 100 height 23
type input "m"
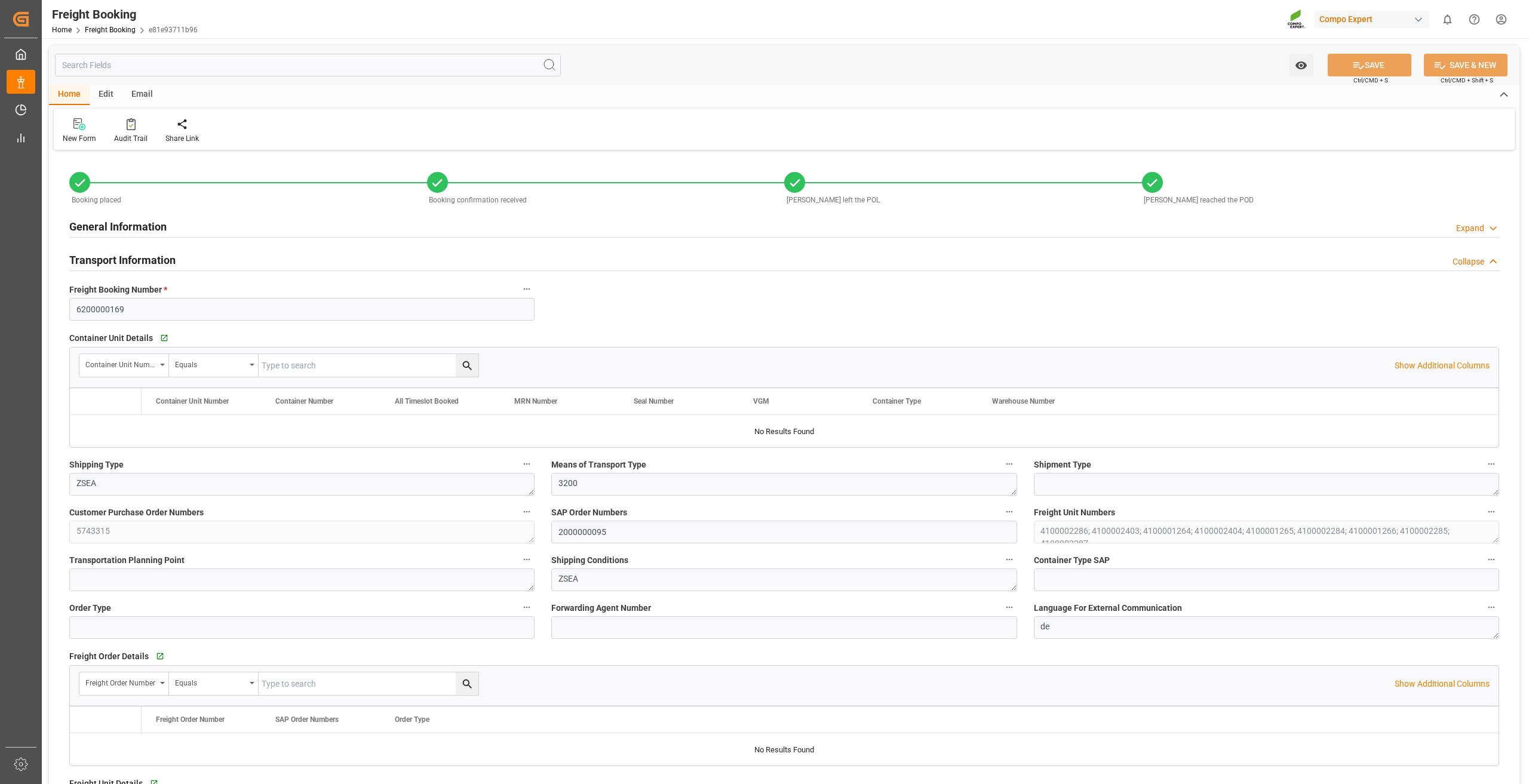
type input "[PERSON_NAME]"
type input "[PERSON_NAME] Group"
type input "9253208"
type input "BEANR"
type input "ARZAE"
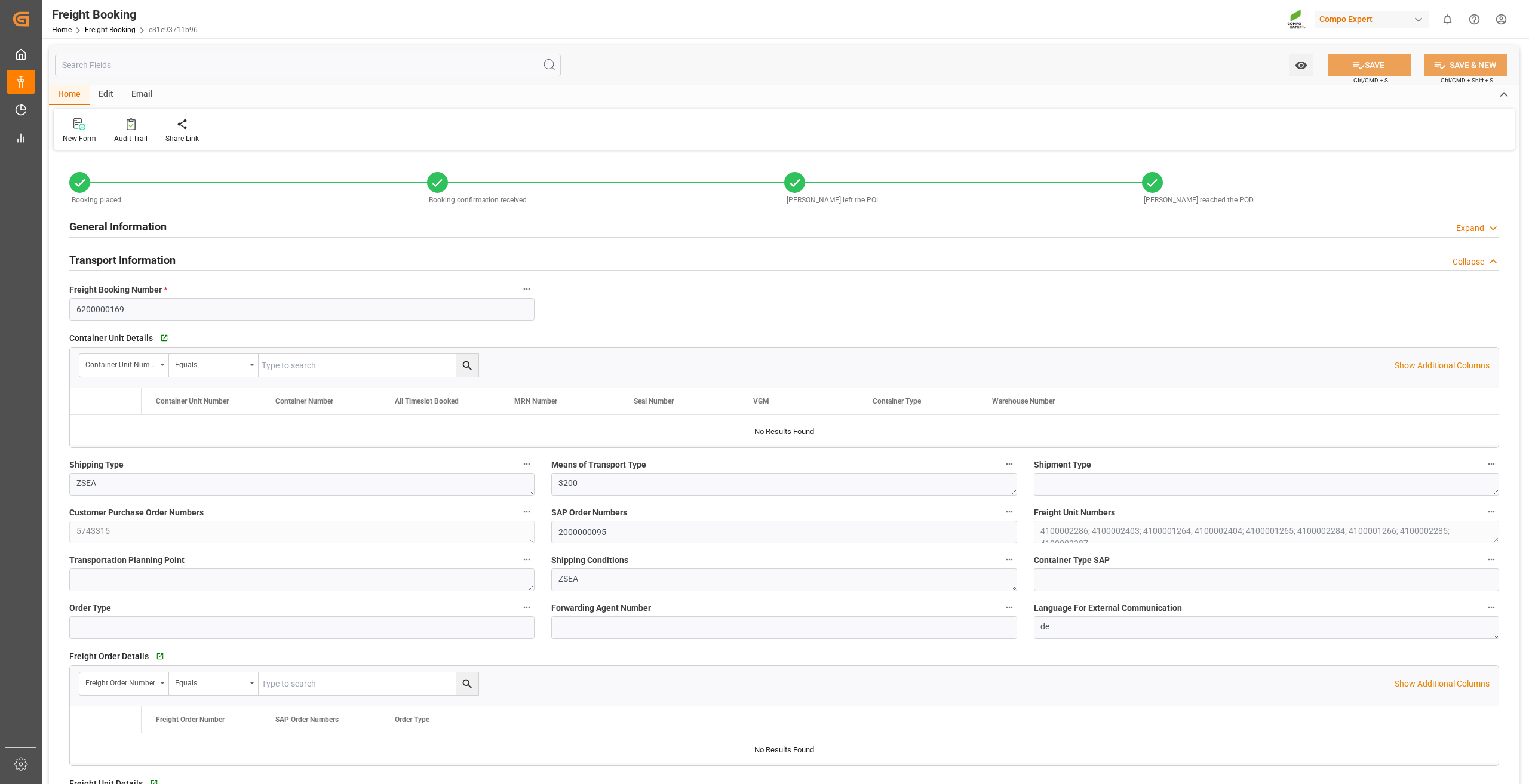
type input "0"
type input "208485"
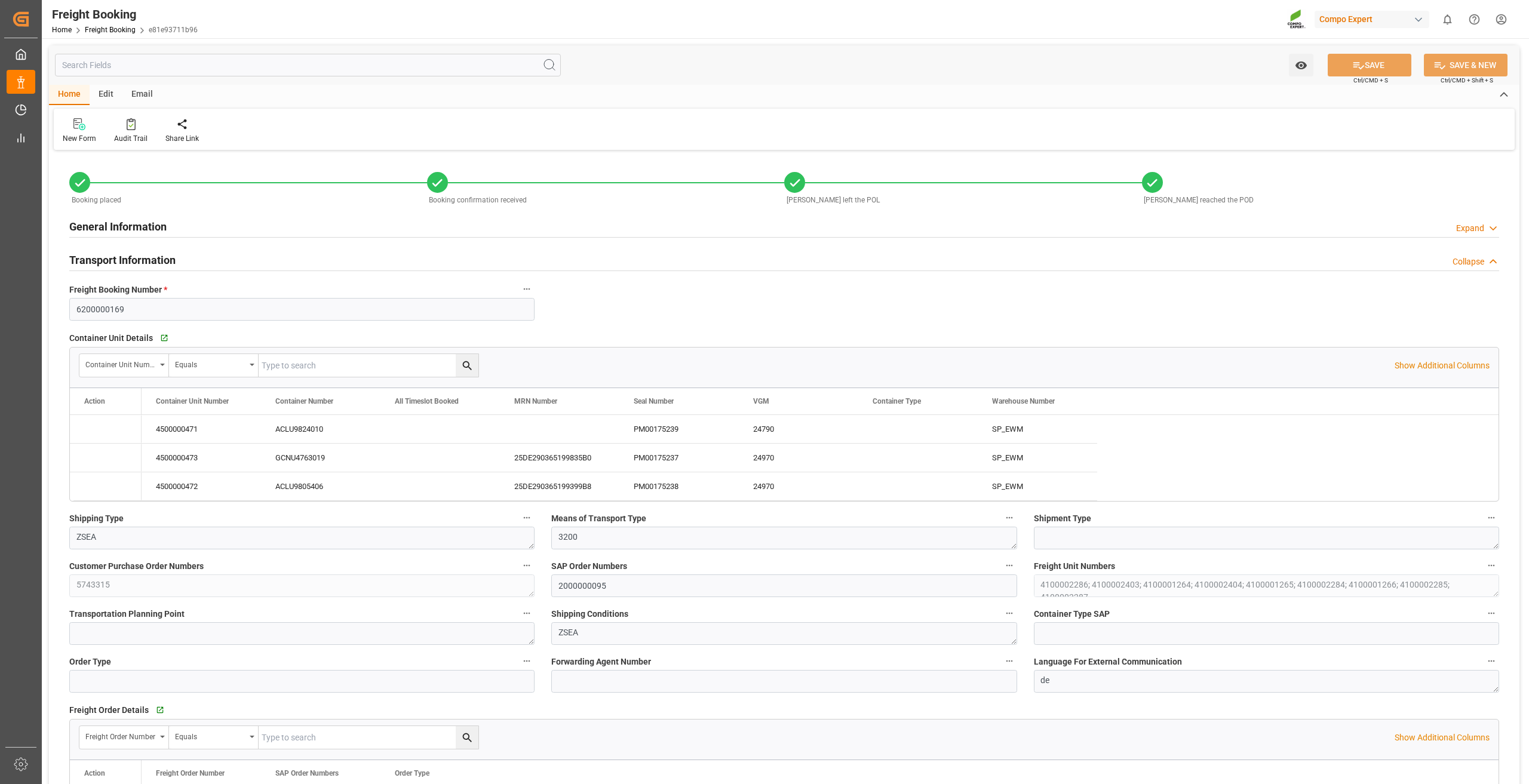
type input "24.07.2025 01:00"
type input "29.07.2025 01:00"
type input "25.08.2025 01:00"
type input "29.07.2025 23:00"
type input "30.08.2025 07:00"
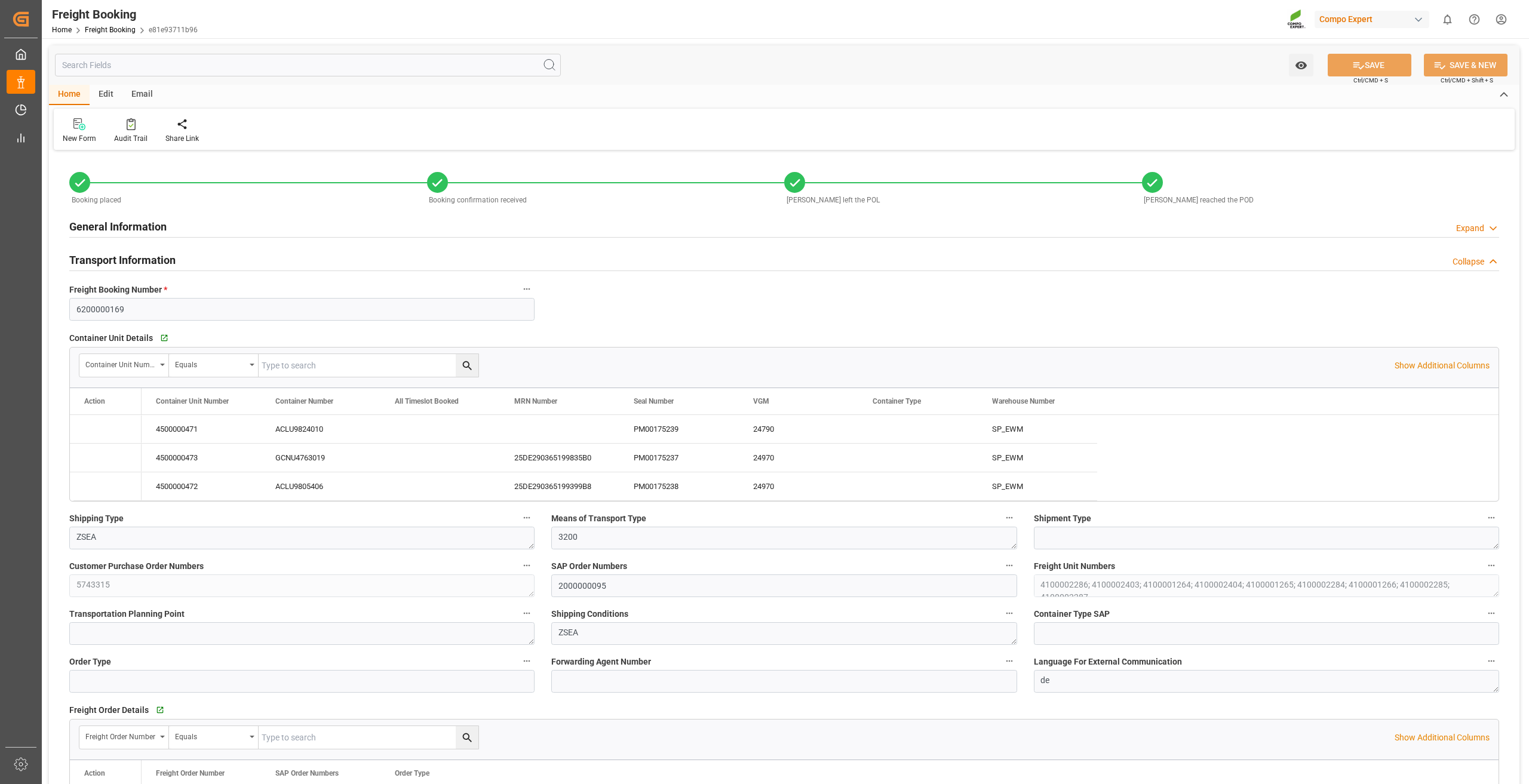
type input "30.07.2025"
type input "30.08.2025"
type input "07.09.2025"
type input "09.07.2025 14:15"
type input "21.07.2025 16:53"
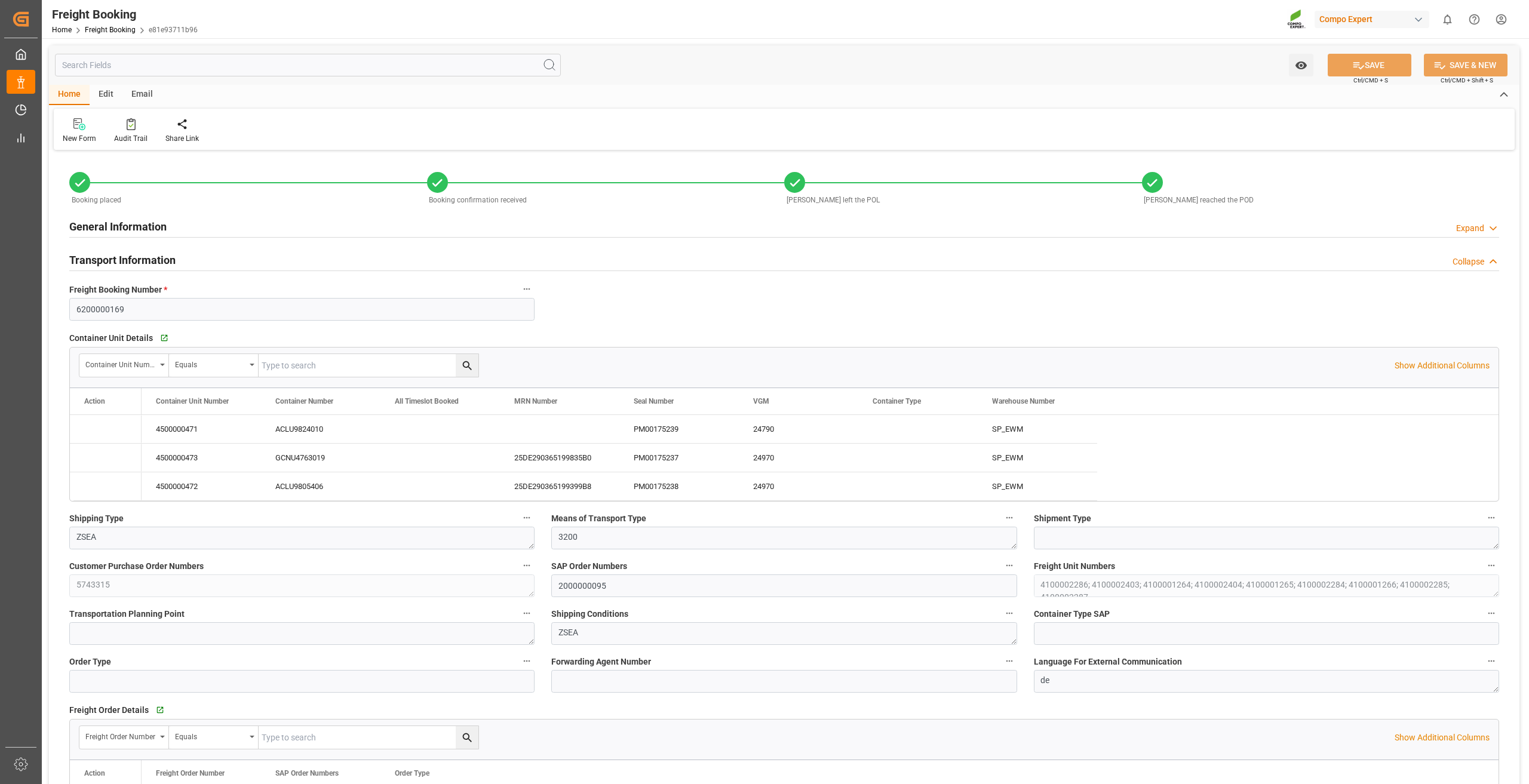
type input "21.07.2025 16:53"
type input "28.07.2025 08:29"
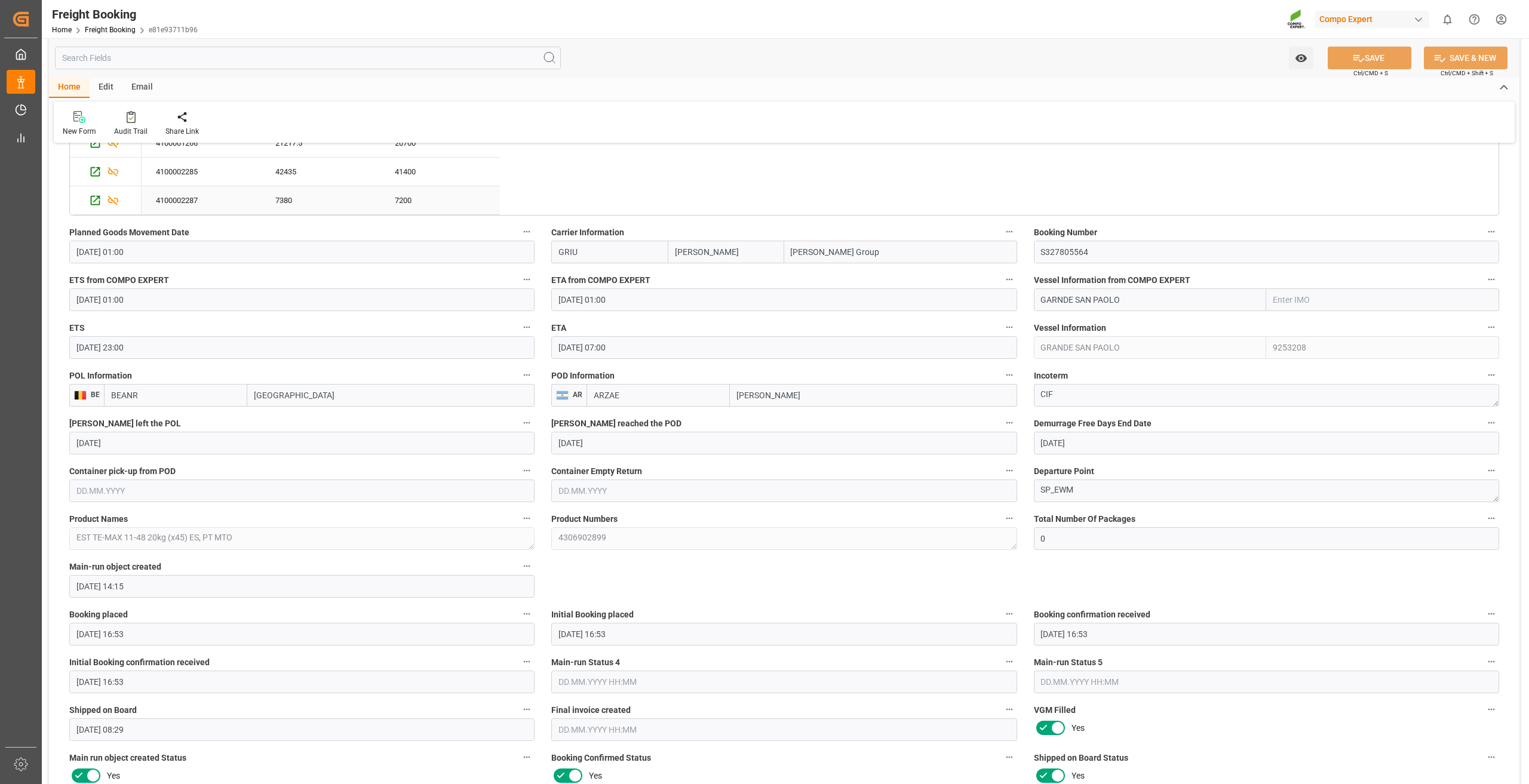
scroll to position [1015, 0]
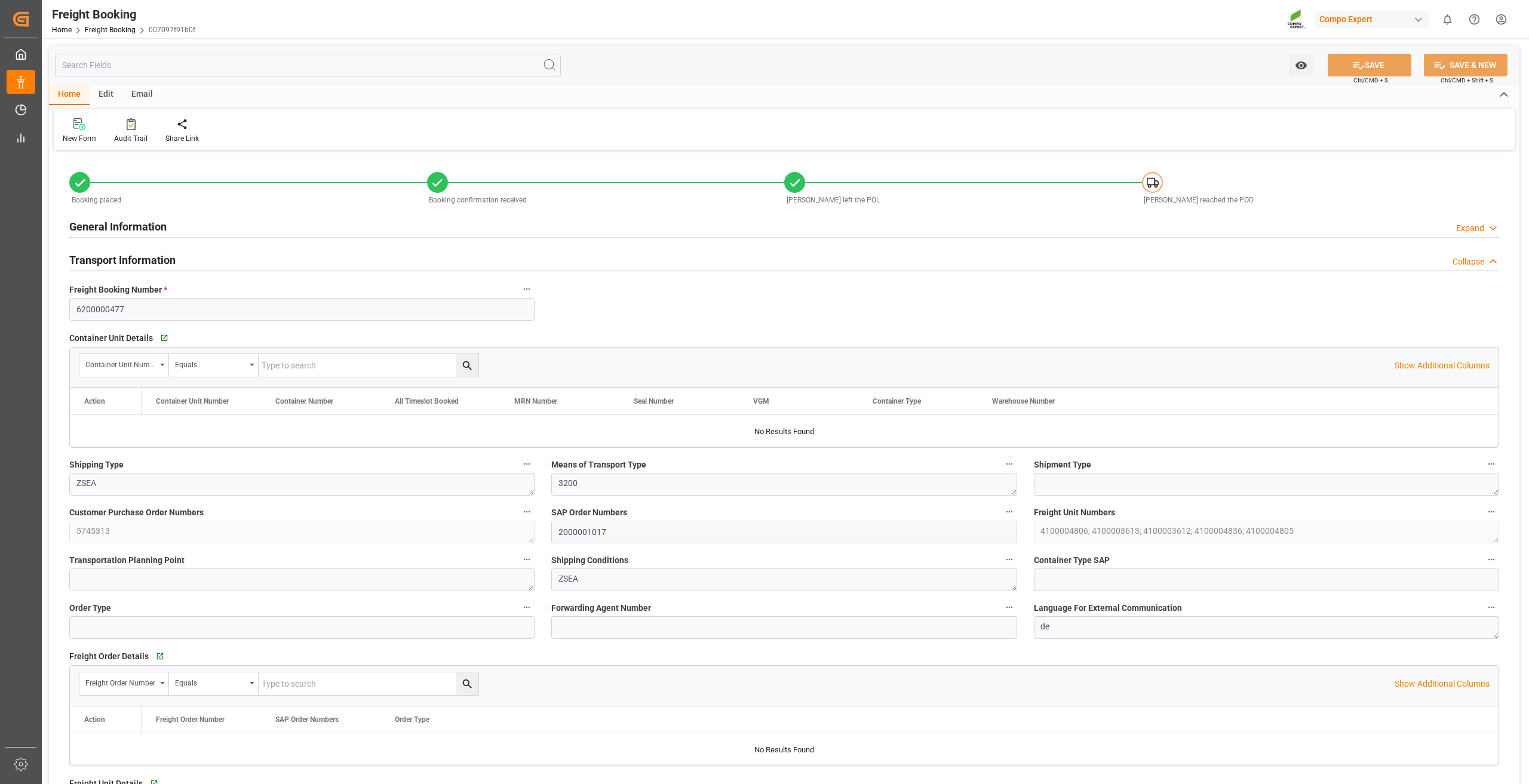
type input "[PERSON_NAME]"
type input "Grimaldi Group"
type input "9246607"
type input "BEANR"
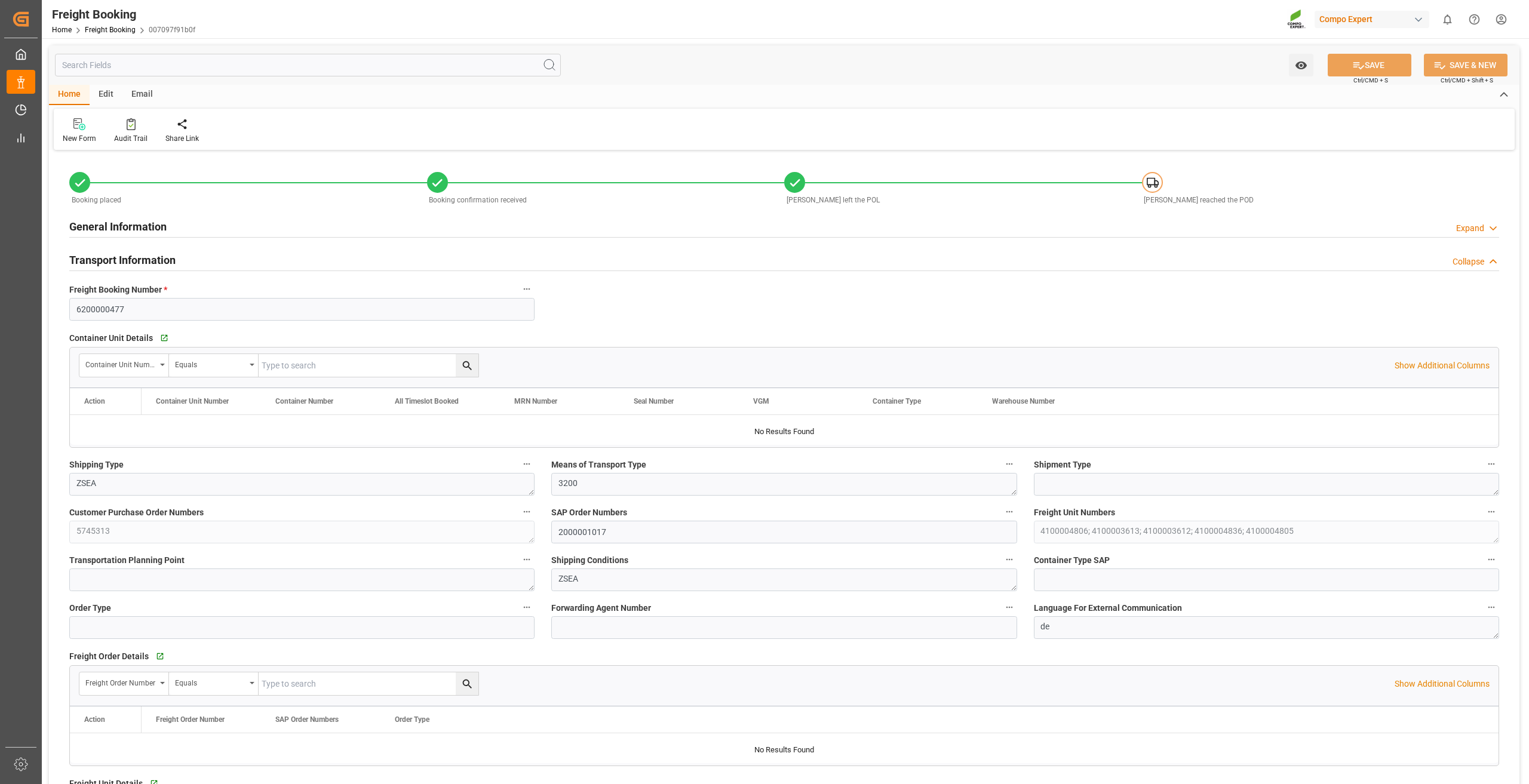
type input "ARZAE"
type input "0"
type input "65286"
type input "02.09.2025 01:00"
type input "09.09.2025 01:00"
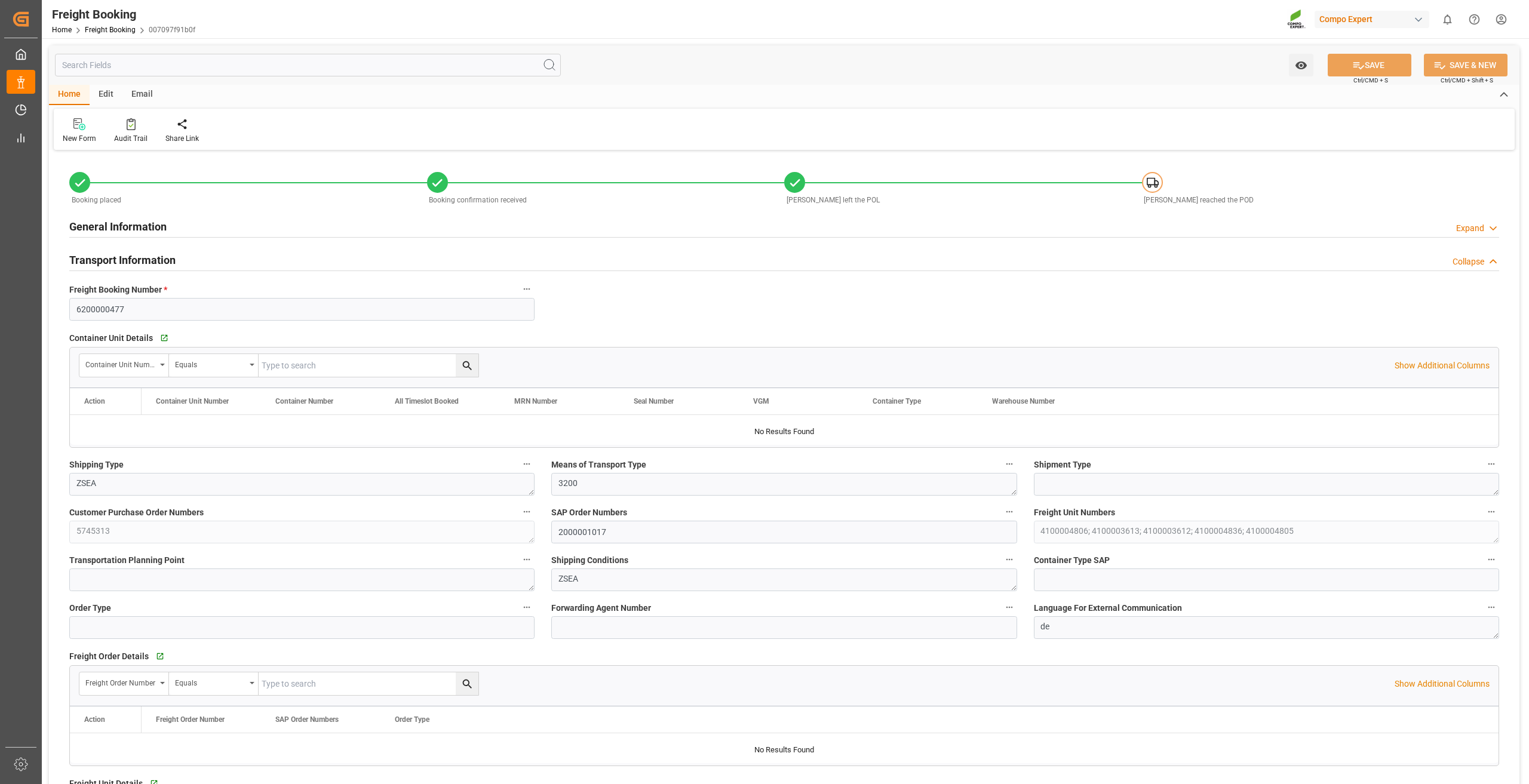
type input "05.10.2025 06:00"
type input "[DATE] 23:00"
type input "06.10.2025 07:58"
type input "09.09.2025"
type input "14.08.2025 11:05"
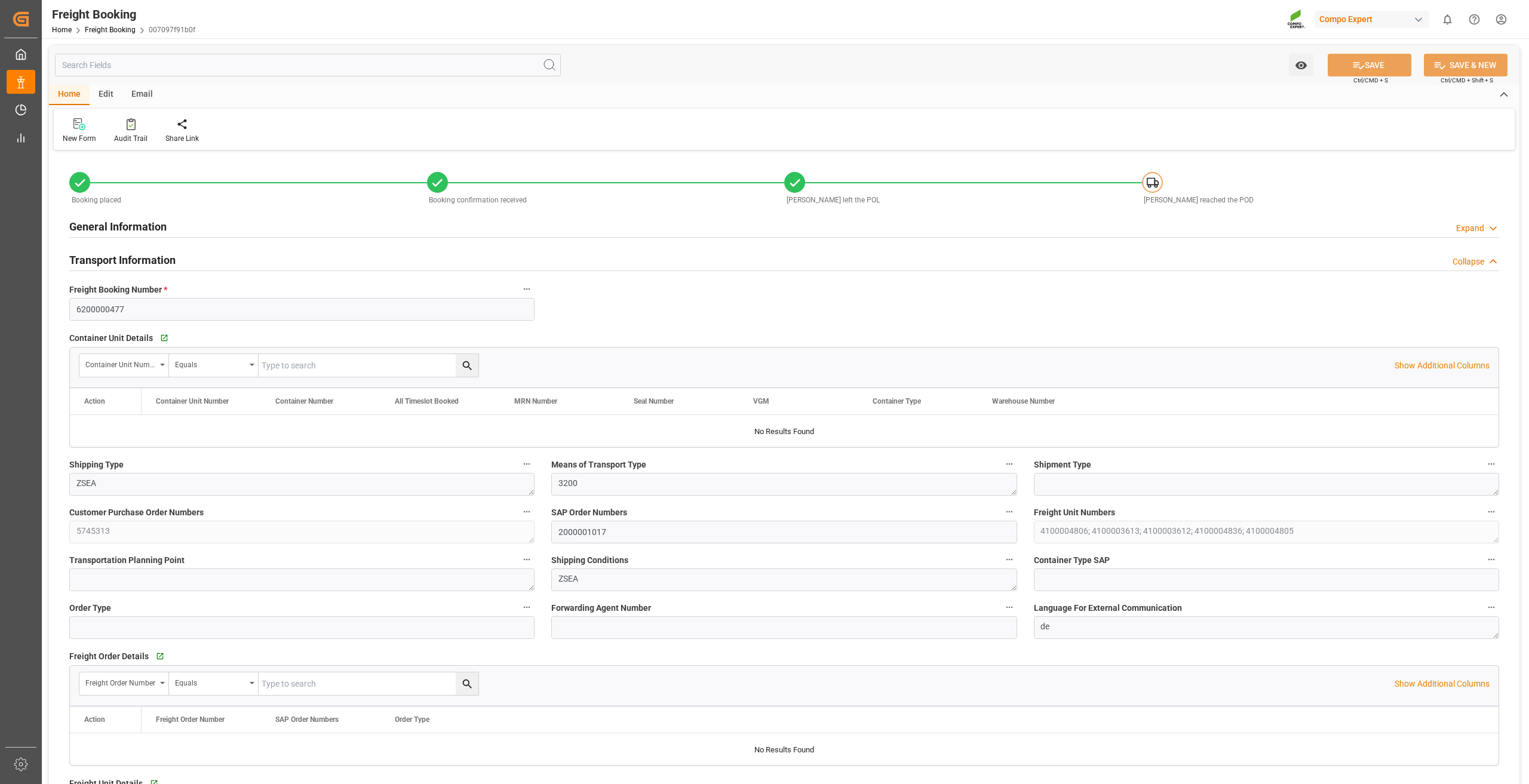
type input "14.08.2025 11:07"
type input "26.08.2025 14:13"
type input "02.09.2025 17:36"
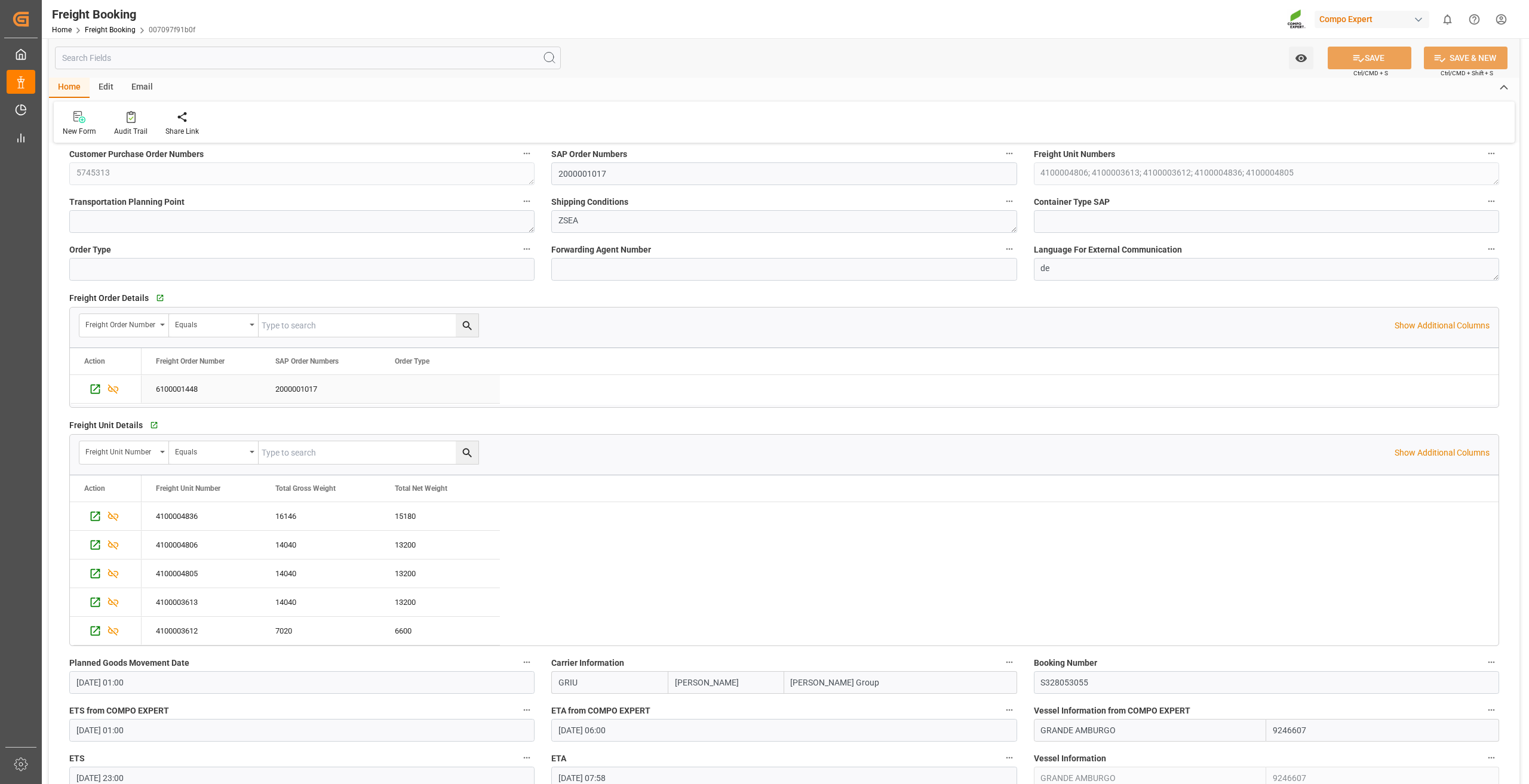
scroll to position [119, 0]
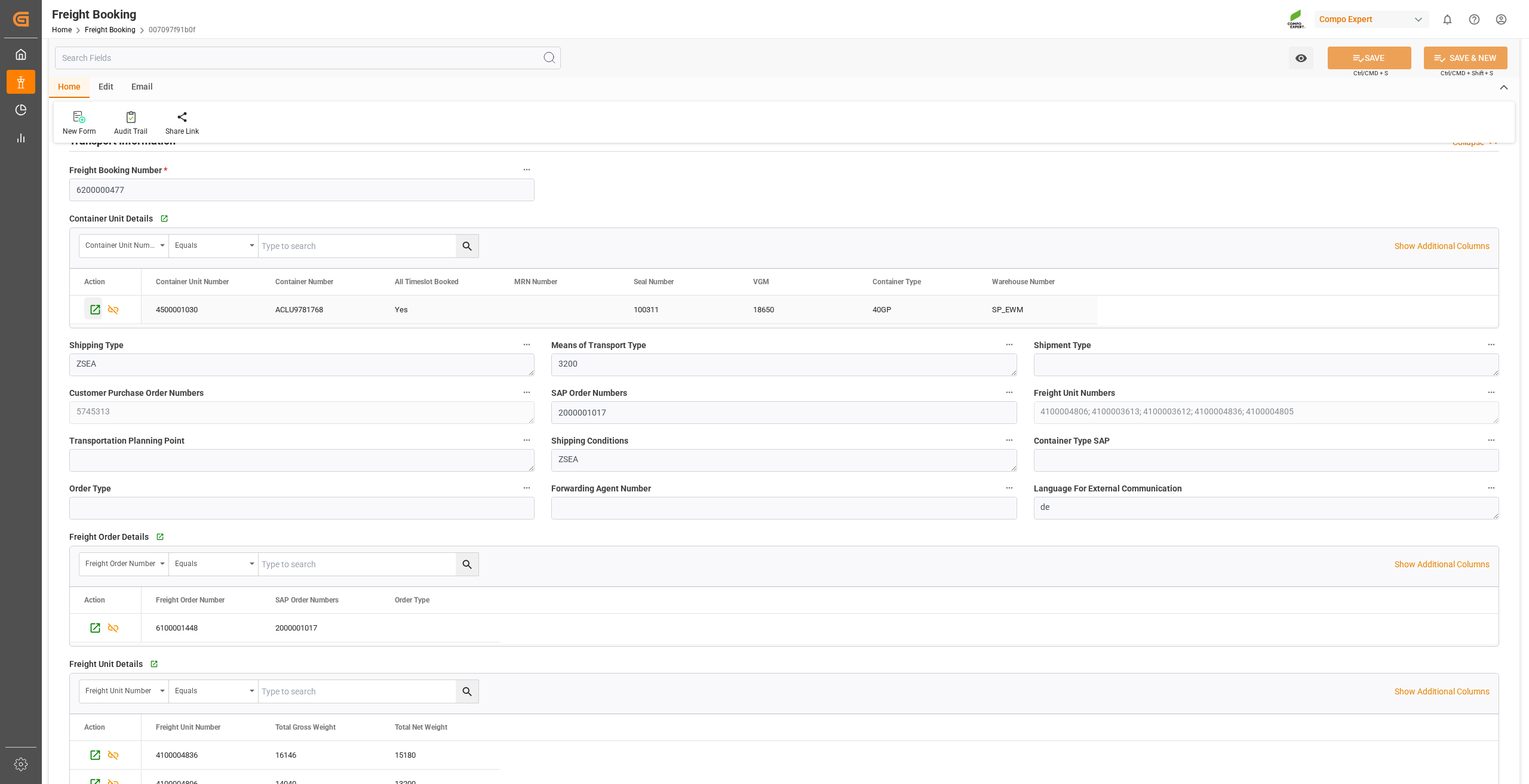
click at [91, 311] on icon "Press SPACE to select this row." at bounding box center [95, 310] width 10 height 10
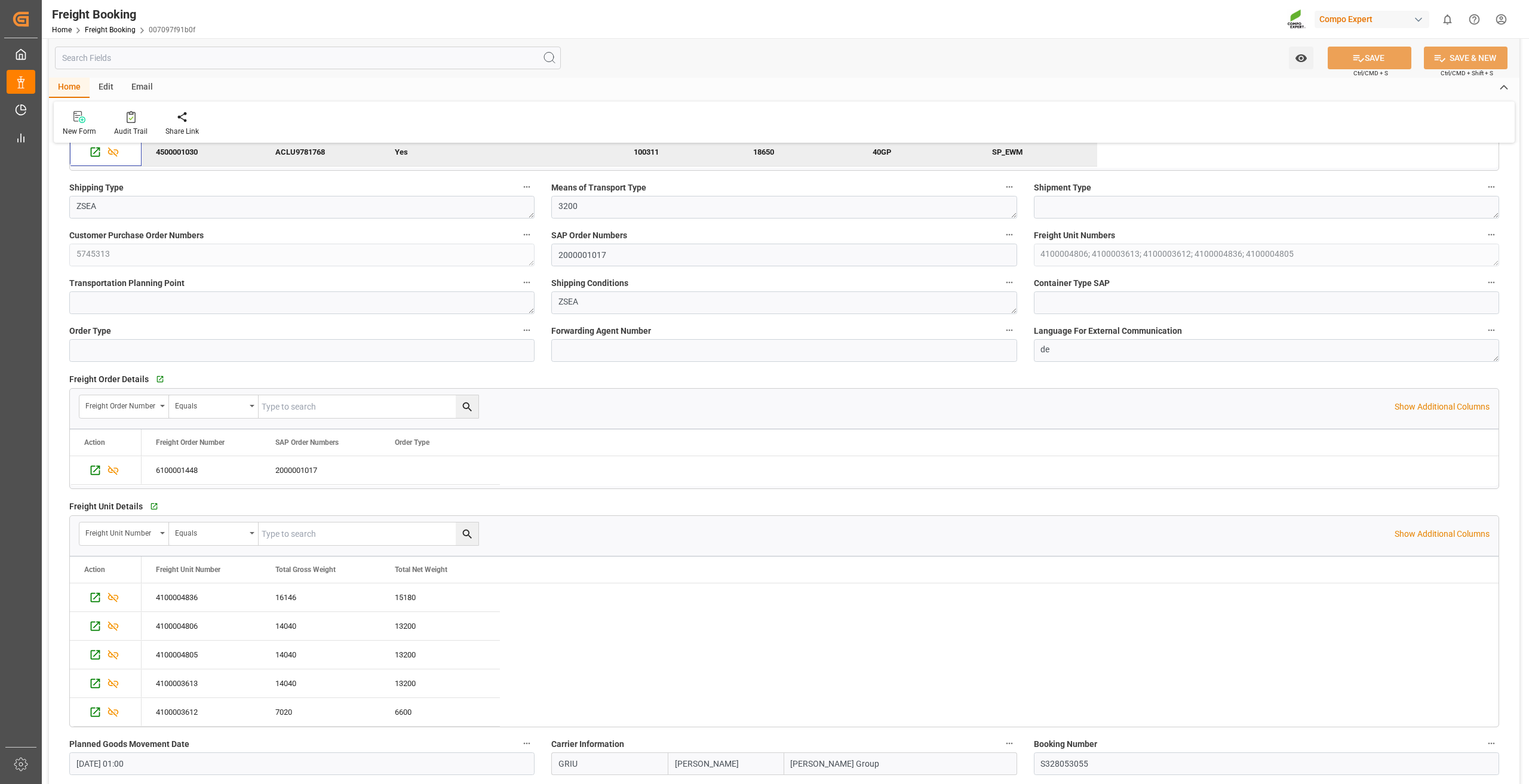
scroll to position [298, 0]
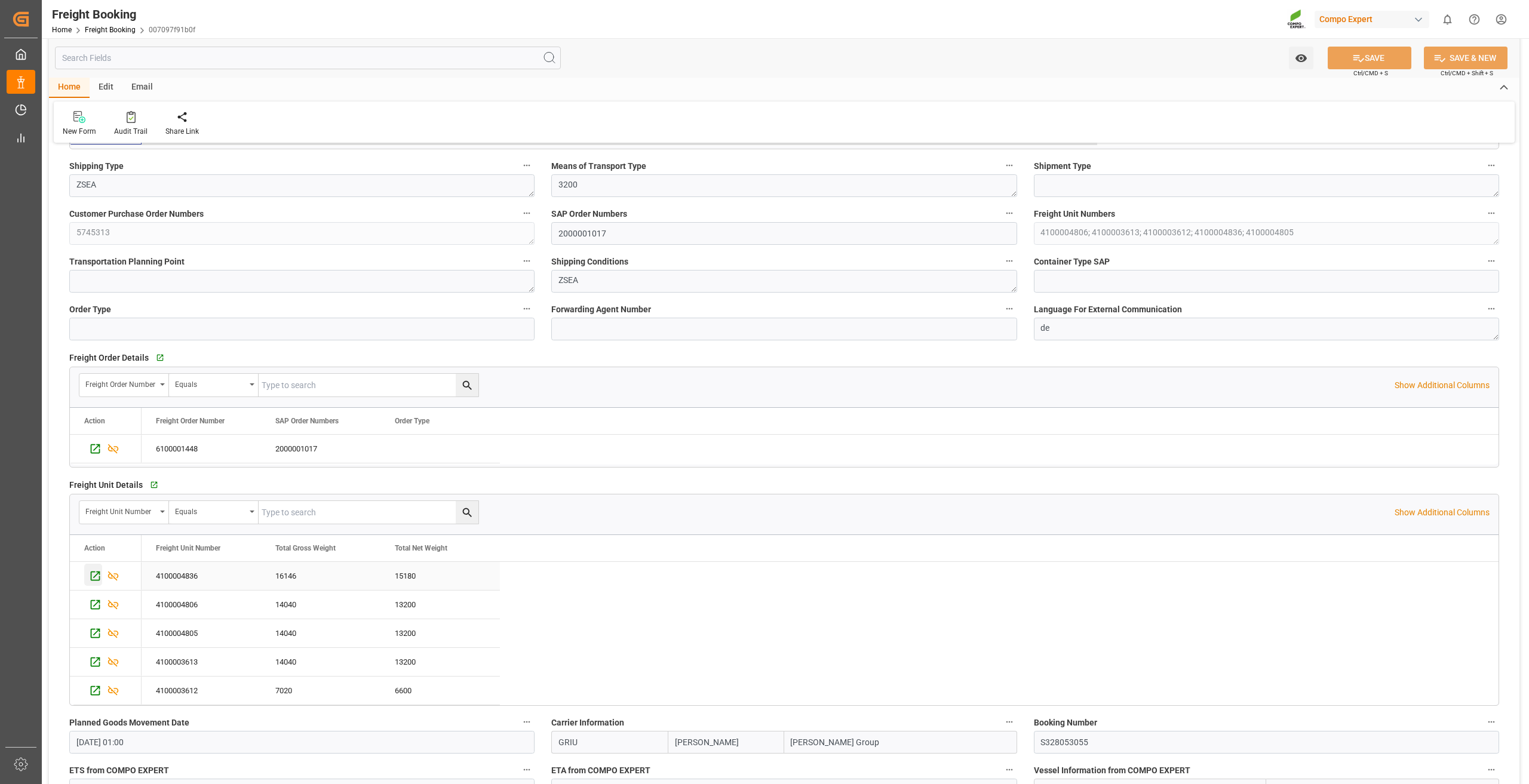
click at [96, 570] on icon "Press SPACE to select this row." at bounding box center [95, 575] width 12 height 12
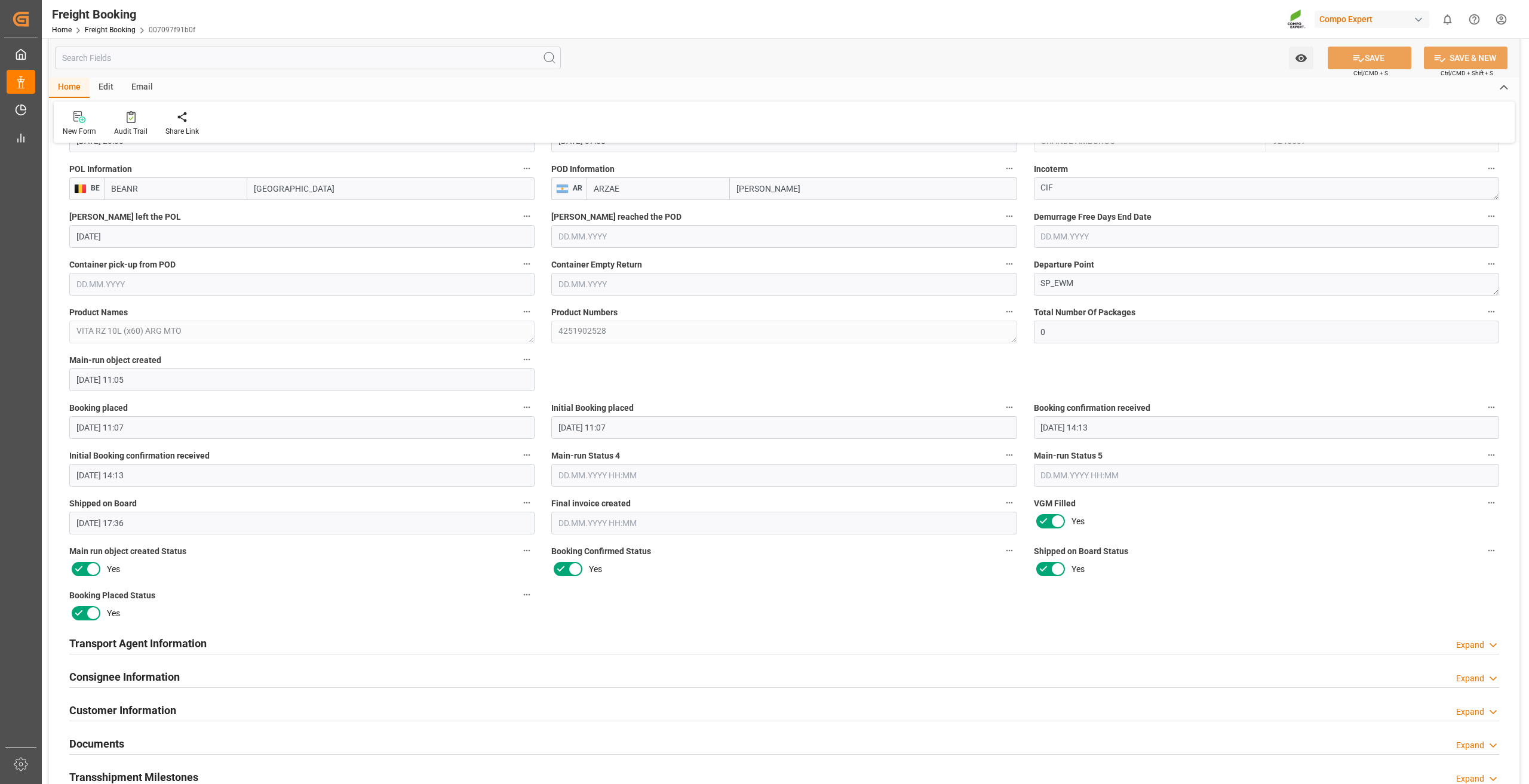
scroll to position [1015, 0]
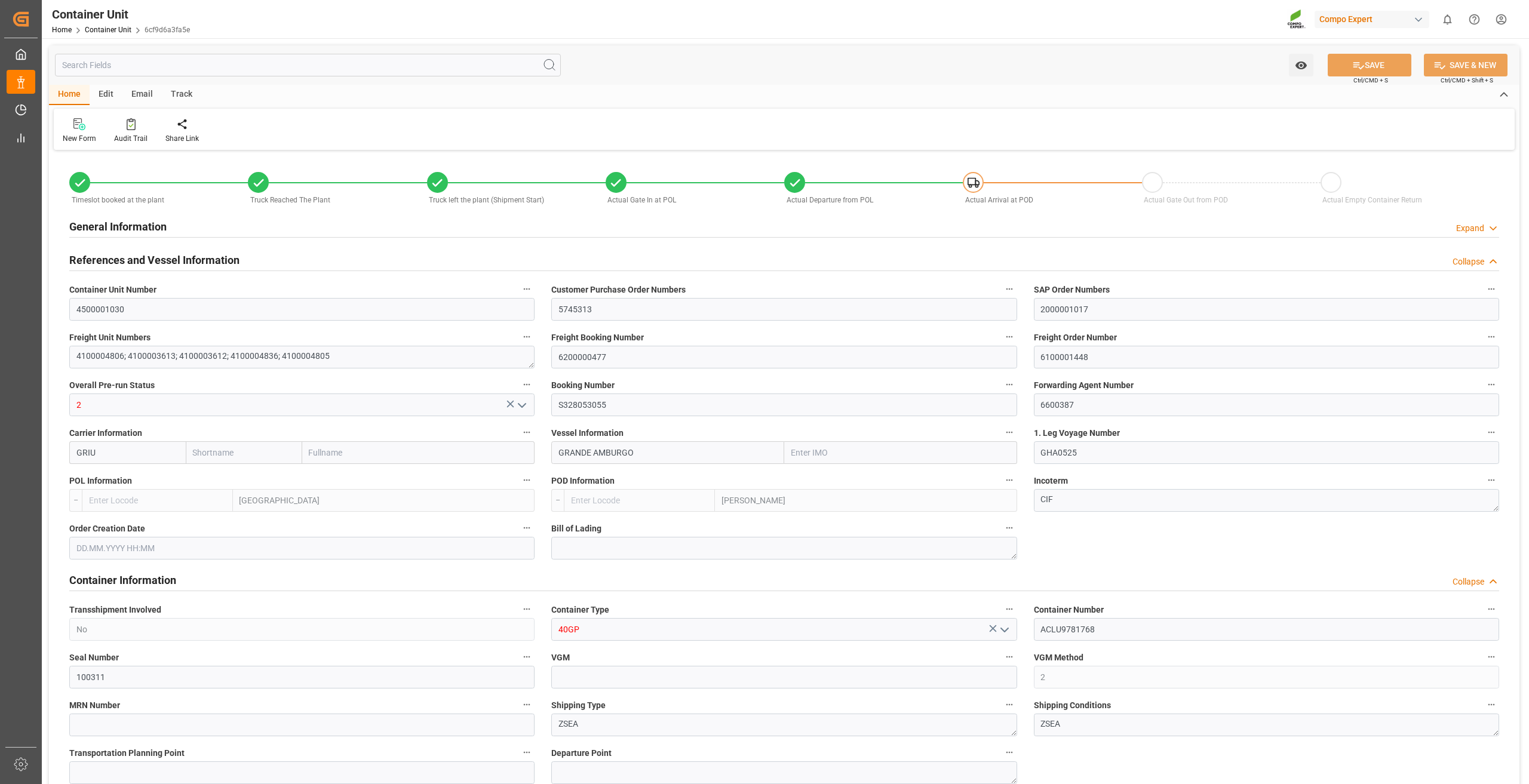
type input "[PERSON_NAME]"
type input "[PERSON_NAME] Group"
type input "9246607"
type input "BEANR"
type input "ARZAE"
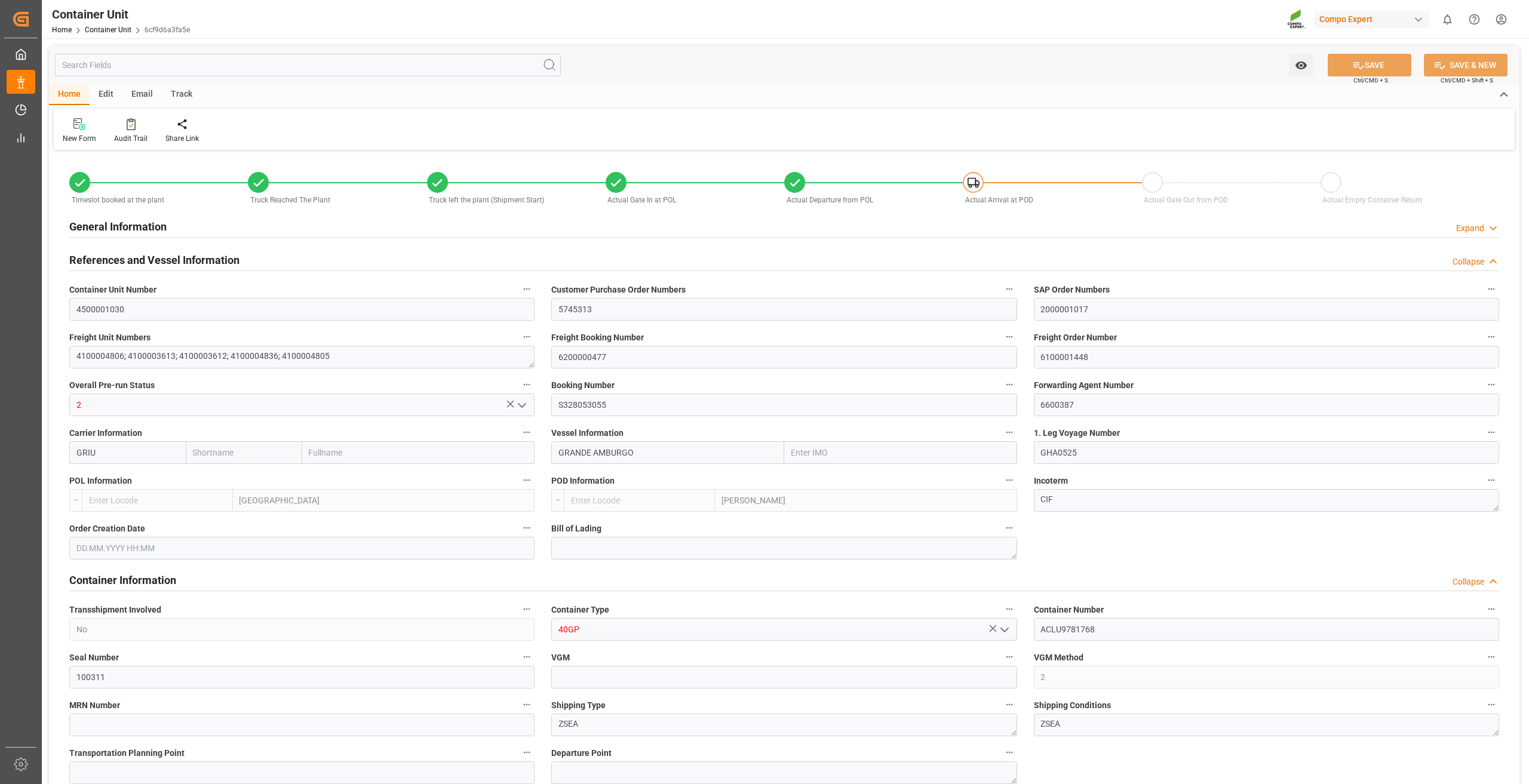
type input "18650"
type input "7"
type input "0"
type input "8"
type input "0"
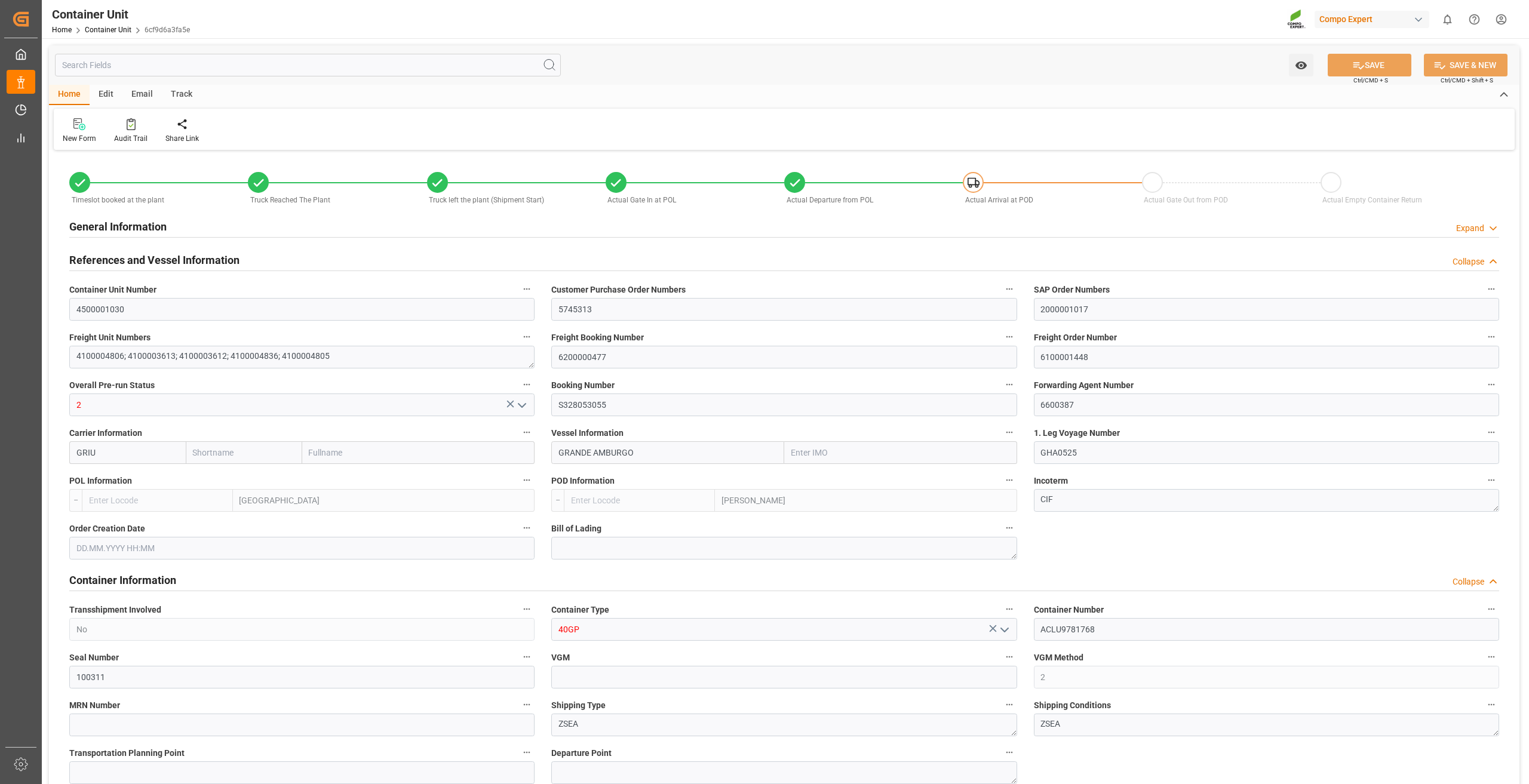
type input "0"
type input "65286"
type input "BEANR"
type input "ARZAE"
type input "26.08.2025 14:14"
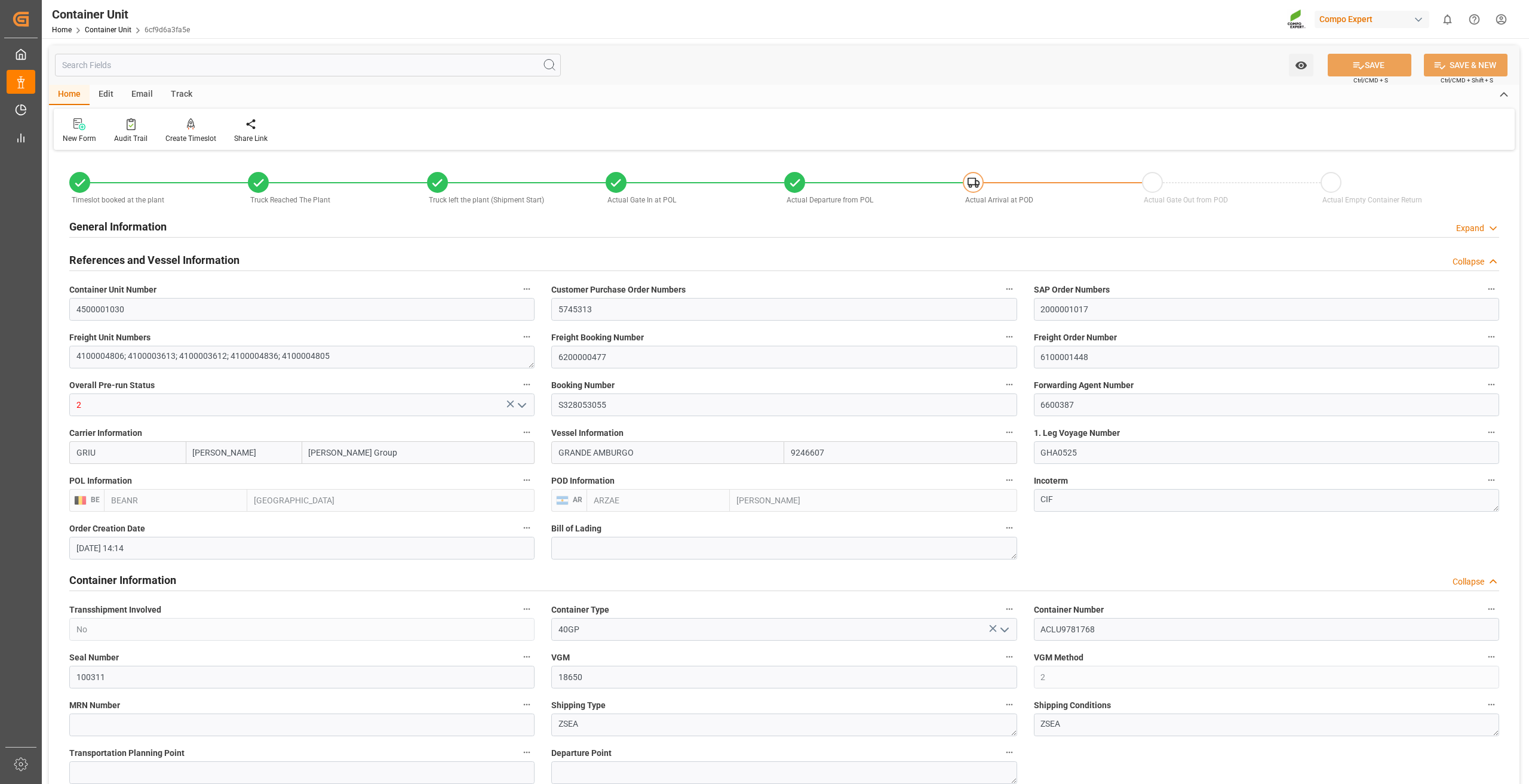
type input "26.08.2025 14:14"
type input "02.09.2025 18:36"
type input "03.09.2025 11:35"
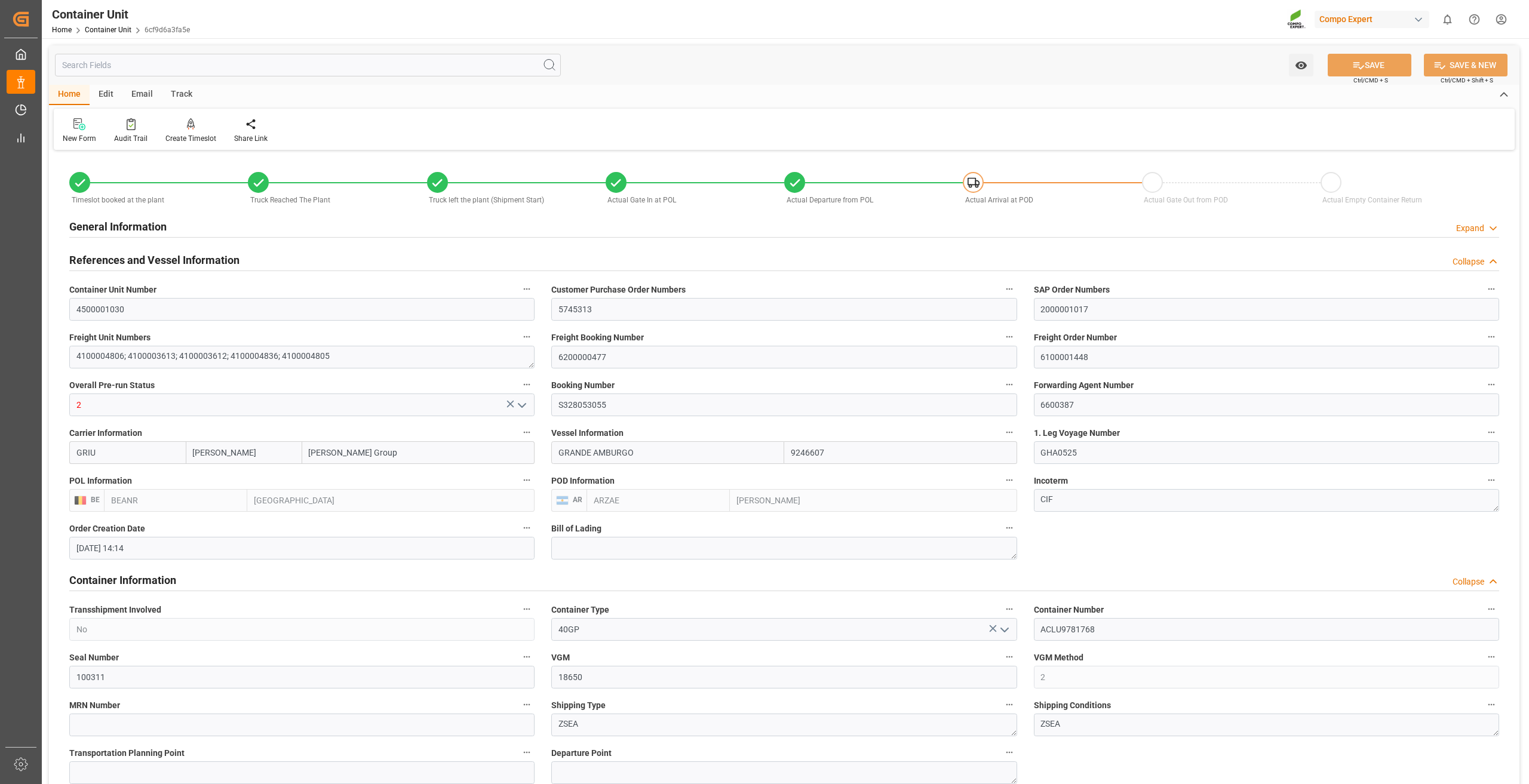
type input "03.09.2025 11:35"
type input "03.09.2025"
type input "02.09.2025"
type input "03.09.2025 07:51"
type input "08.09.2025 20:30"
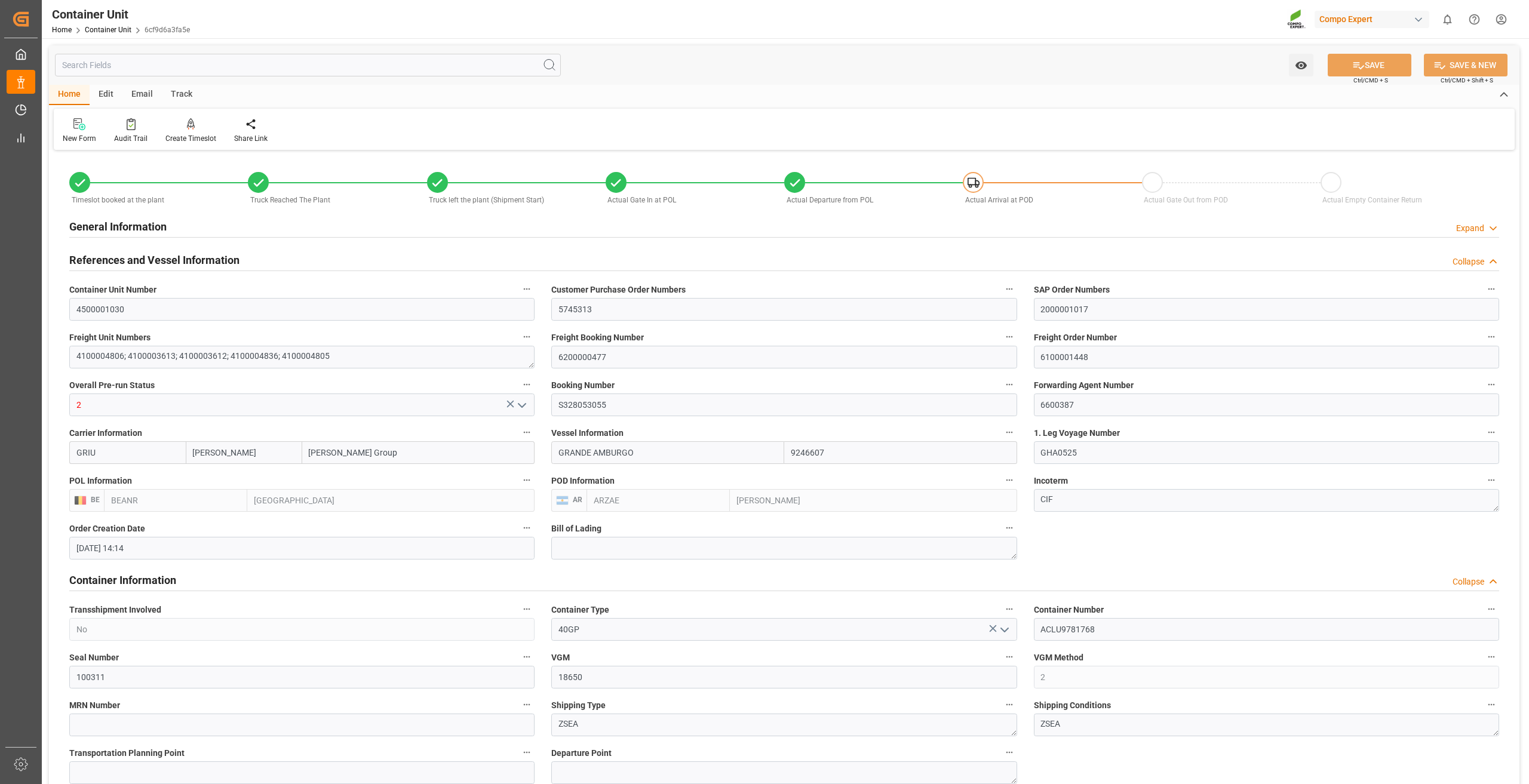
type input "08.09.2025 20:30"
type input "09.09.2025 23:00"
type input "09.09.2025 23:27"
type input "09.09.2025 23:43"
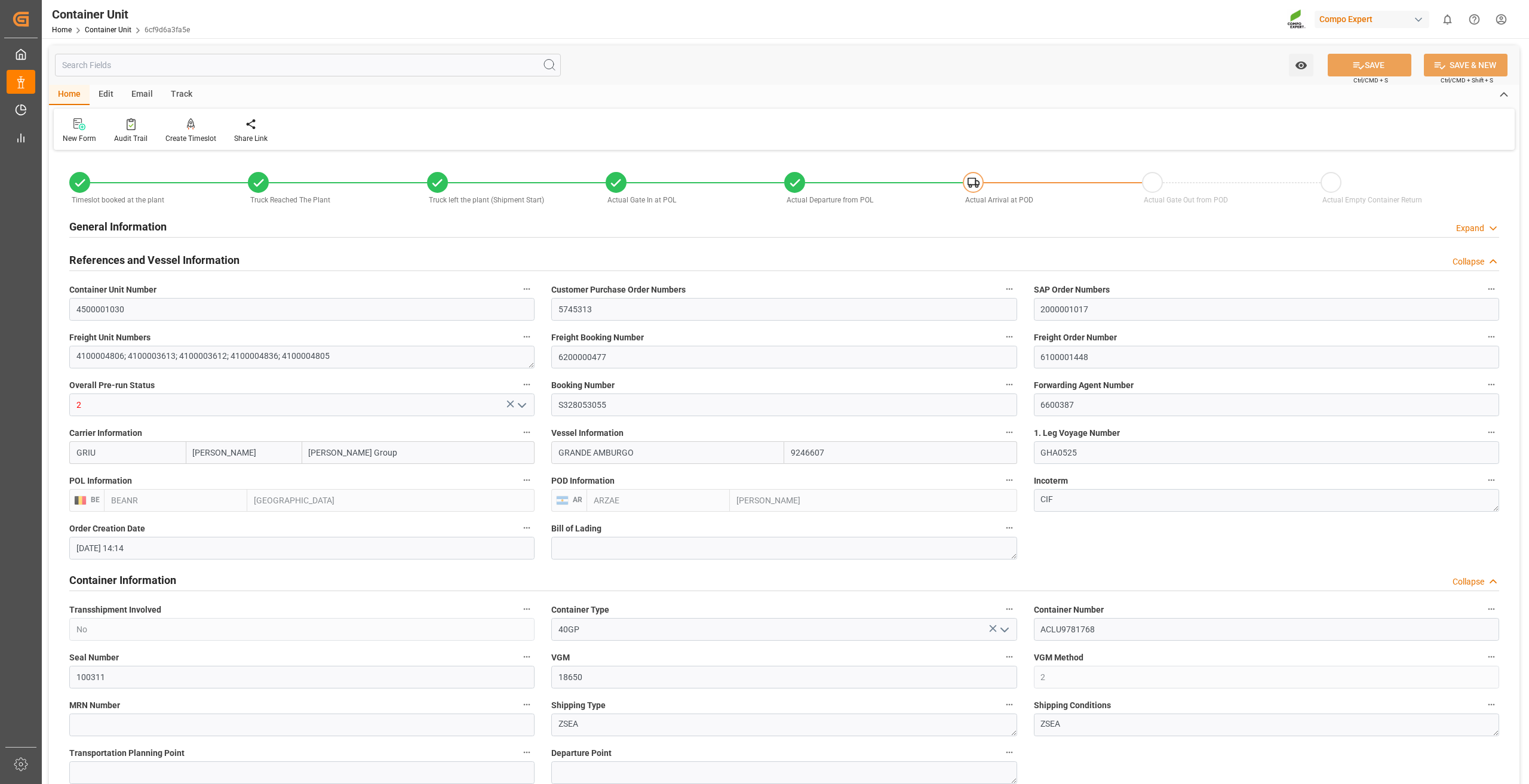
type input "06.10.2025 07:58"
type input "05.10.2025 17:34"
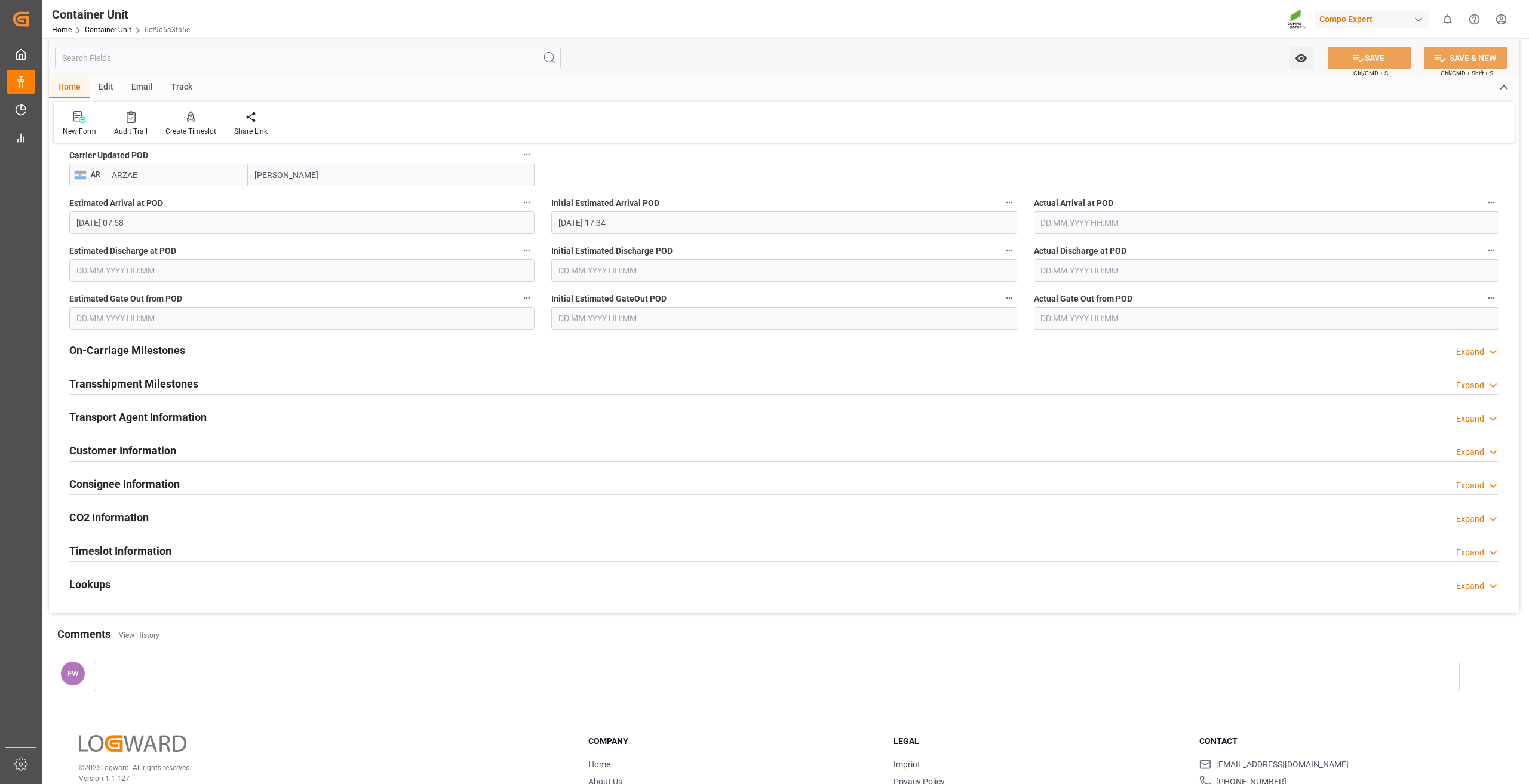
scroll to position [1433, 0]
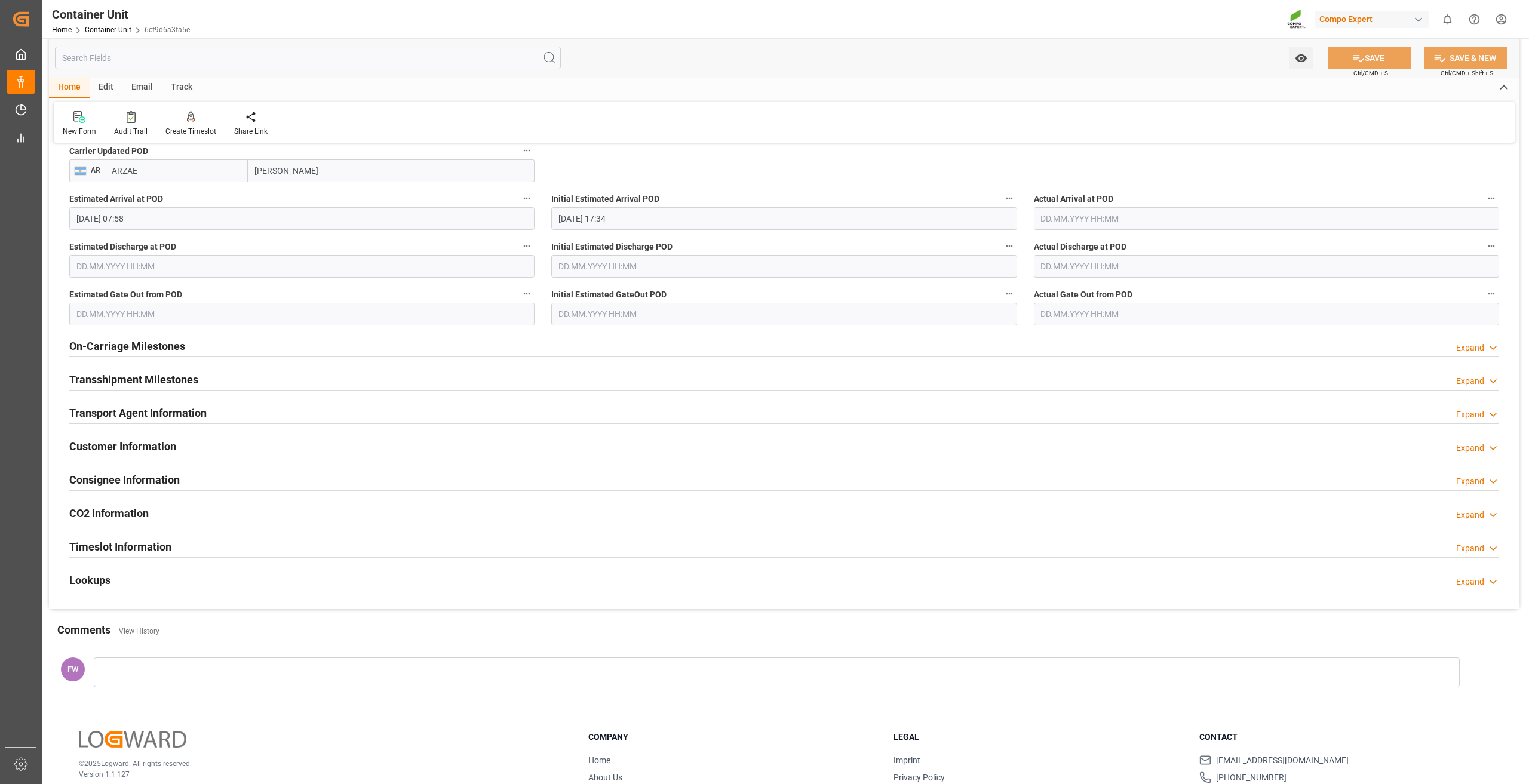
click at [119, 476] on h2 "Consignee Information" at bounding box center [125, 480] width 111 height 16
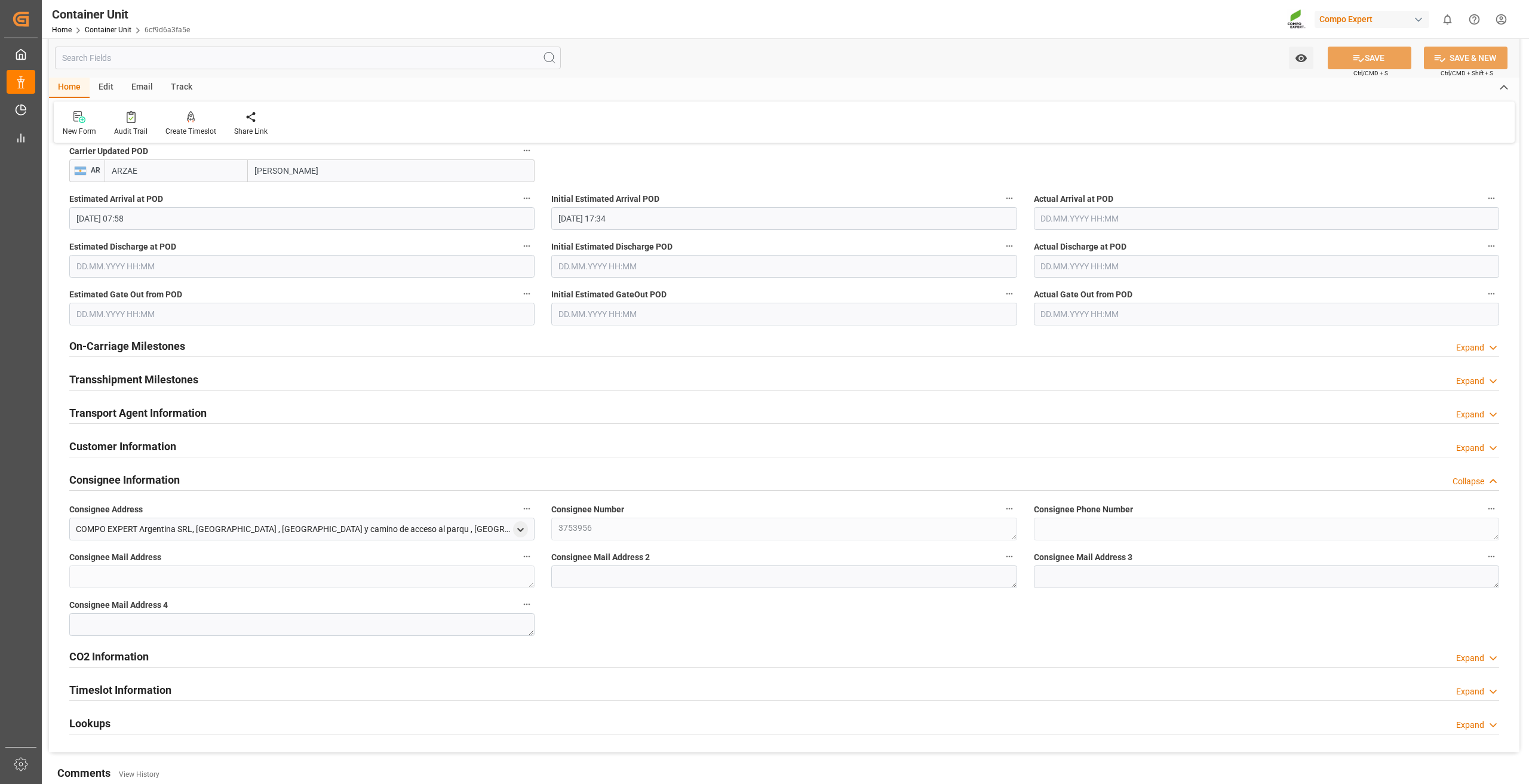
click at [129, 445] on h2 "Customer Information" at bounding box center [123, 446] width 107 height 16
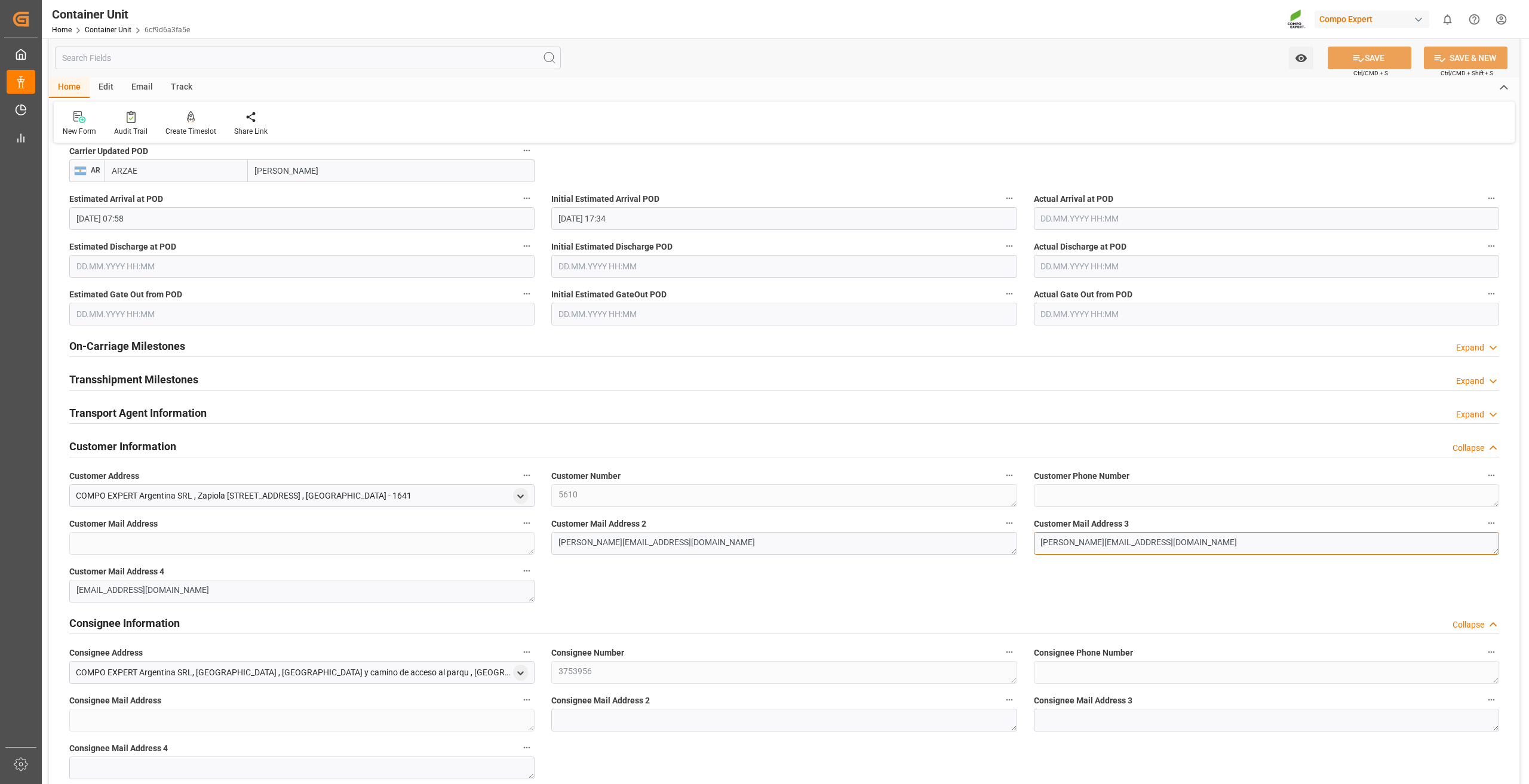
drag, startPoint x: 1205, startPoint y: 543, endPoint x: 908, endPoint y: 548, distance: 297.0
click at [1358, 61] on icon at bounding box center [1358, 59] width 11 height 7
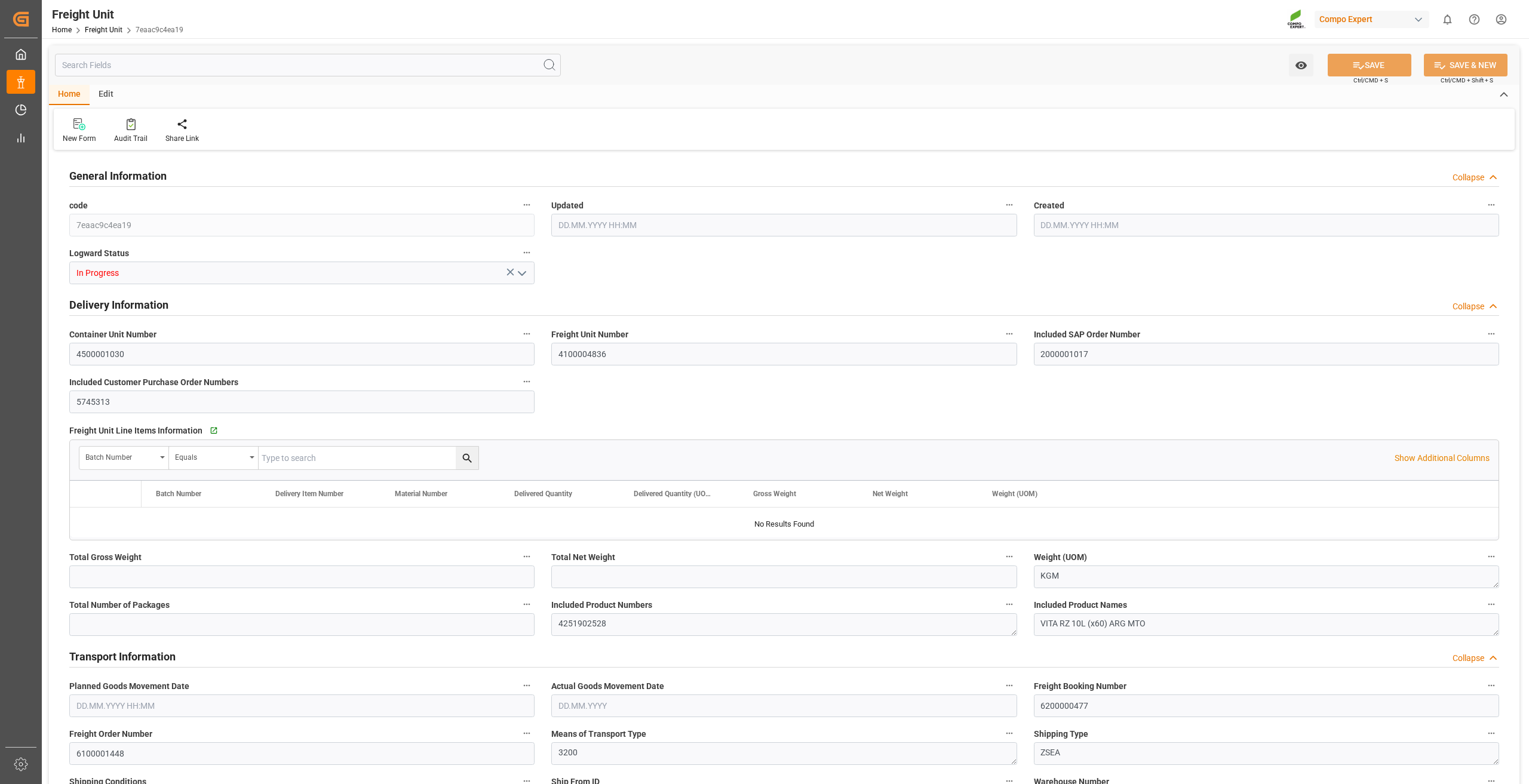
type input "16146"
type input "15180"
type input "[DATE] 14:31"
type input "[DATE] 13:53"
type input "[DATE] 01:00"
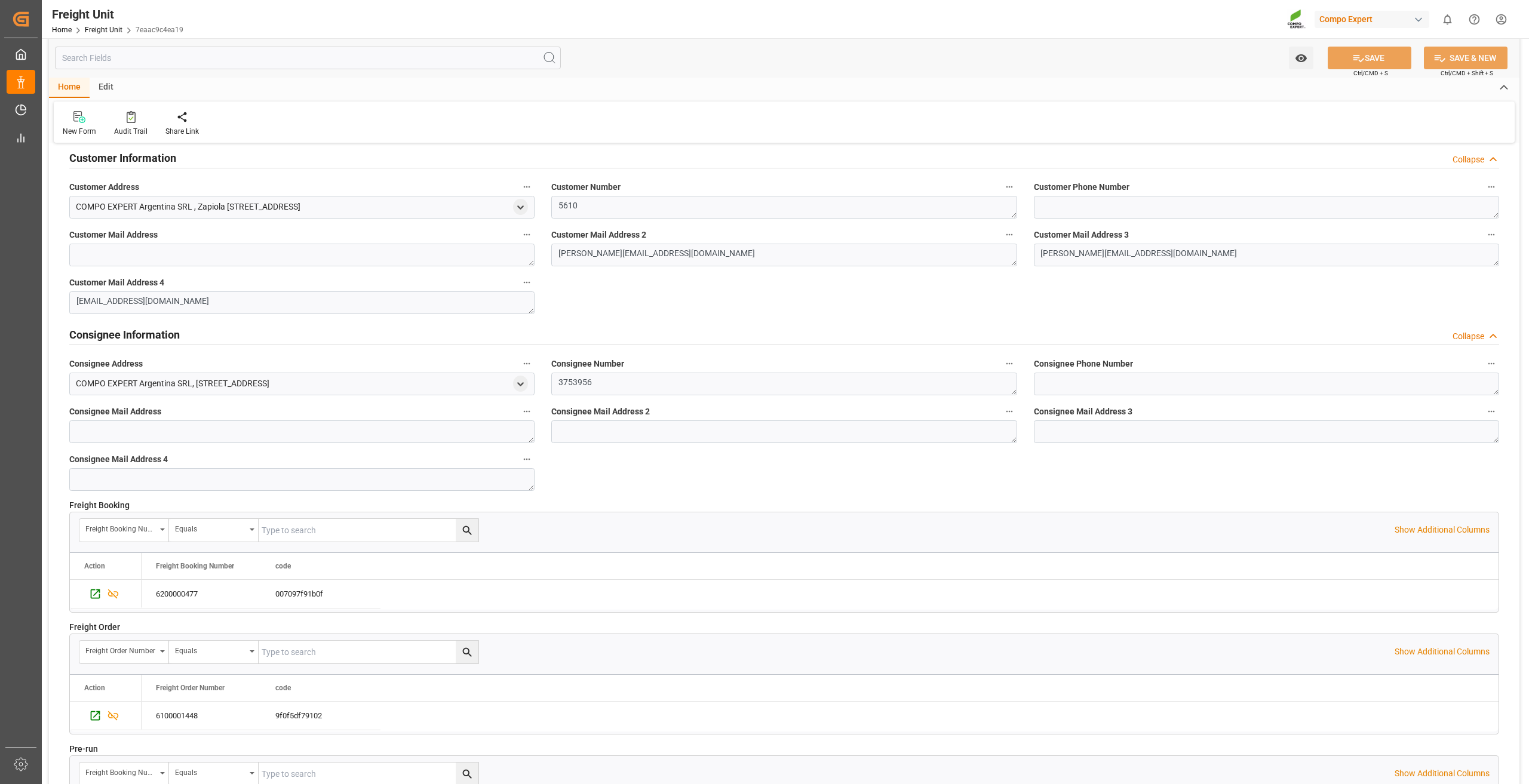
scroll to position [1194, 0]
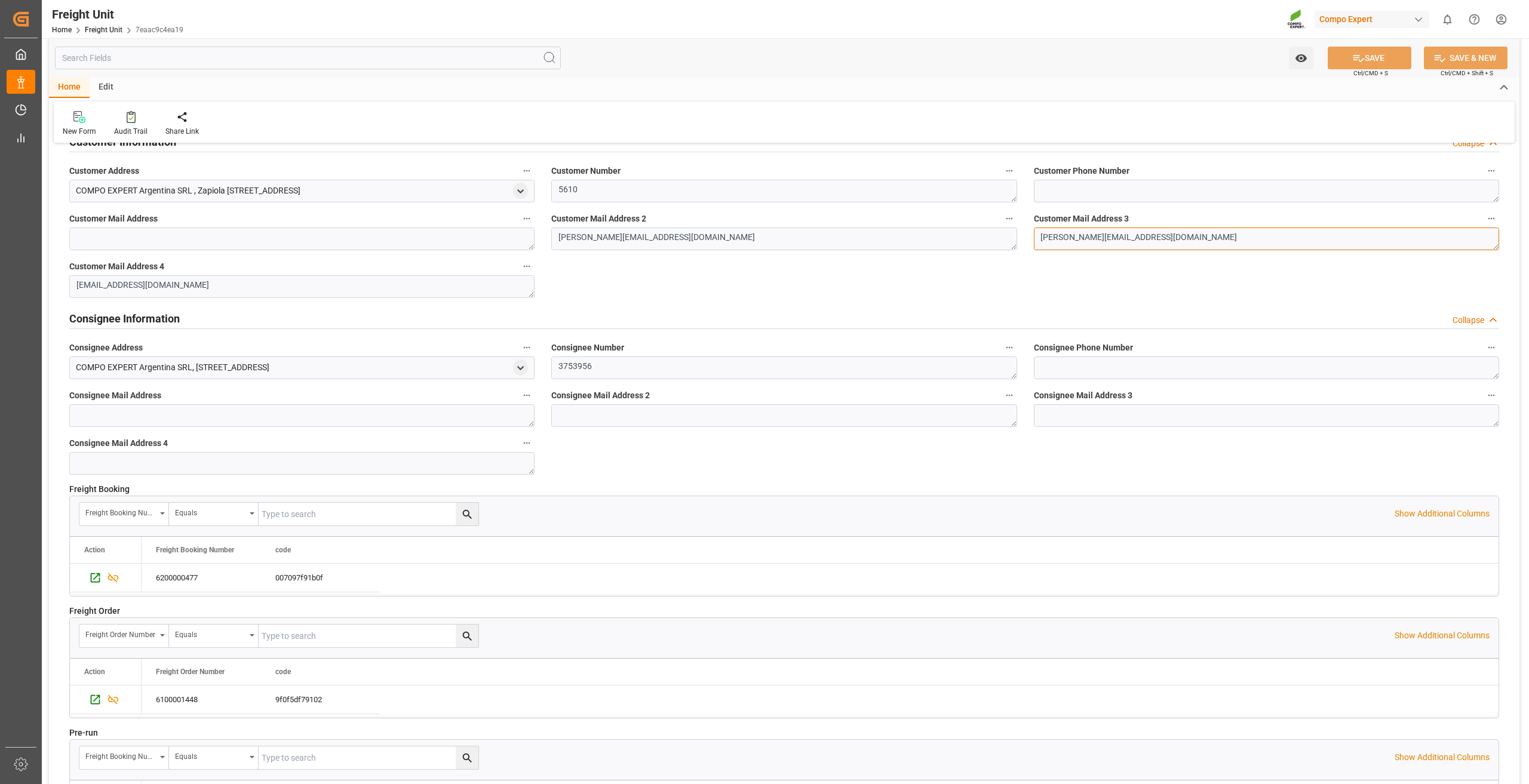
drag, startPoint x: 1248, startPoint y: 237, endPoint x: 771, endPoint y: 249, distance: 477.2
click at [1366, 59] on button "SAVE" at bounding box center [1368, 58] width 83 height 23
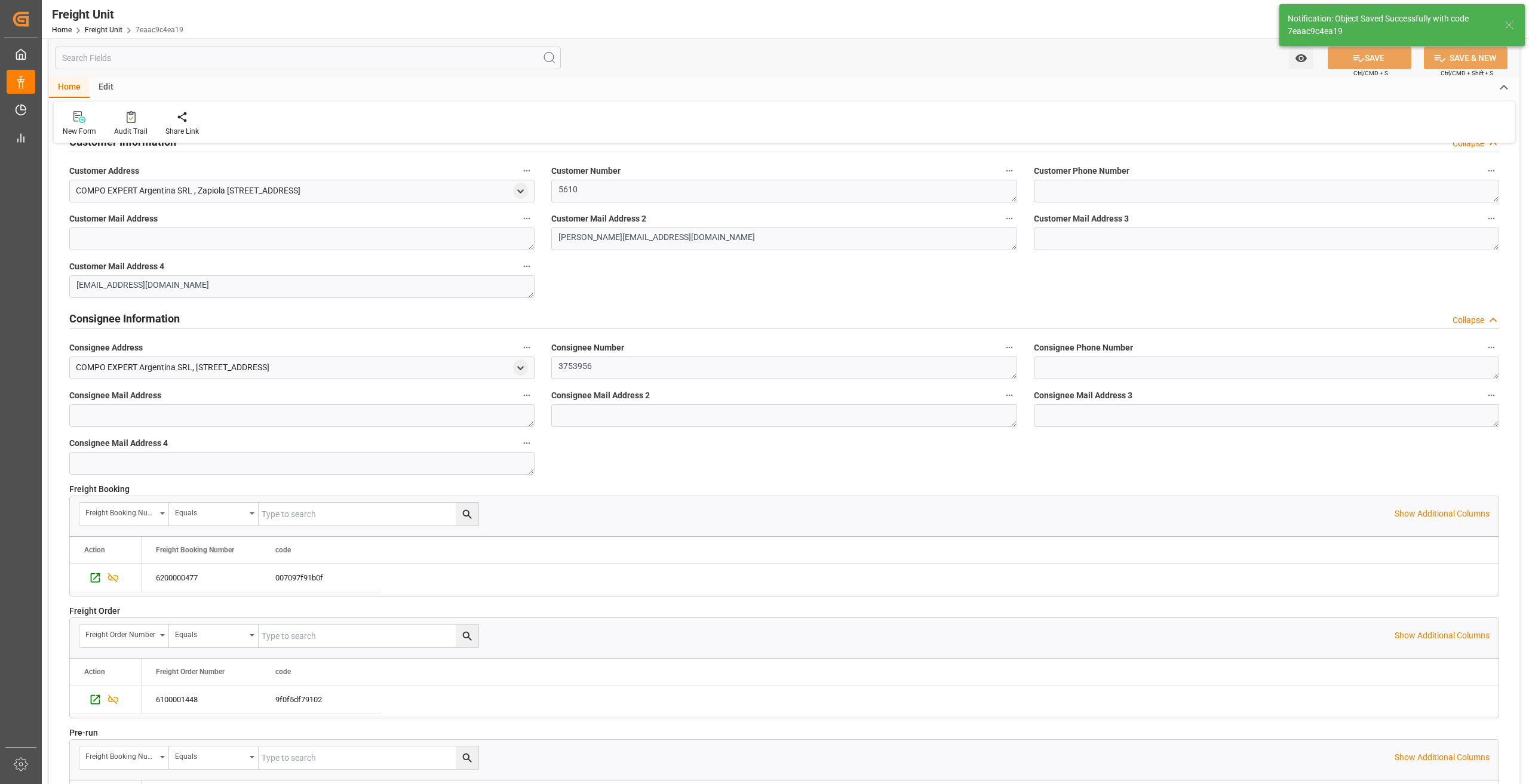
type input "[DATE] 06:12"
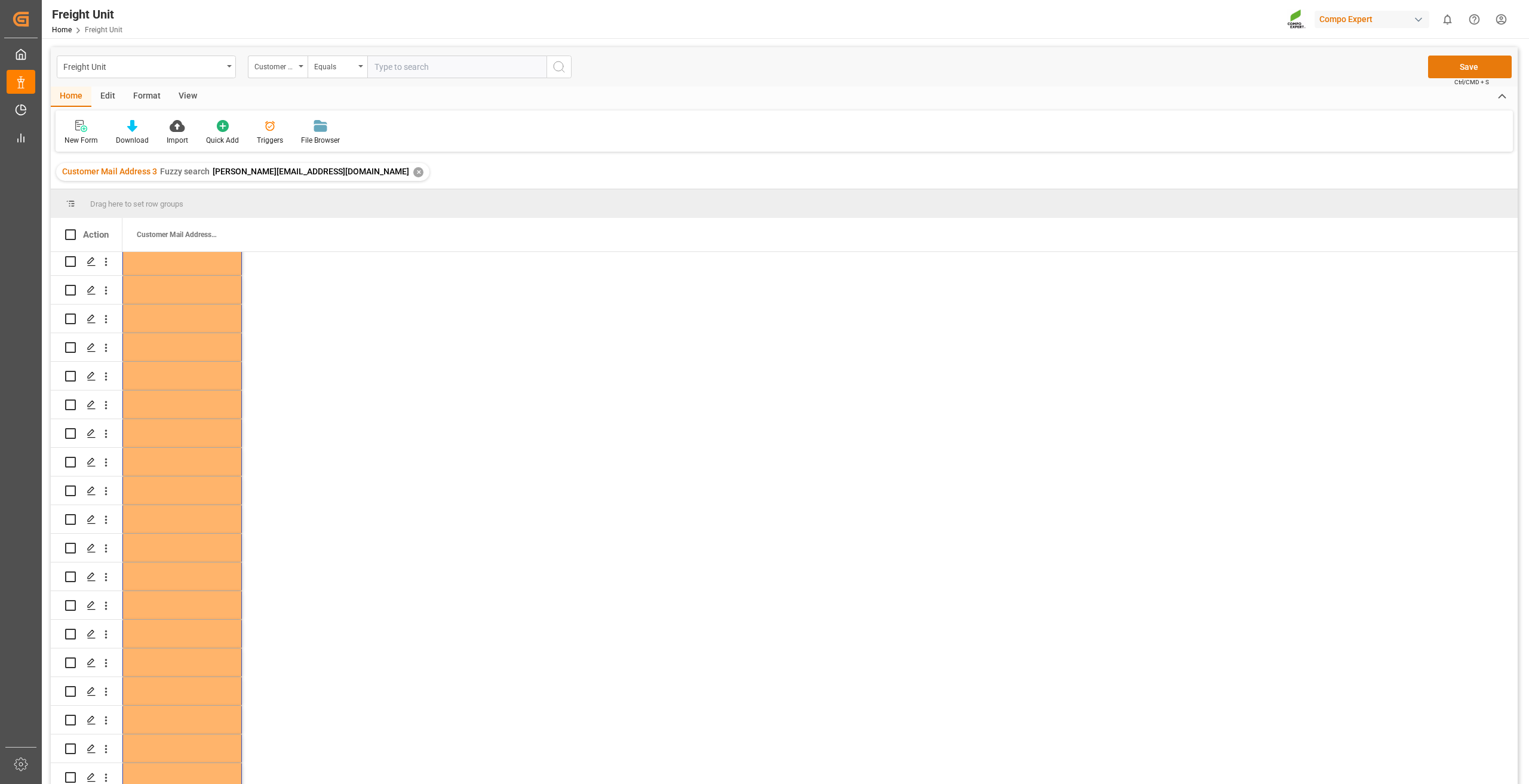
click at [1454, 69] on button "Save" at bounding box center [1469, 67] width 83 height 23
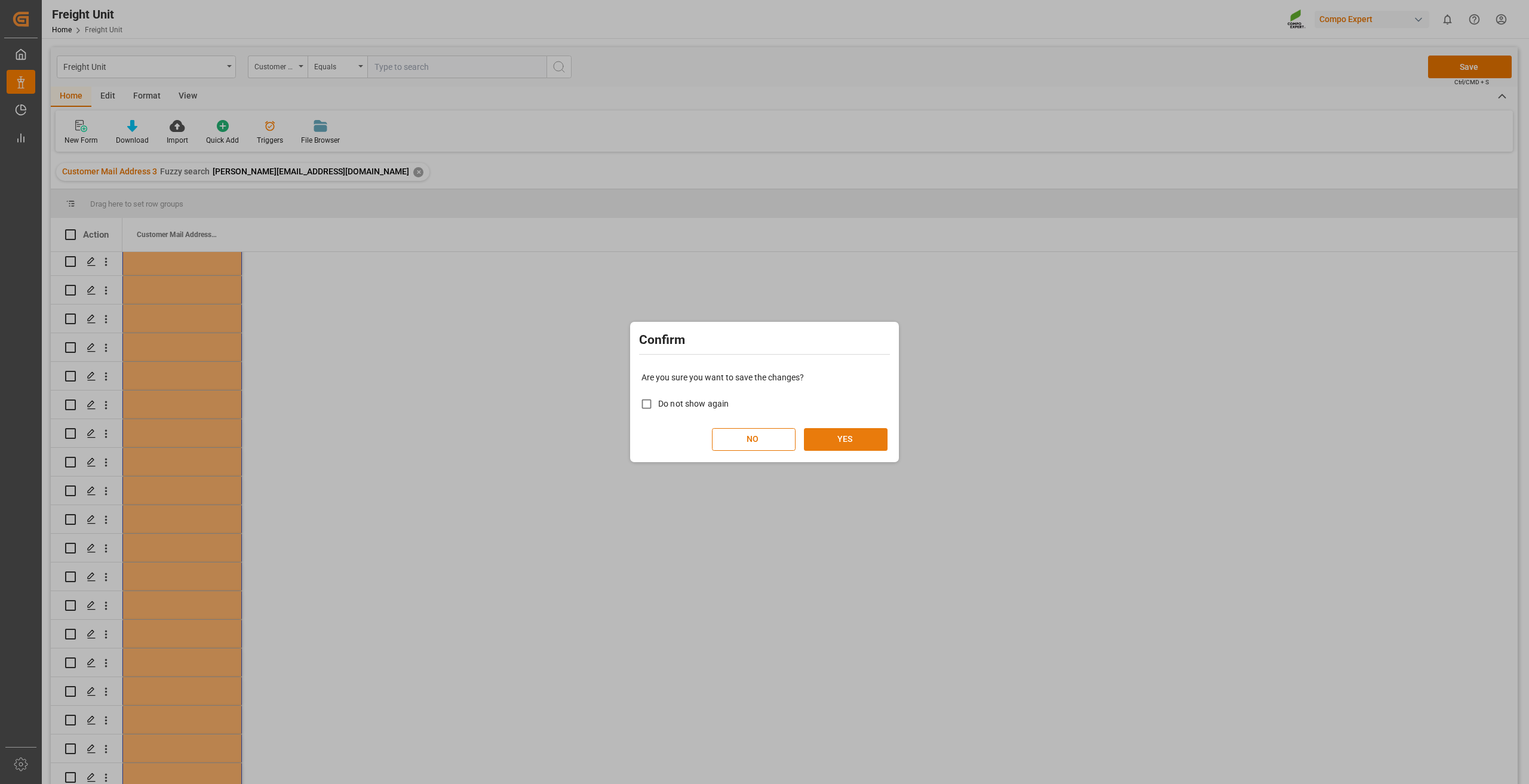
click at [846, 433] on button "YES" at bounding box center [845, 439] width 83 height 23
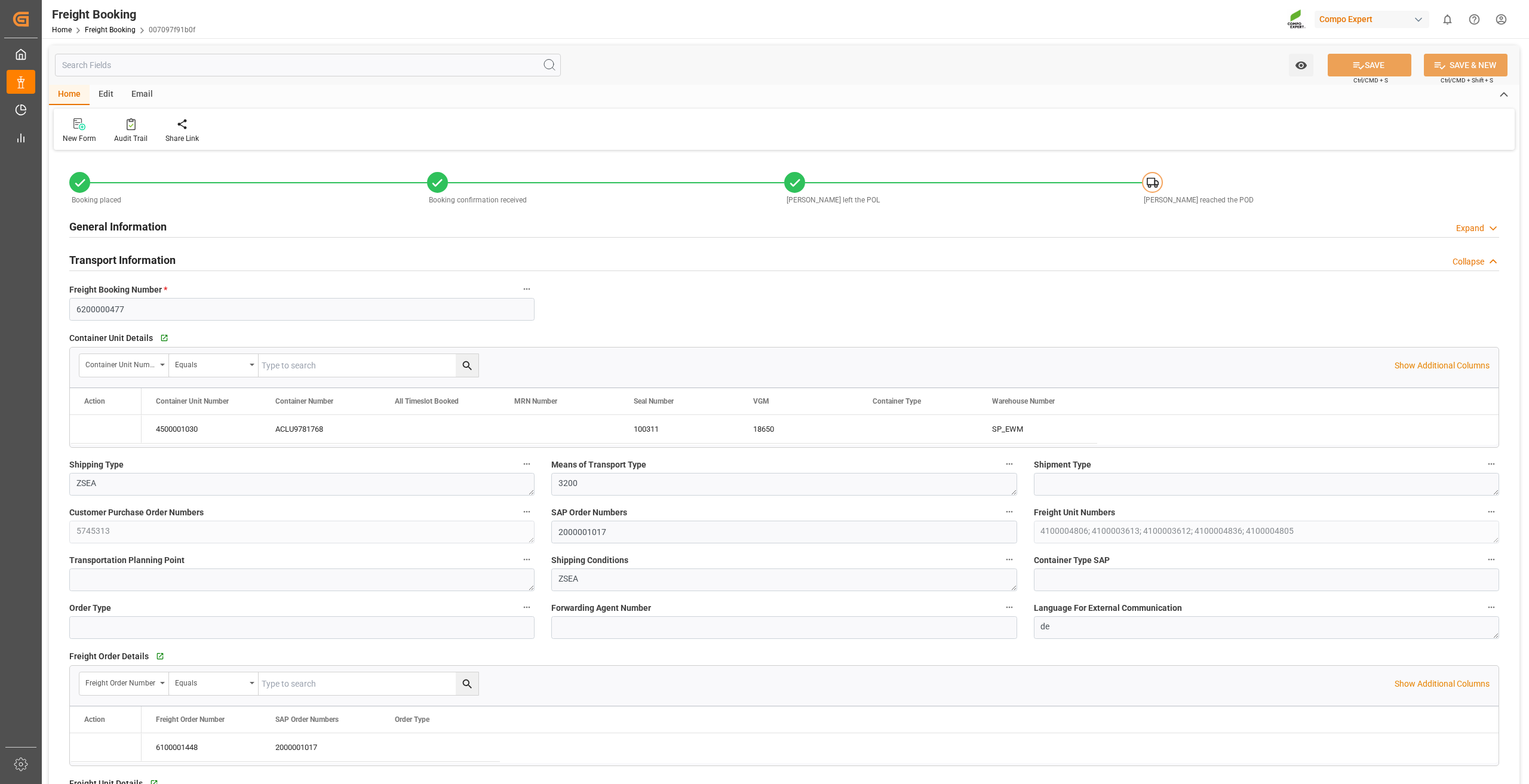
type input "[PERSON_NAME]"
type input "[PERSON_NAME] Group"
type input "9246607"
type input "BEANR"
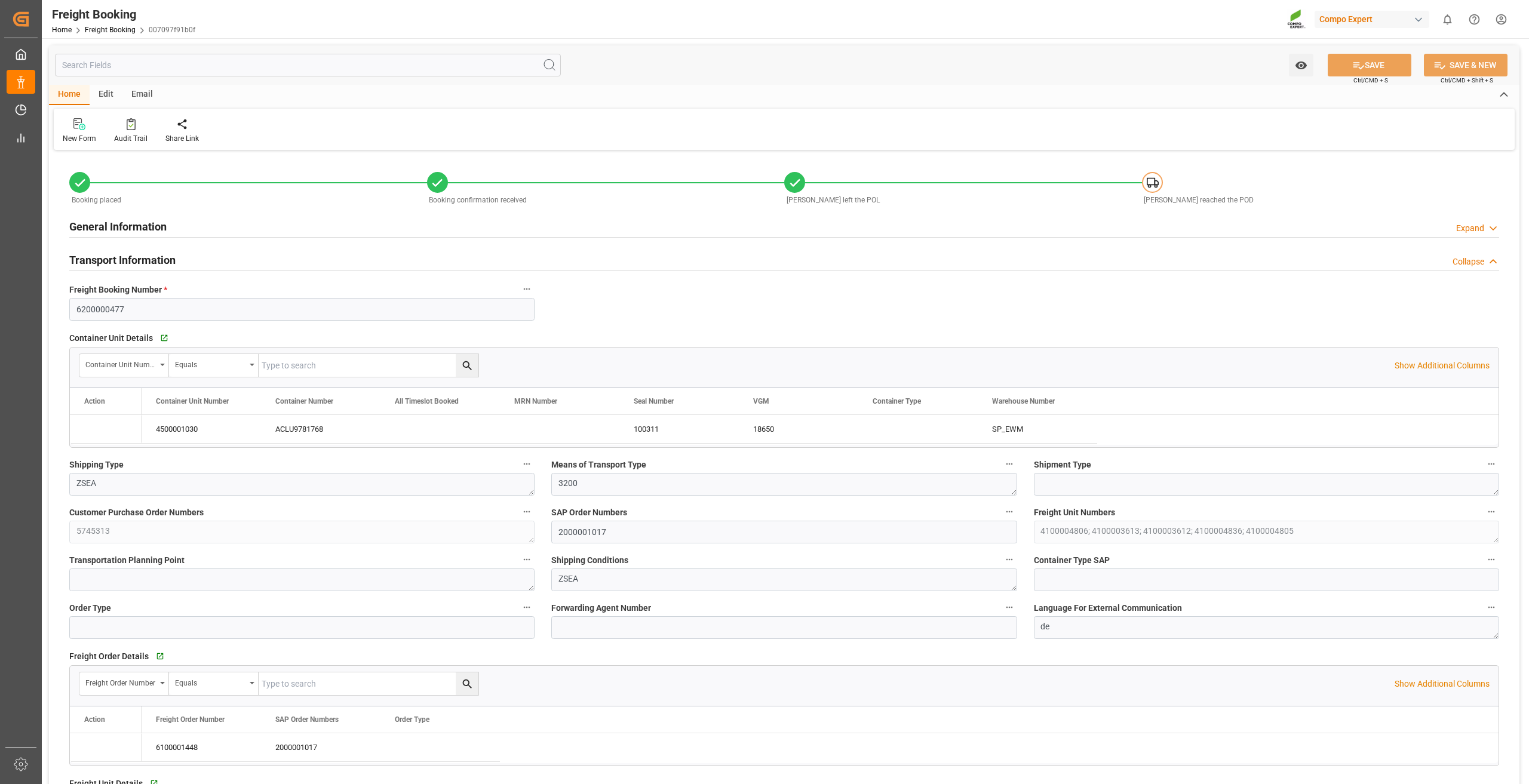
type input "ARZAE"
type input "0"
type input "65286"
type input "[DATE] 01:00"
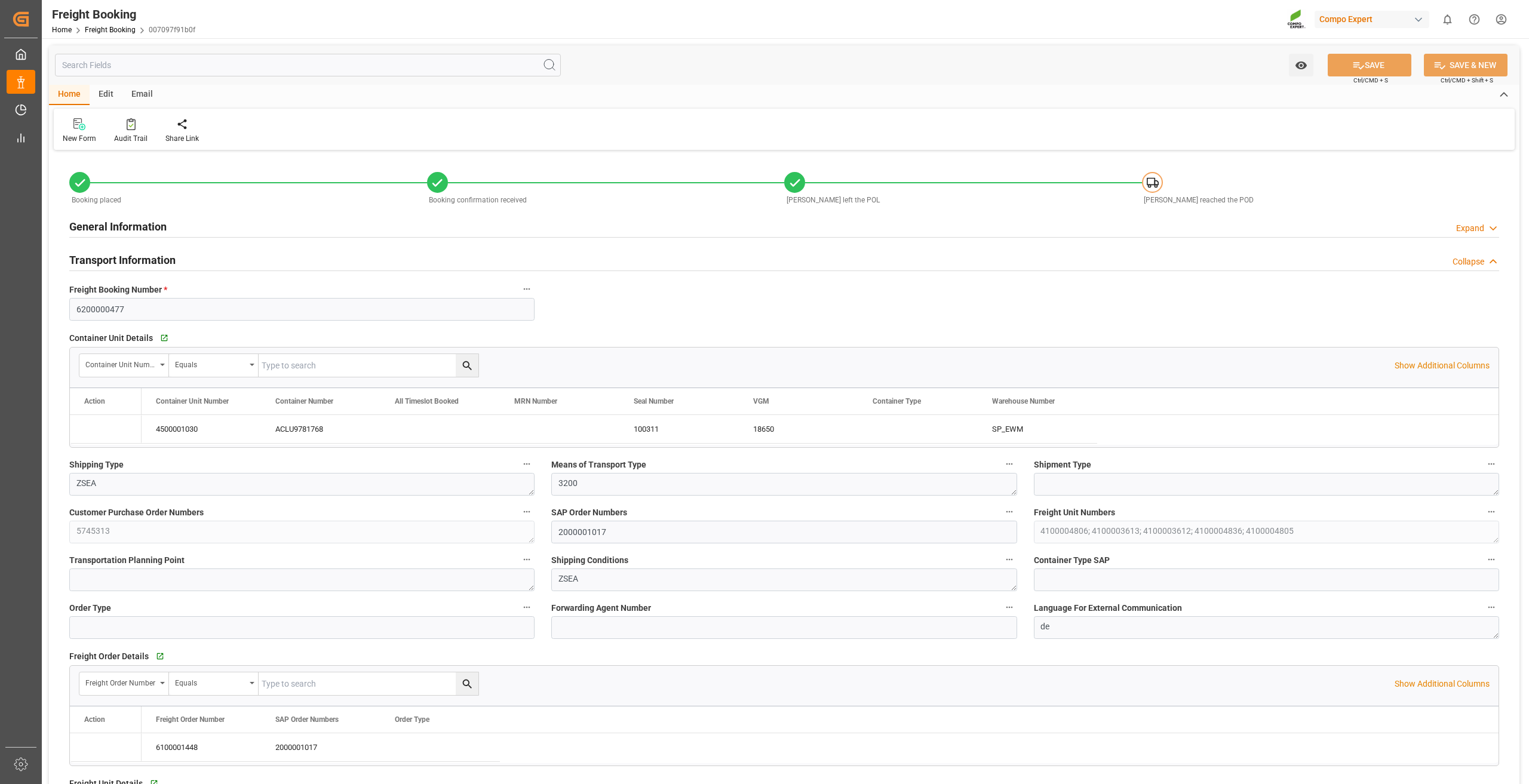
type input "[DATE] 06:00"
type input "[DATE] 23:00"
type input "[DATE] 07:58"
type input "[DATE]"
type input "[DATE] 11:05"
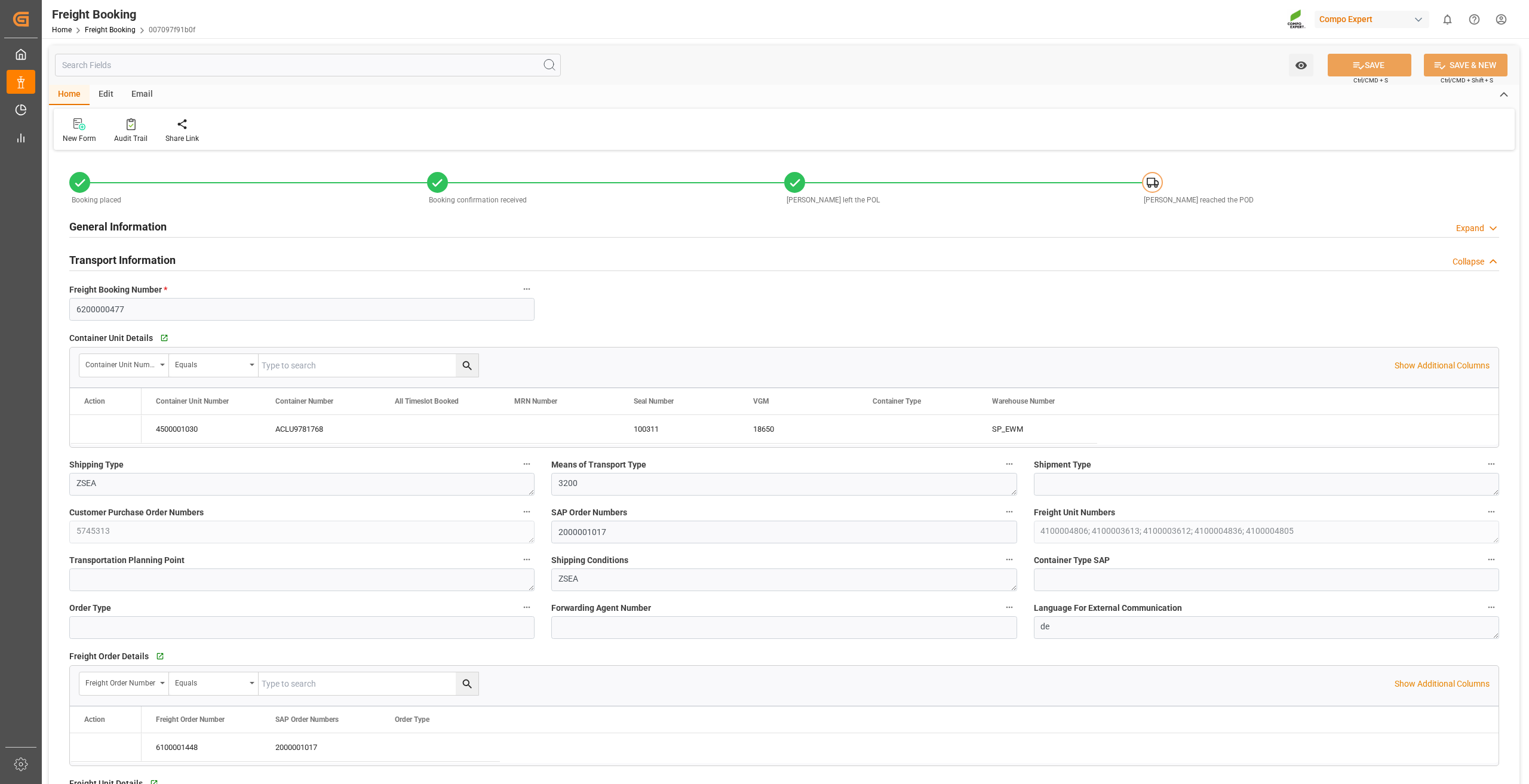
type input "[DATE] 11:07"
type input "[DATE] 14:13"
type input "[DATE] 17:36"
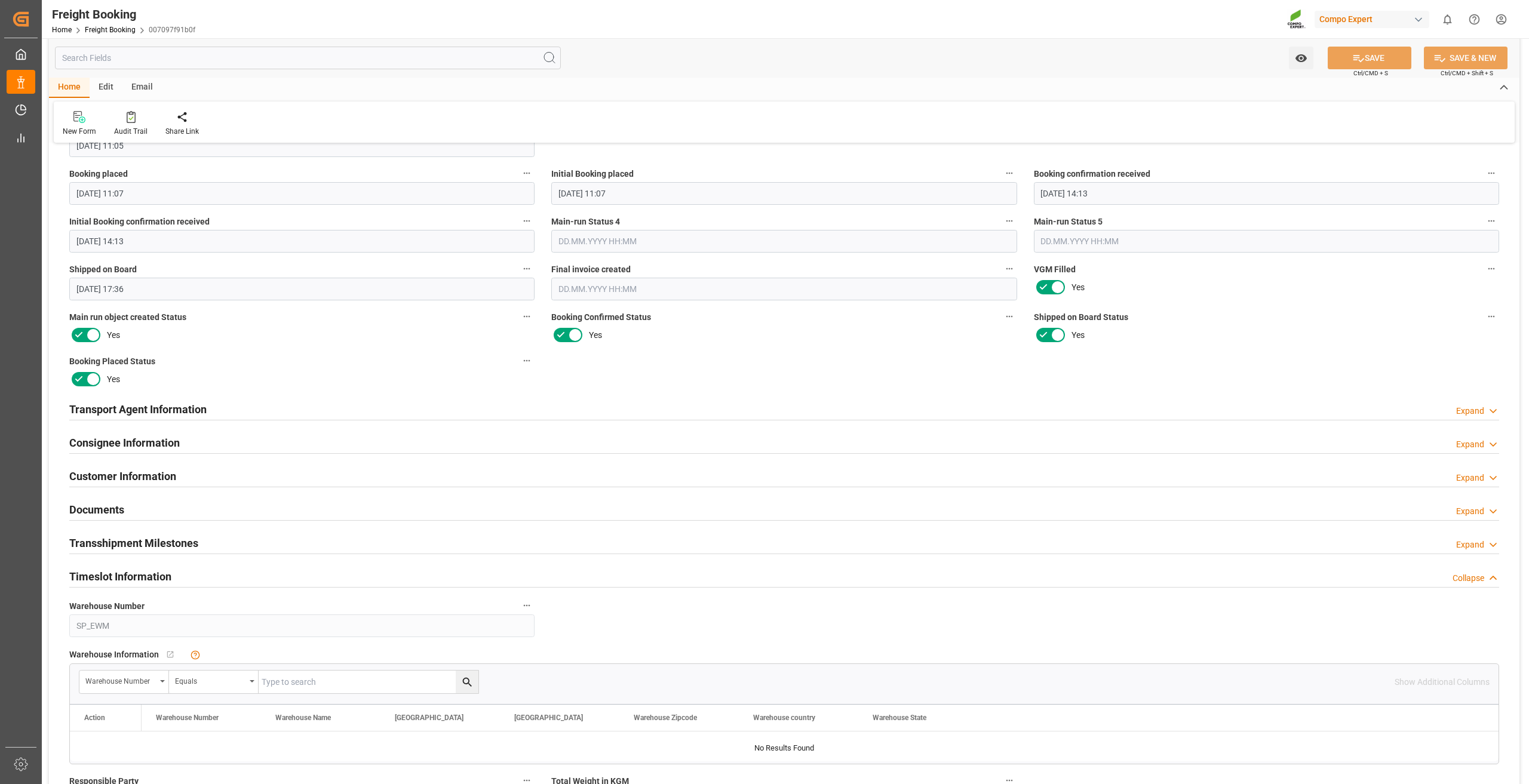
scroll to position [1433, 0]
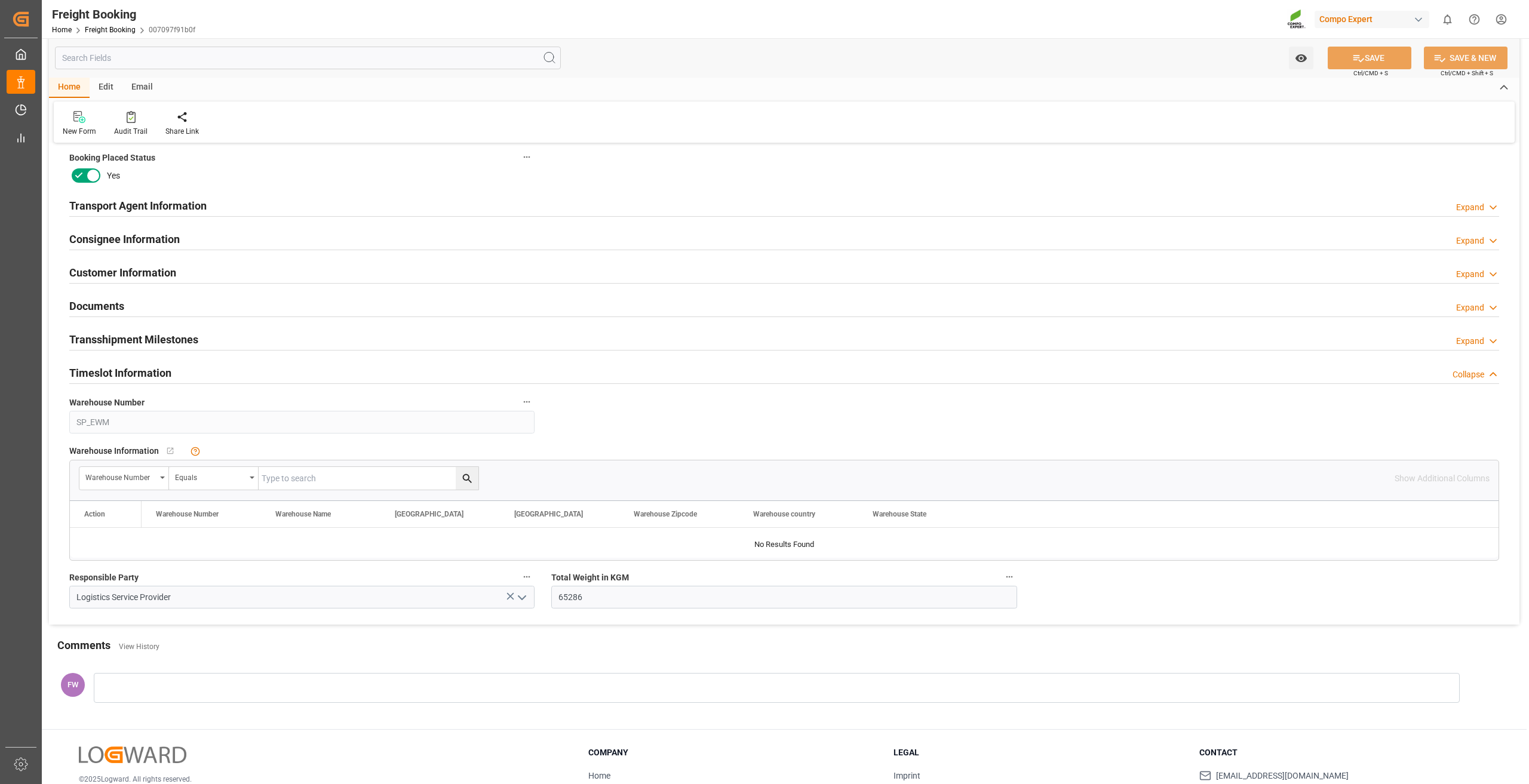
click at [141, 266] on h2 "Customer Information" at bounding box center [123, 273] width 107 height 16
